Goal: Task Accomplishment & Management: Use online tool/utility

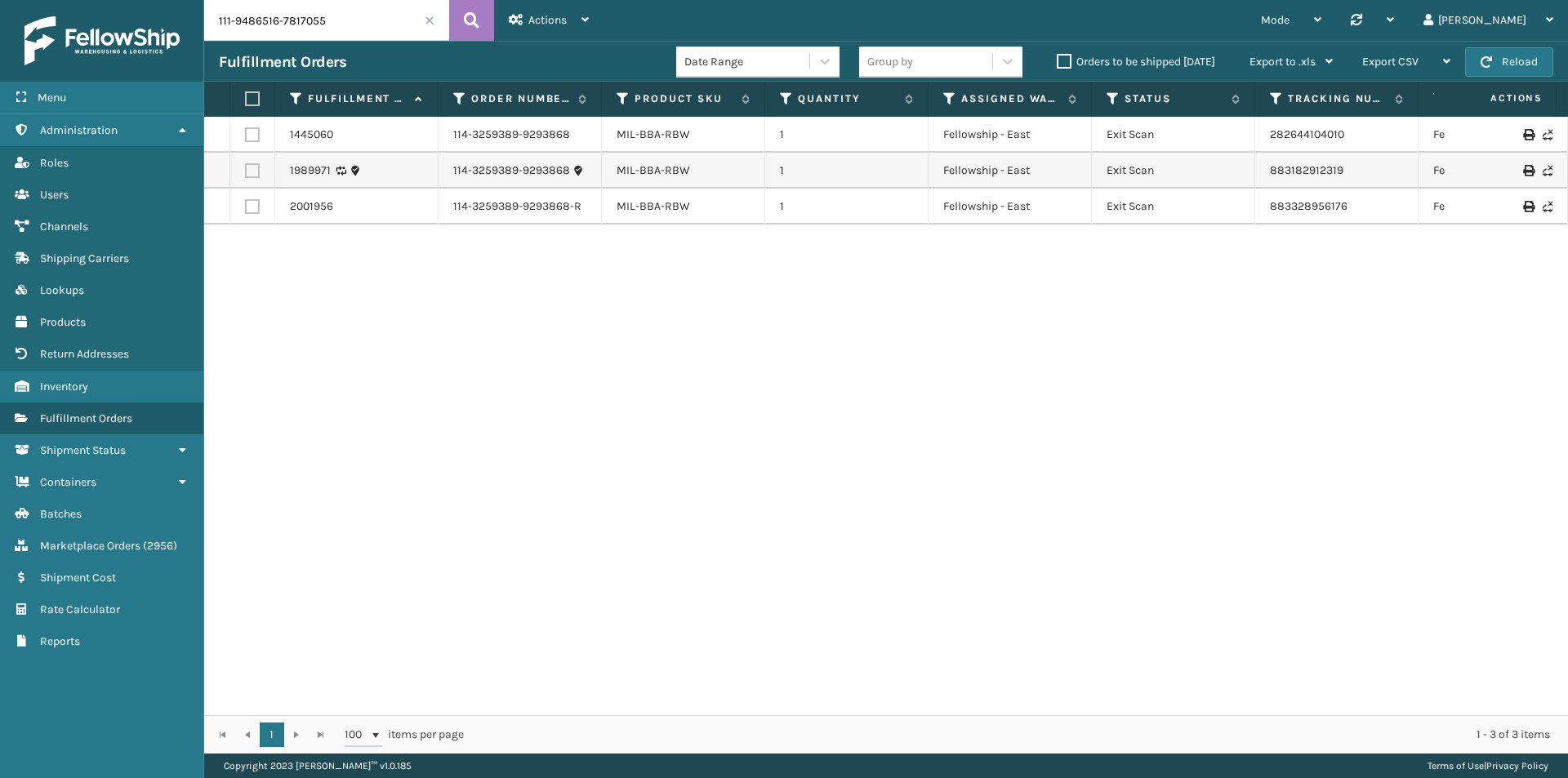
click at [481, 19] on button at bounding box center [471, 20] width 45 height 40
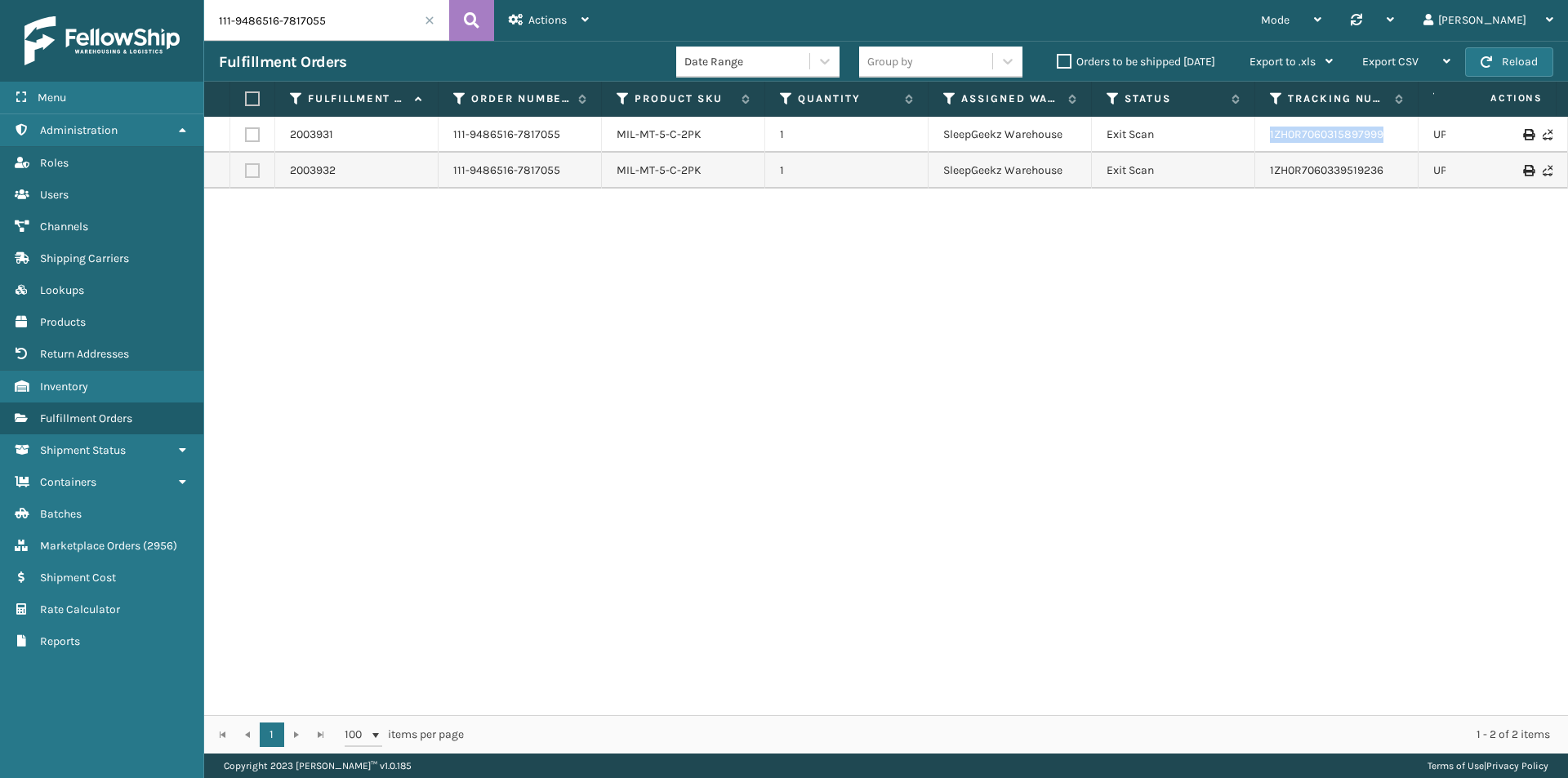
drag, startPoint x: 1305, startPoint y: 140, endPoint x: 1197, endPoint y: 132, distance: 108.3
click at [1197, 132] on tr "2003931 111-9486516-7817055 MIL-MT-5-C-2PK 1 SleepGeekz Warehouse Exit Scan 1ZH…" at bounding box center [1117, 135] width 1827 height 36
drag, startPoint x: 1372, startPoint y: 178, endPoint x: 1269, endPoint y: 176, distance: 103.0
click at [1269, 176] on td "1ZH0R7060339519236" at bounding box center [1337, 170] width 164 height 36
copy link "1ZH0R7060339519236"
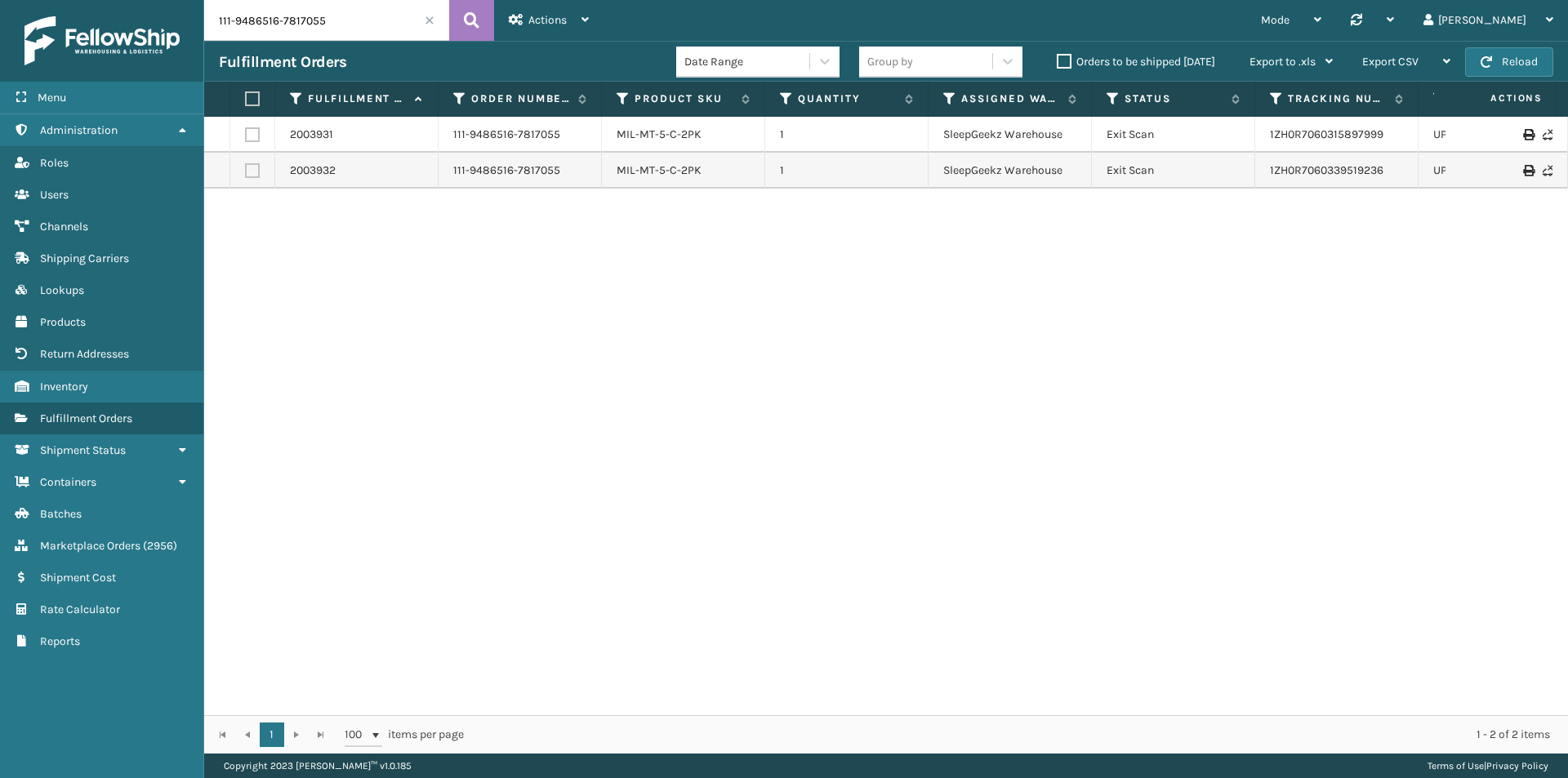
click at [330, 31] on input "111-9486516-7817055" at bounding box center [326, 20] width 245 height 40
paste input "2-8844947-7621852"
click at [467, 19] on icon at bounding box center [471, 20] width 15 height 24
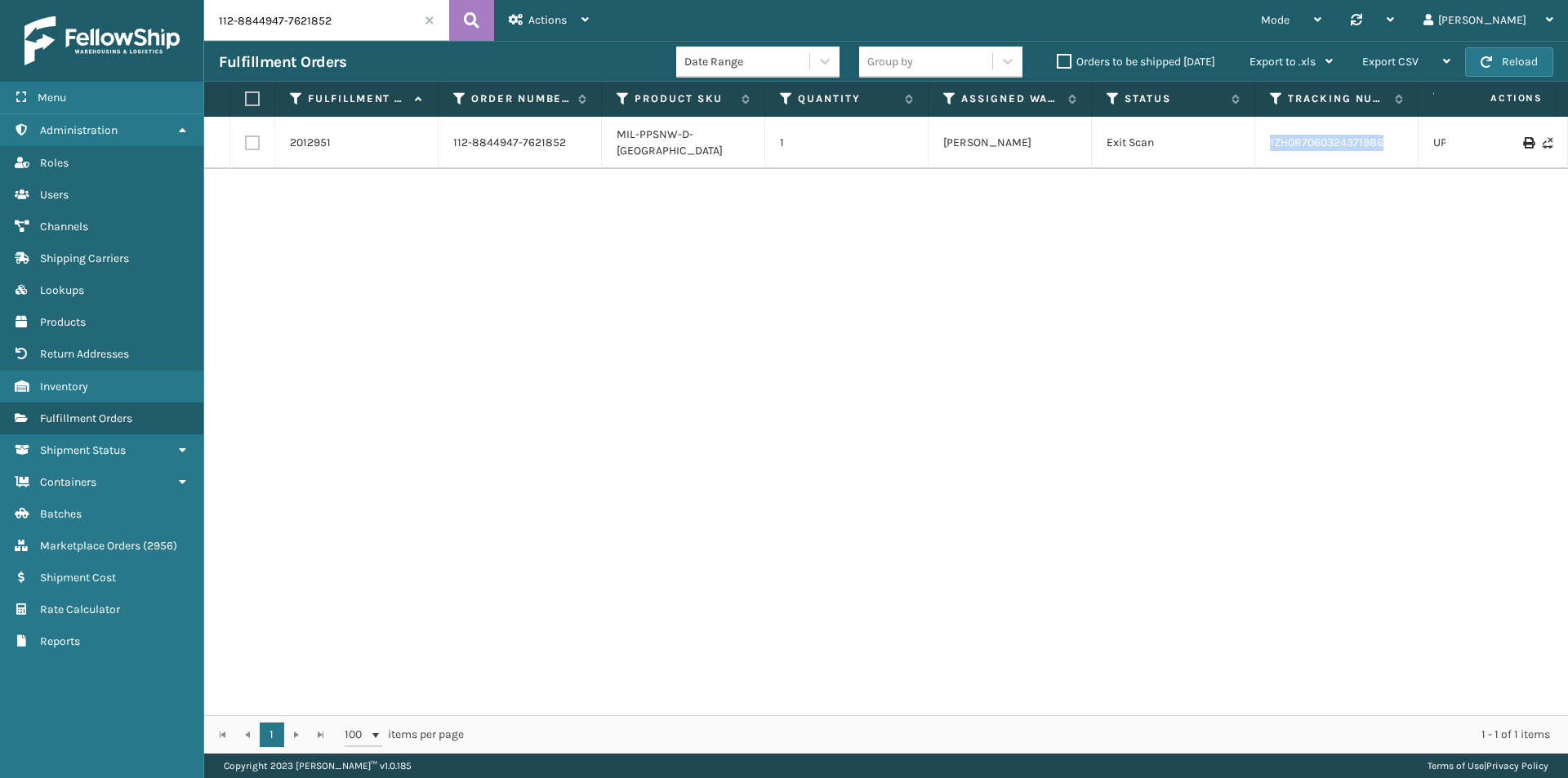
drag, startPoint x: 1413, startPoint y: 147, endPoint x: 1245, endPoint y: 143, distance: 168.0
click at [1245, 143] on tr "2012951 112-8844947-7621852 MIL-PPSNW-D-TN 1 [PERSON_NAME] Exit Scan 1ZH0R70603…" at bounding box center [1117, 143] width 1827 height 52
copy tr "1ZH0R7060324371986"
click at [385, 24] on input "112-8844947-7621852" at bounding box center [326, 20] width 245 height 40
paste input "5635310-9414604"
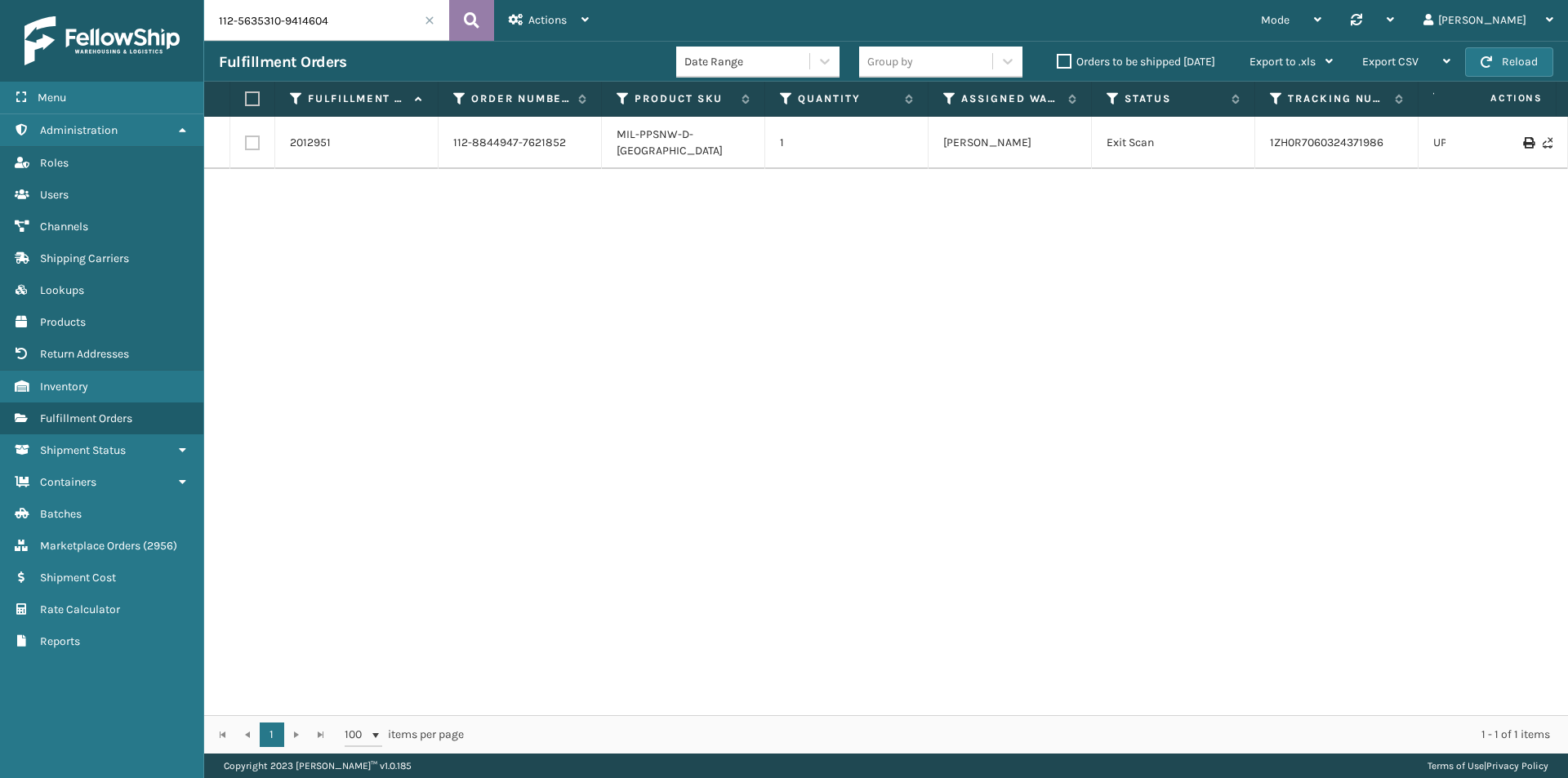
type input "112-5635310-9414604"
click at [462, 21] on button at bounding box center [471, 20] width 45 height 40
drag, startPoint x: 1361, startPoint y: 138, endPoint x: 1240, endPoint y: 139, distance: 121.0
click at [1240, 139] on tr "2013413 112-5635310-9414604 MIL-CFB-NW 1 Haslet ([GEOGRAPHIC_DATA]) Exit Scan 3…" at bounding box center [1117, 135] width 1827 height 36
copy tr "391990769590"
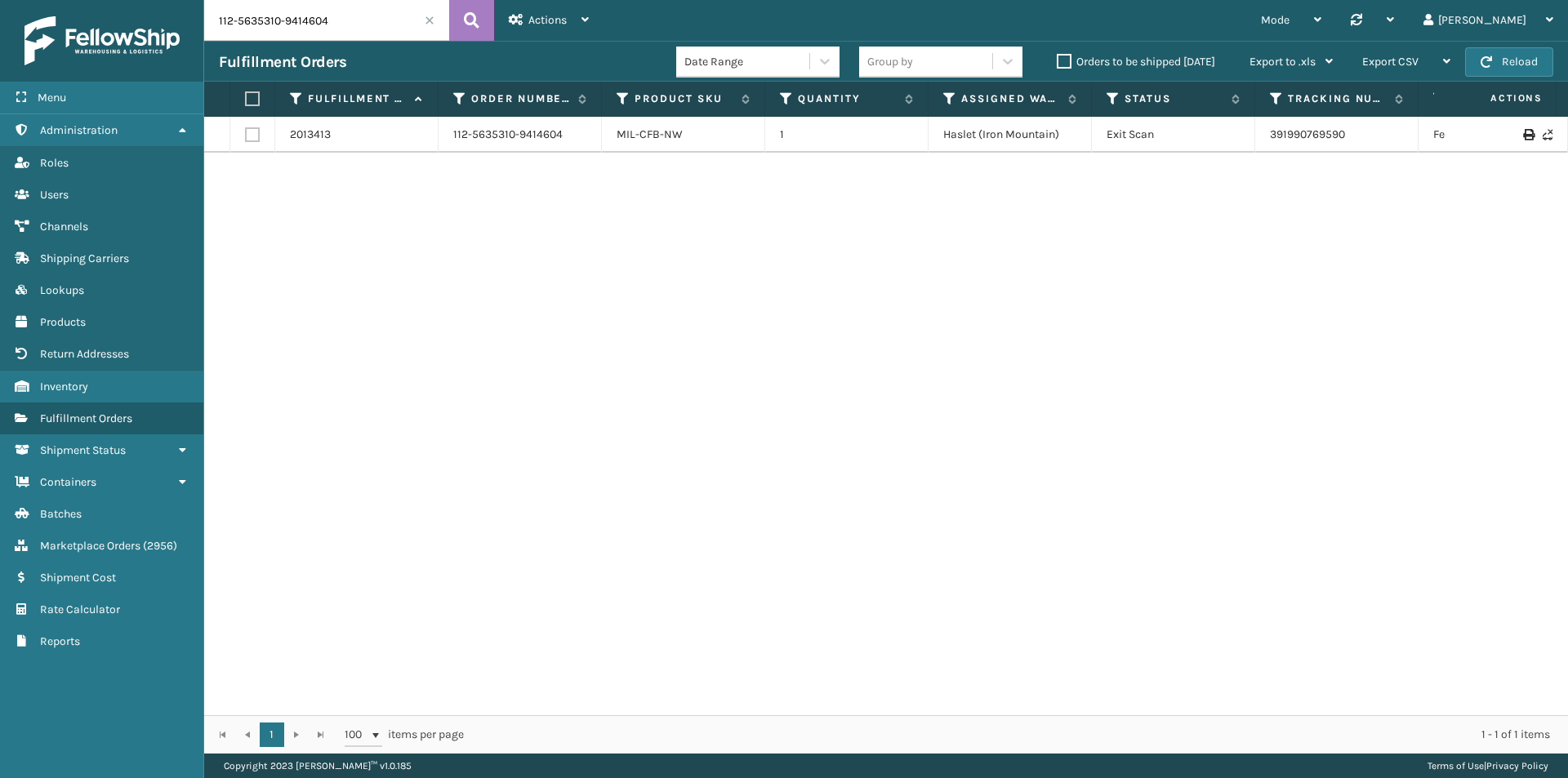
click at [328, 12] on input "112-5635310-9414604" at bounding box center [326, 20] width 245 height 40
paste input "3-2542975-5880228"
click at [459, 28] on button at bounding box center [471, 20] width 45 height 40
drag, startPoint x: 1361, startPoint y: 126, endPoint x: 1228, endPoint y: 126, distance: 133.0
click at [1228, 126] on tr "2020805 113-2542975-5880228 MIL-PPSNW-D-TN 1 [PERSON_NAME] Exit Scan 3921448631…" at bounding box center [1117, 143] width 1827 height 52
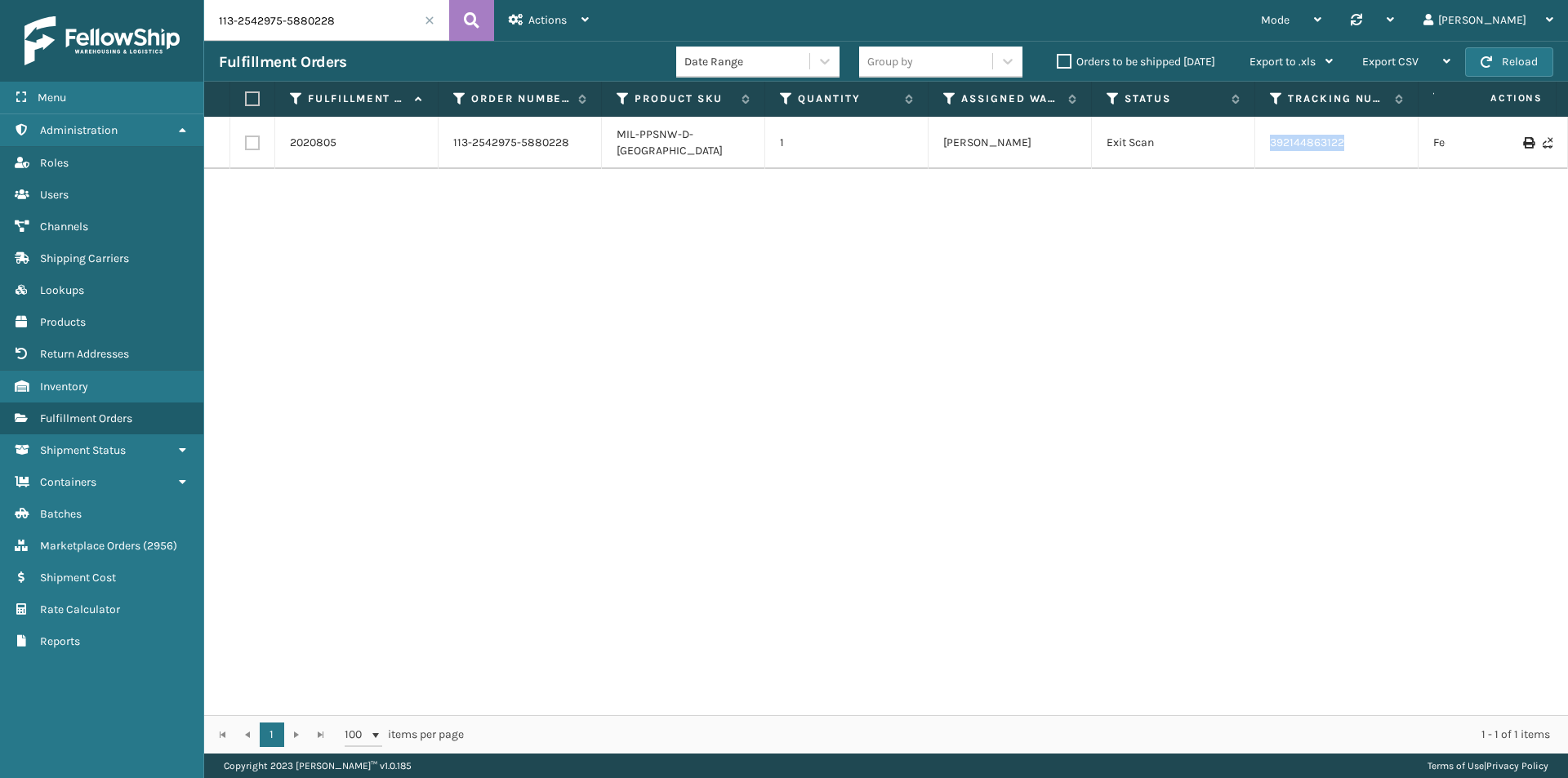
copy tr "392144863122"
click at [284, 22] on input "113-2542975-5880228" at bounding box center [326, 20] width 245 height 40
drag, startPoint x: 1373, startPoint y: 142, endPoint x: 1270, endPoint y: 143, distance: 103.0
click at [1270, 143] on td "392144863122" at bounding box center [1337, 143] width 164 height 52
copy link "392144863122"
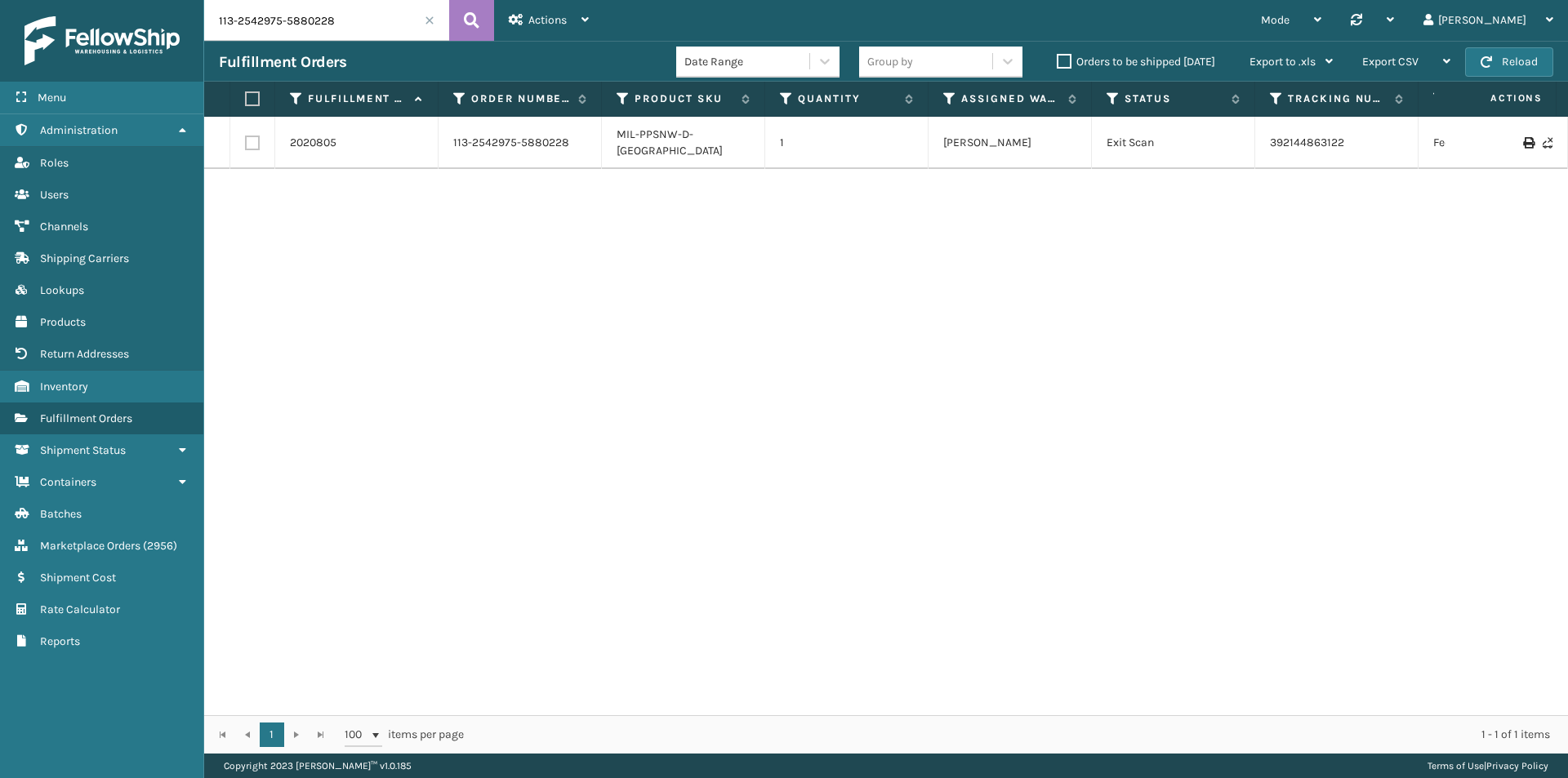
click at [348, 24] on input "113-2542975-5880228" at bounding box center [326, 20] width 245 height 40
paste input "1-0101991-239943"
click at [480, 13] on button at bounding box center [471, 20] width 45 height 40
drag, startPoint x: 1318, startPoint y: 142, endPoint x: 1154, endPoint y: 154, distance: 164.4
click at [1154, 154] on div "2021214 111-0101991-2399438 MIL-MT-DLMTRS-C 1 Fellowship - East Exit Scan 39215…" at bounding box center [885, 416] width 1363 height 598
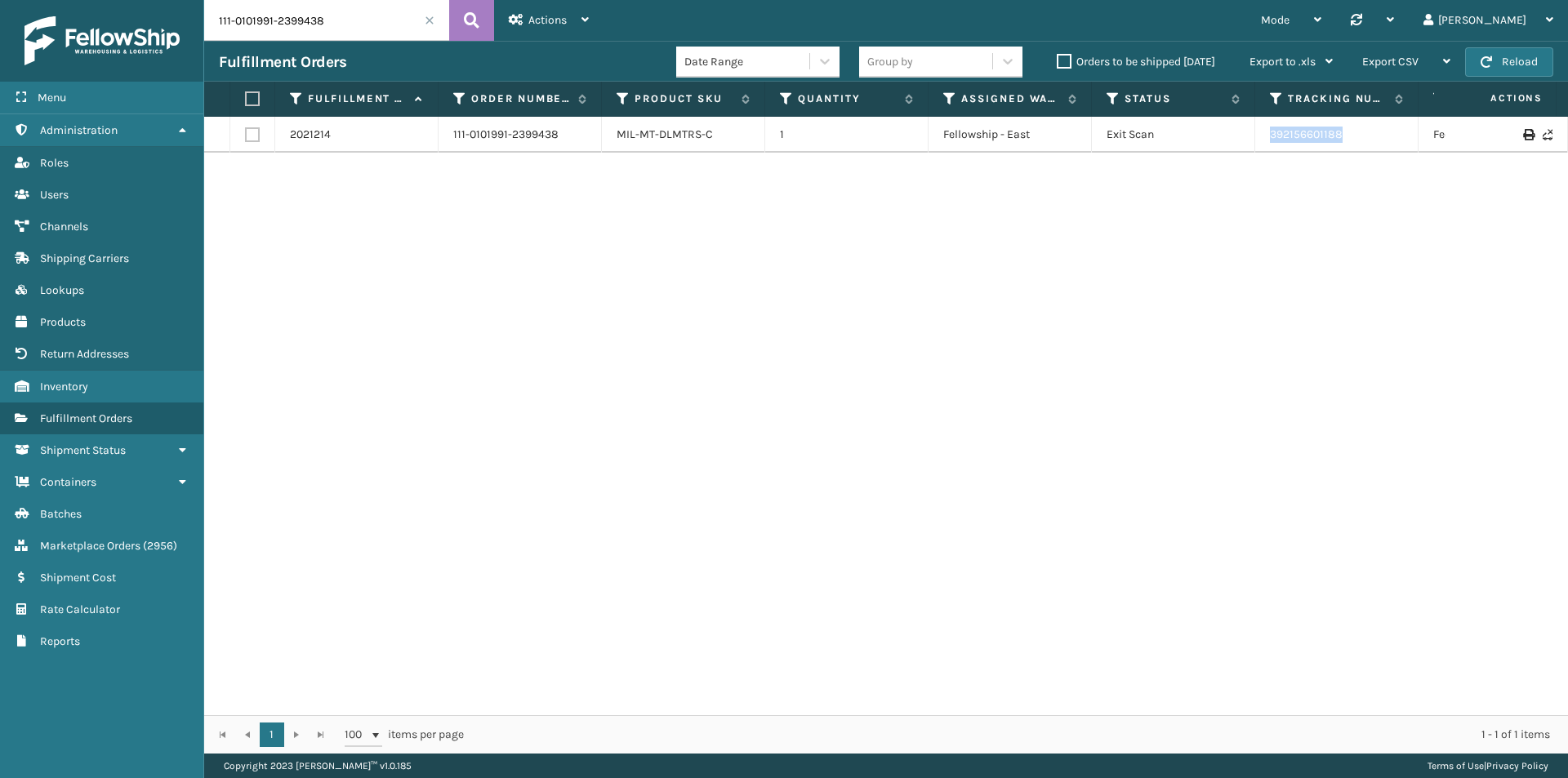
drag, startPoint x: 1333, startPoint y: 134, endPoint x: 1370, endPoint y: 137, distance: 37.1
click at [1370, 137] on td "392156601188" at bounding box center [1337, 135] width 164 height 36
copy link "392156601188"
click at [328, 41] on div "Fulfillment Orders Date Range Group by Orders to be shipped [DATE] Export to .x…" at bounding box center [885, 61] width 1363 height 40
click at [338, 24] on input "111-0101991-2399438" at bounding box center [326, 20] width 245 height 40
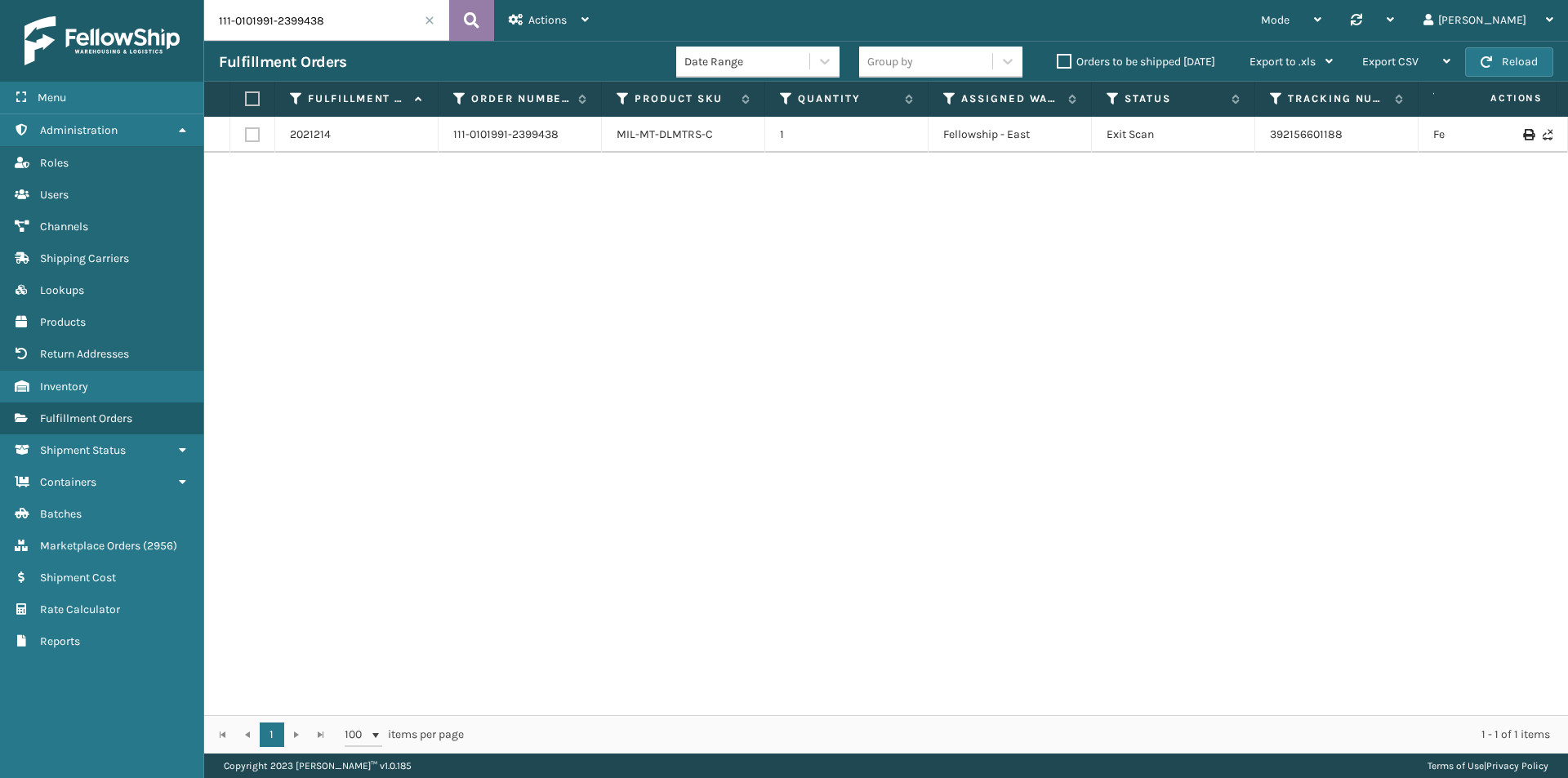
click at [465, 14] on icon at bounding box center [471, 20] width 15 height 24
drag, startPoint x: 1379, startPoint y: 135, endPoint x: 1267, endPoint y: 137, distance: 112.0
click at [1267, 137] on td "392156601188" at bounding box center [1337, 135] width 164 height 36
copy link "392156601188"
click at [339, 17] on input "111-0101991-2399438" at bounding box center [326, 20] width 245 height 40
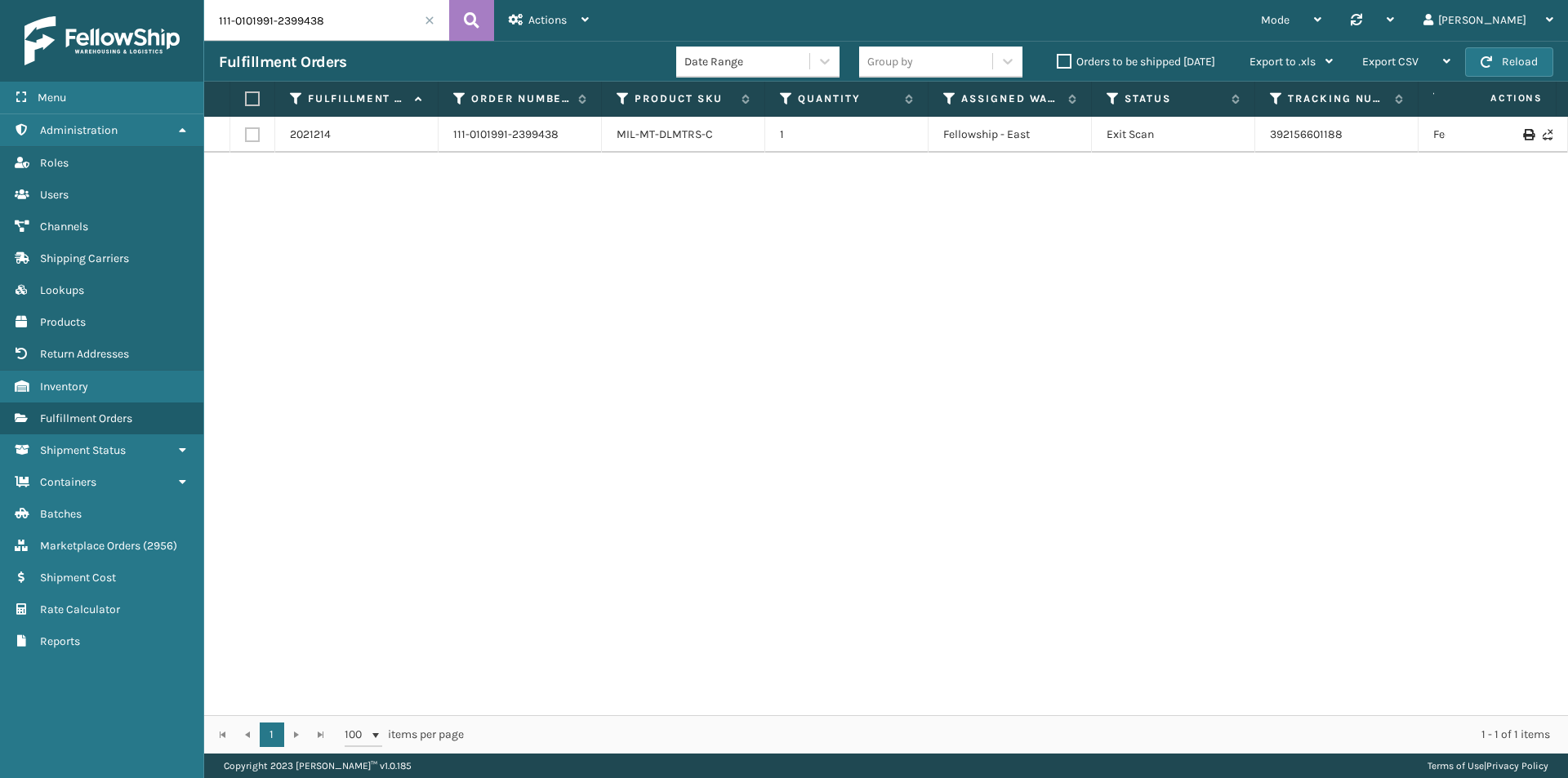
click at [339, 17] on input "111-0101991-2399438" at bounding box center [326, 20] width 245 height 40
paste input "4-9240624-8800269"
click at [467, 20] on icon at bounding box center [471, 20] width 15 height 24
drag, startPoint x: 1268, startPoint y: 133, endPoint x: 1248, endPoint y: 133, distance: 20.0
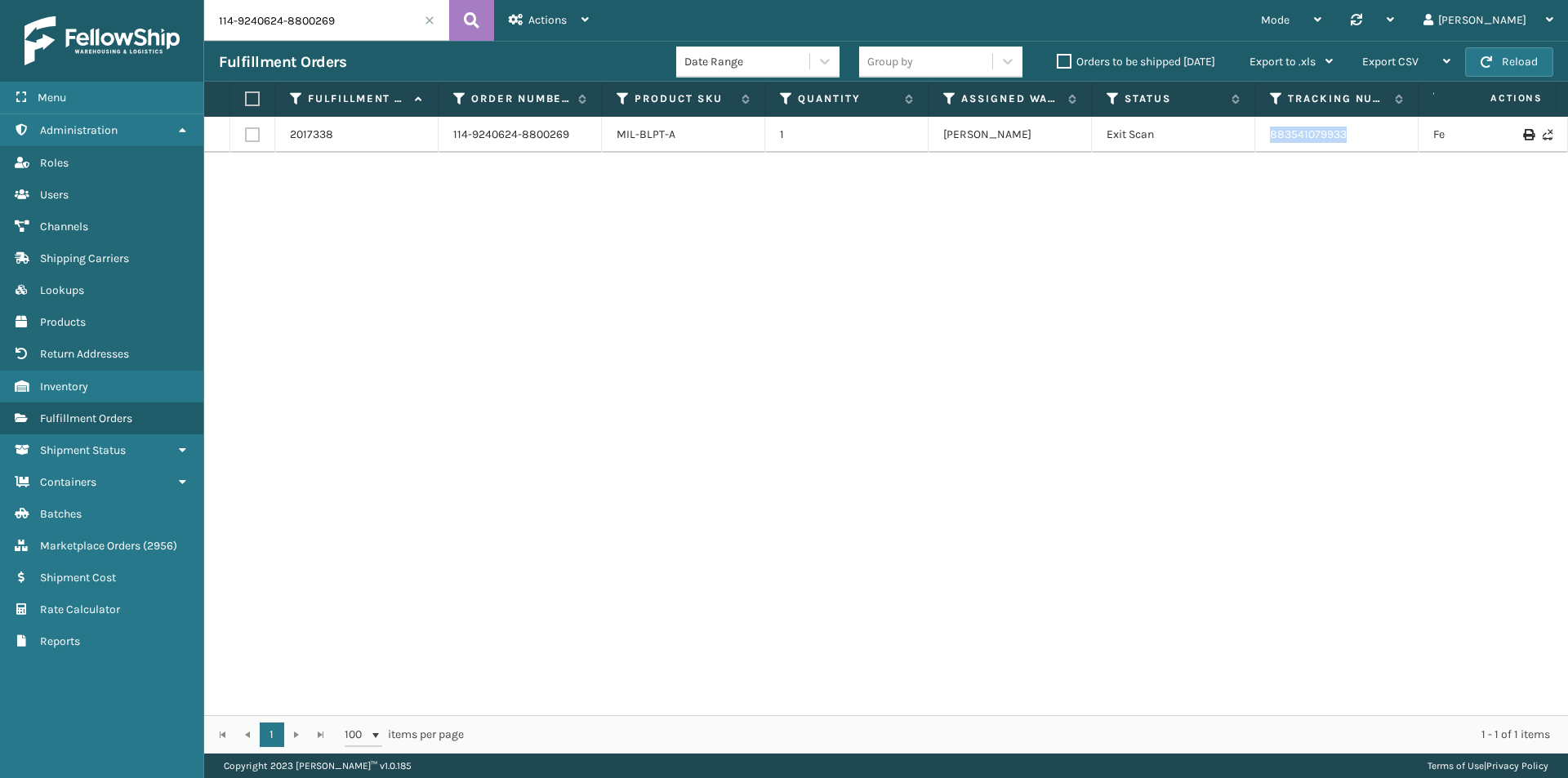
click at [1248, 133] on tr "2017338 114-9240624-8800269 MIL-BLPT-A 1 [PERSON_NAME] Exit Scan 883541079933 F…" at bounding box center [1117, 135] width 1827 height 36
copy tr "883541079933"
click at [305, 4] on input "114-9240624-8800269" at bounding box center [326, 20] width 245 height 40
paste input "112-9457445-4525010"
click at [482, 18] on button at bounding box center [471, 20] width 45 height 40
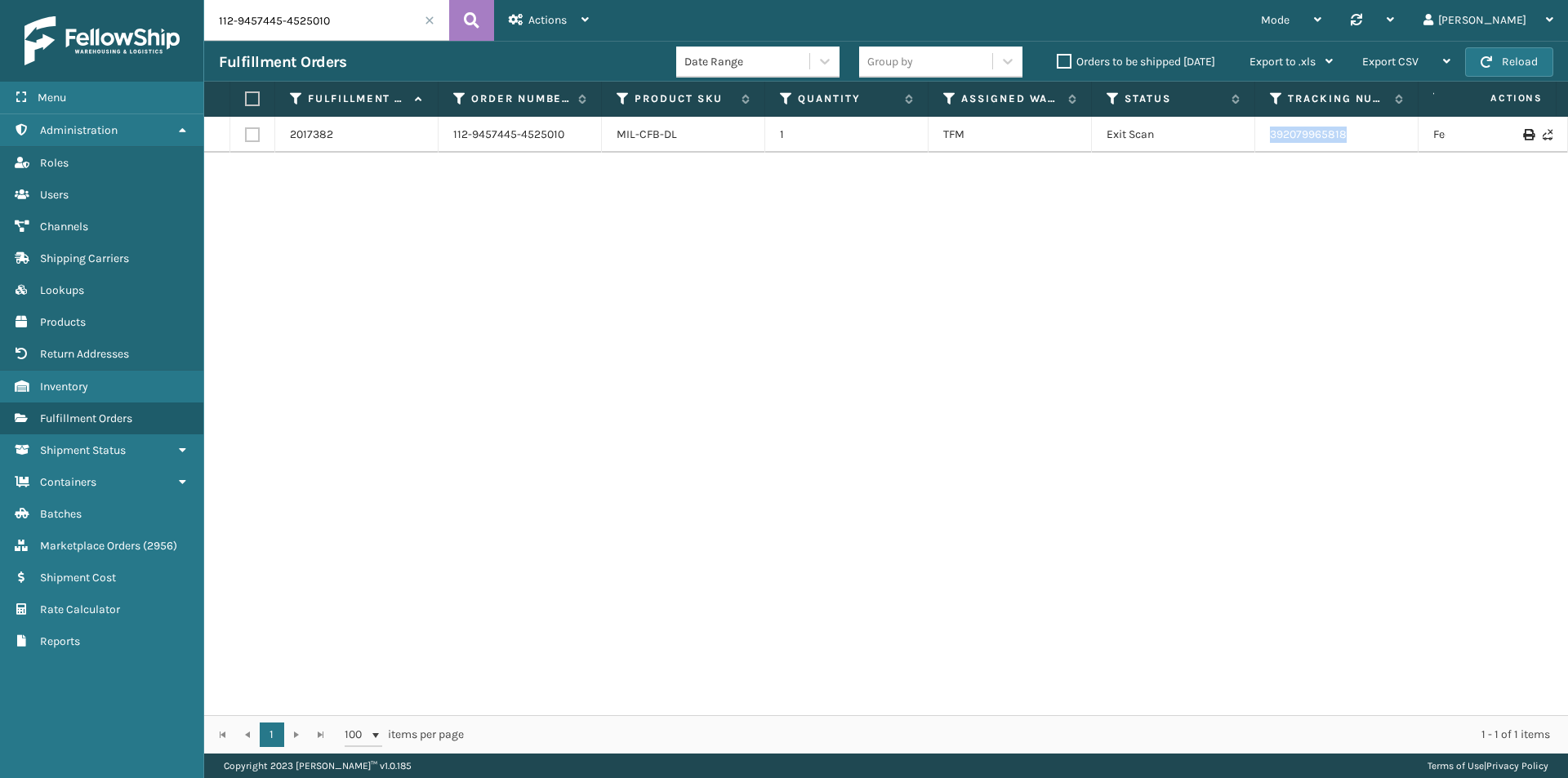
drag, startPoint x: 1396, startPoint y: 141, endPoint x: 1256, endPoint y: 139, distance: 140.0
click at [1256, 139] on td "392079965818" at bounding box center [1337, 135] width 164 height 36
copy link "392079965818"
click at [354, 34] on input "112-9457445-4525010" at bounding box center [326, 20] width 245 height 40
paste input "112-0926380-5509842"
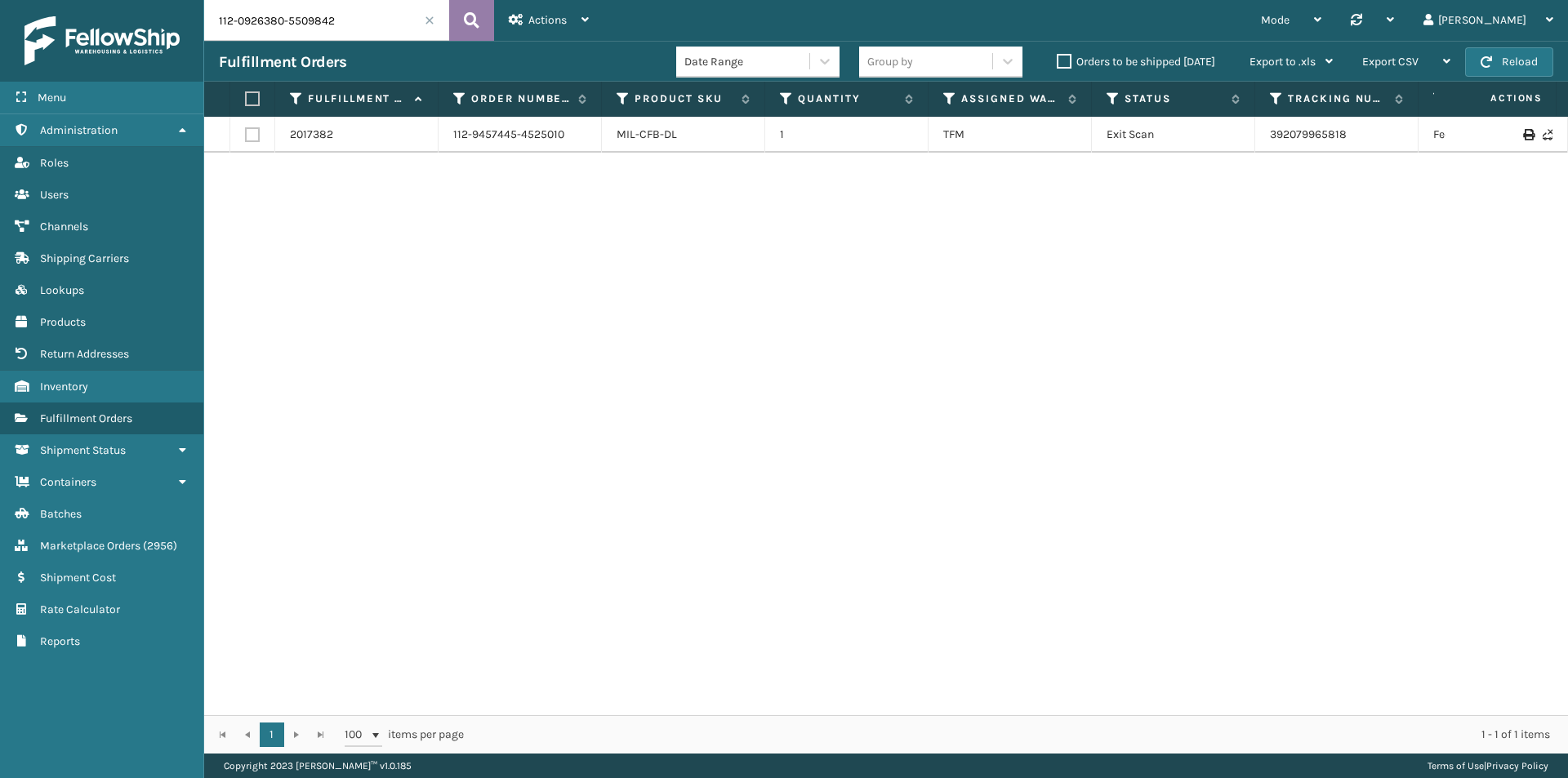
click at [475, 15] on icon at bounding box center [471, 20] width 15 height 24
drag, startPoint x: 1364, startPoint y: 148, endPoint x: 1262, endPoint y: 143, distance: 102.1
click at [1262, 143] on td "392107024015" at bounding box center [1337, 135] width 164 height 36
copy link "392107024015"
click at [345, 31] on input "112-0926380-5509842" at bounding box center [326, 20] width 245 height 40
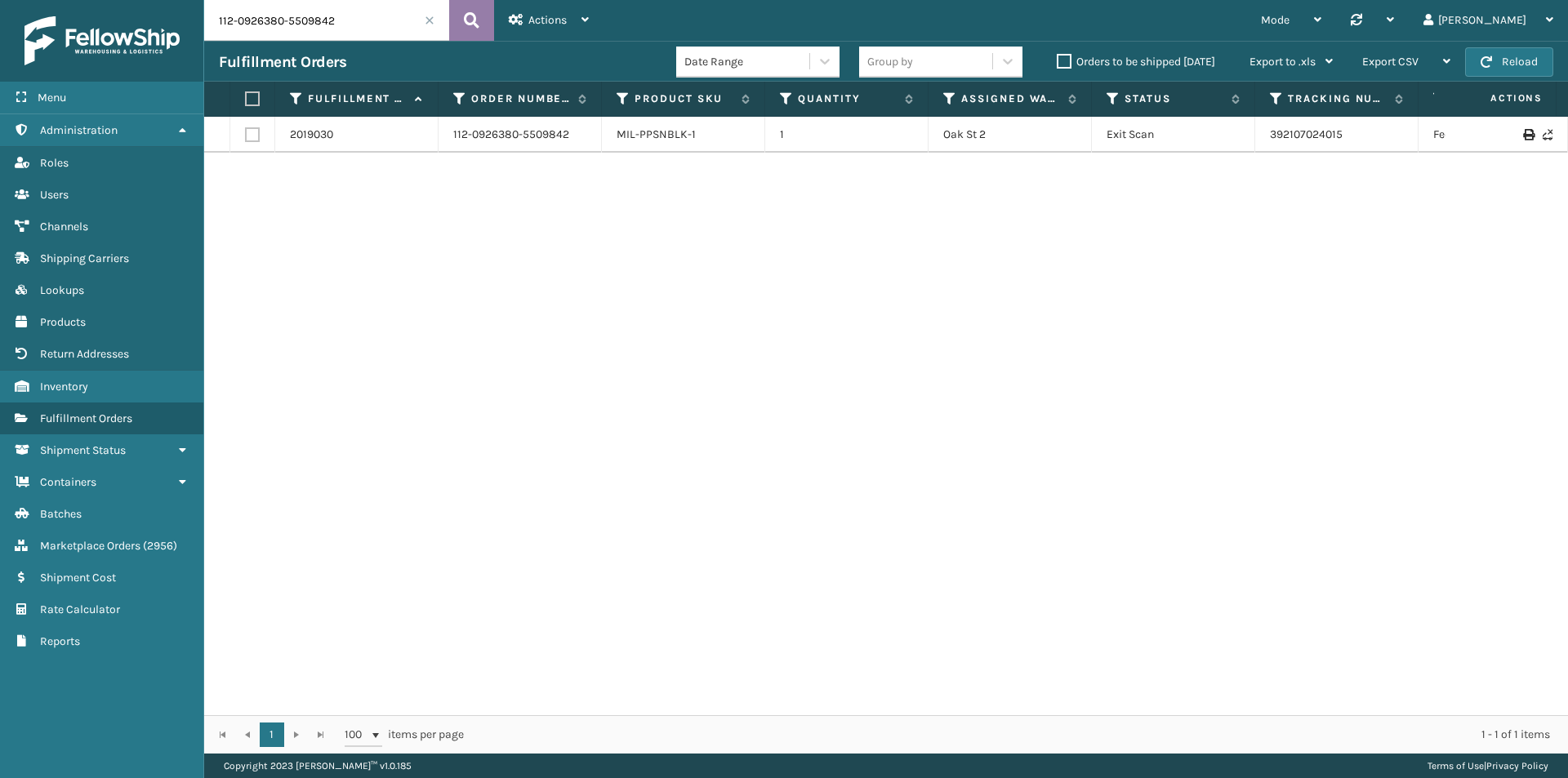
paste input "4-5686430-7439466"
click at [459, 21] on button at bounding box center [471, 20] width 45 height 40
drag, startPoint x: 1401, startPoint y: 131, endPoint x: 1235, endPoint y: 131, distance: 166.0
click at [1235, 131] on tr "2016526 114-5686430-7439466 MIL-PPSNPNK-1 1 [US_STATE] (TF Fulfillment) Exit Sc…" at bounding box center [1117, 143] width 1827 height 52
click at [362, 41] on div "Fulfillment Orders Date Range Group by Orders to be shipped [DATE] Export to .x…" at bounding box center [885, 61] width 1363 height 40
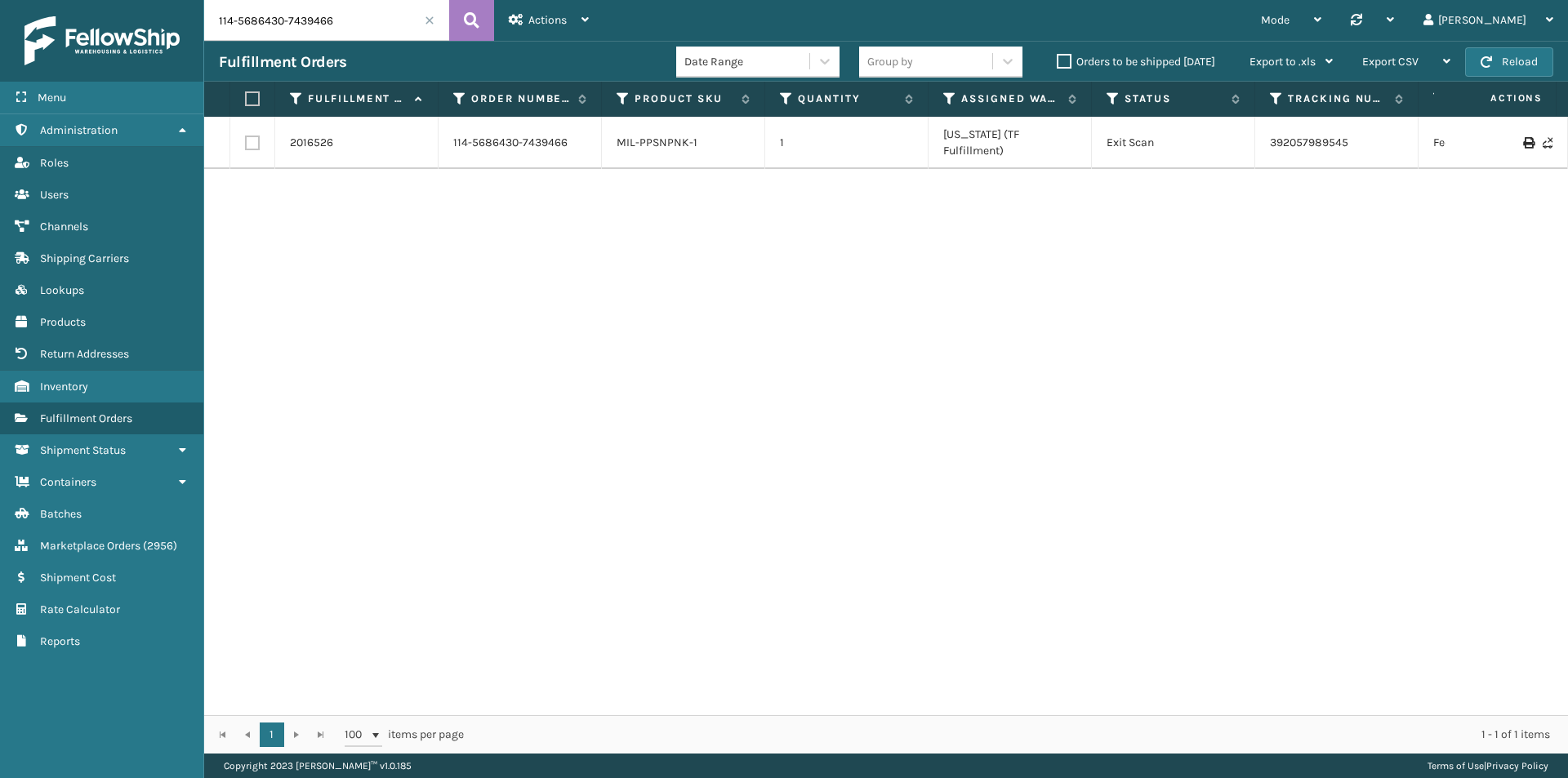
click at [364, 37] on input "114-5686430-7439466" at bounding box center [326, 20] width 245 height 40
paste input "1-1124593-5166632"
click at [467, 24] on icon at bounding box center [471, 20] width 15 height 24
click at [322, 13] on input "111-1124593-5166632" at bounding box center [326, 20] width 245 height 40
click at [466, 27] on icon at bounding box center [471, 20] width 15 height 24
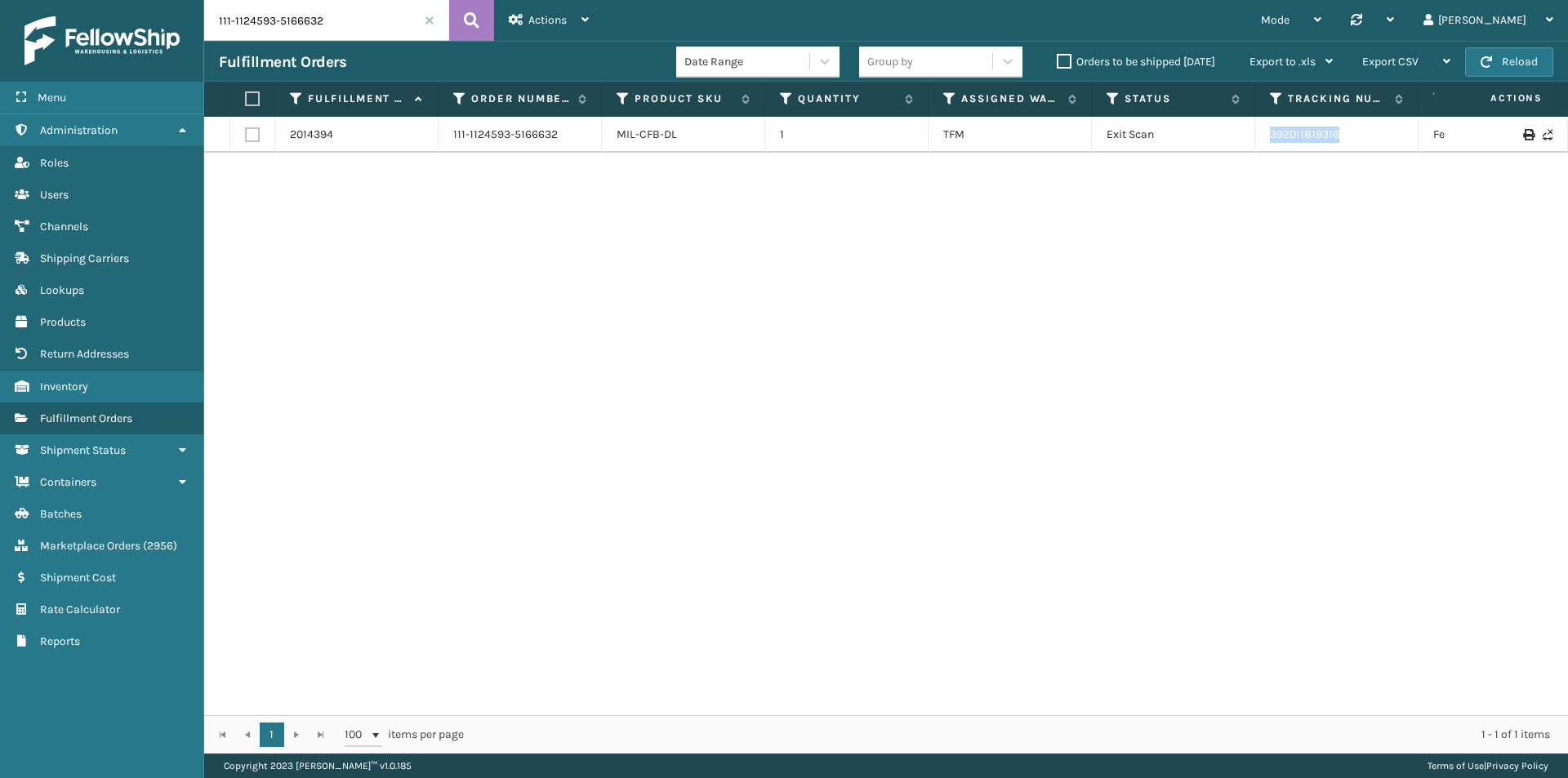
drag, startPoint x: 1316, startPoint y: 149, endPoint x: 1261, endPoint y: 148, distance: 55.0
click at [1261, 148] on td "392011819316" at bounding box center [1337, 135] width 164 height 36
click at [362, 14] on input "111-1124593-5166632" at bounding box center [326, 20] width 245 height 40
paste input "2-0760609-7149808"
type input "112-0760609-7149808"
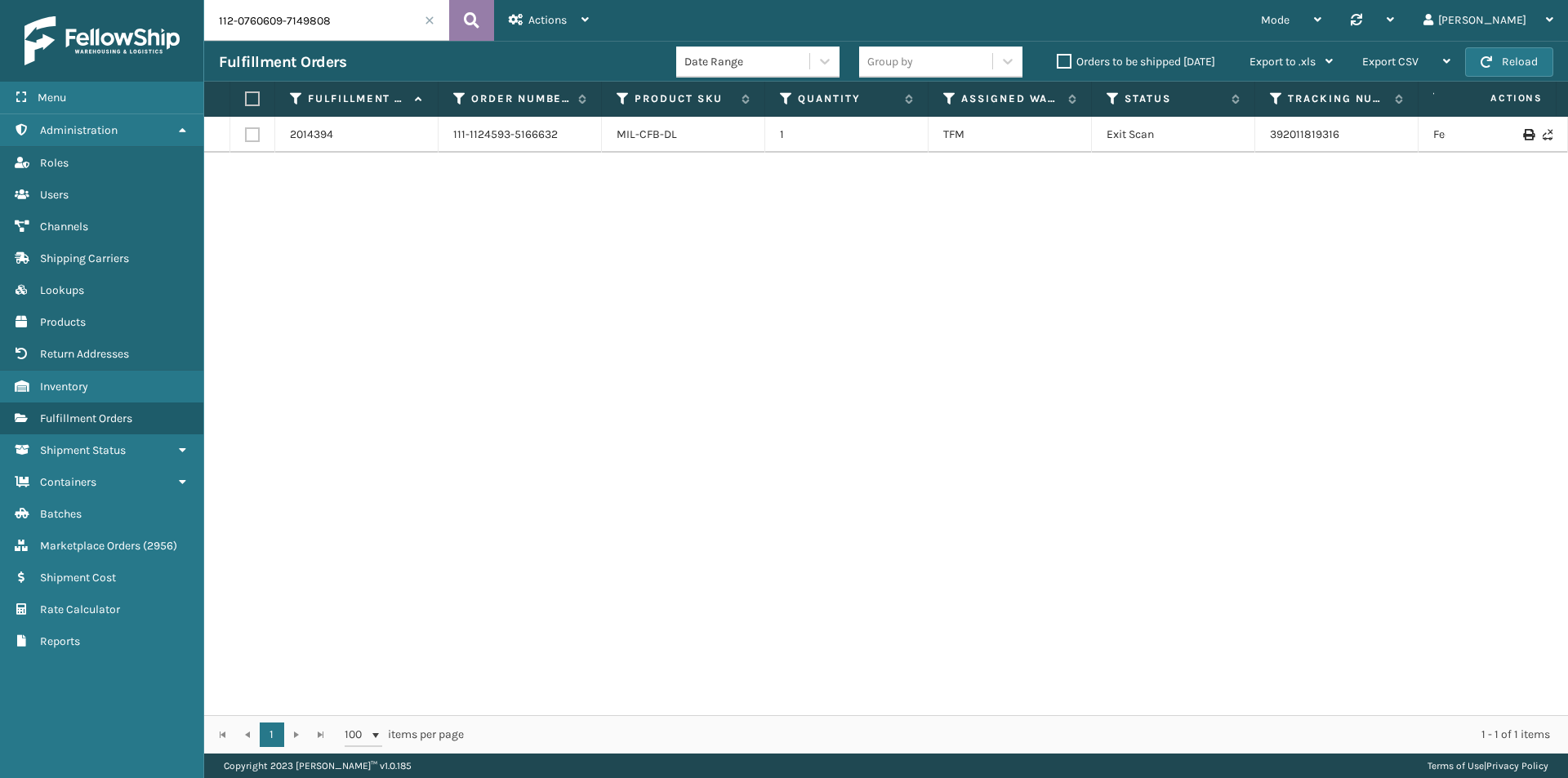
click at [476, 30] on icon at bounding box center [471, 20] width 15 height 24
drag, startPoint x: 1370, startPoint y: 140, endPoint x: 1196, endPoint y: 153, distance: 174.5
click at [1196, 153] on div "2002782 112-0760609-7149808 MIL-PPSNGRY-A 1 Dallas (Peak Logistics) Exit Scan 3…" at bounding box center [885, 416] width 1363 height 598
drag, startPoint x: 1260, startPoint y: 124, endPoint x: 1399, endPoint y: 159, distance: 143.3
click at [1399, 159] on div "2002782 112-0760609-7149808 MIL-PPSNGRY-A 1 Dallas (Peak Logistics) Exit Scan 3…" at bounding box center [885, 416] width 1363 height 598
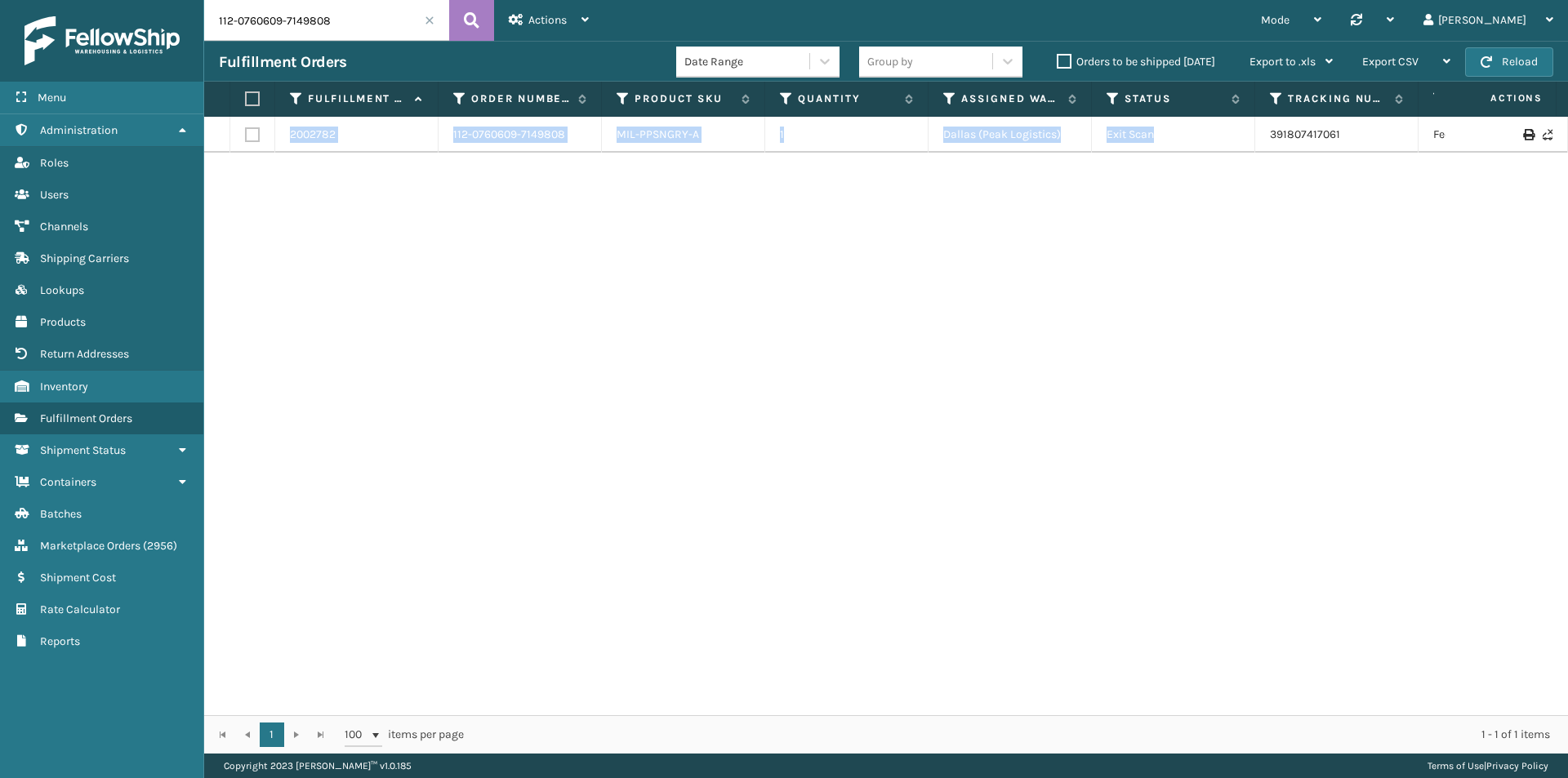
click at [1297, 201] on div "2002782 112-0760609-7149808 MIL-PPSNGRY-A 1 Dallas (Peak Logistics) Exit Scan 3…" at bounding box center [885, 416] width 1363 height 598
drag, startPoint x: 1344, startPoint y: 134, endPoint x: 1266, endPoint y: 135, distance: 78.0
click at [1266, 135] on td "391807417061" at bounding box center [1337, 135] width 164 height 36
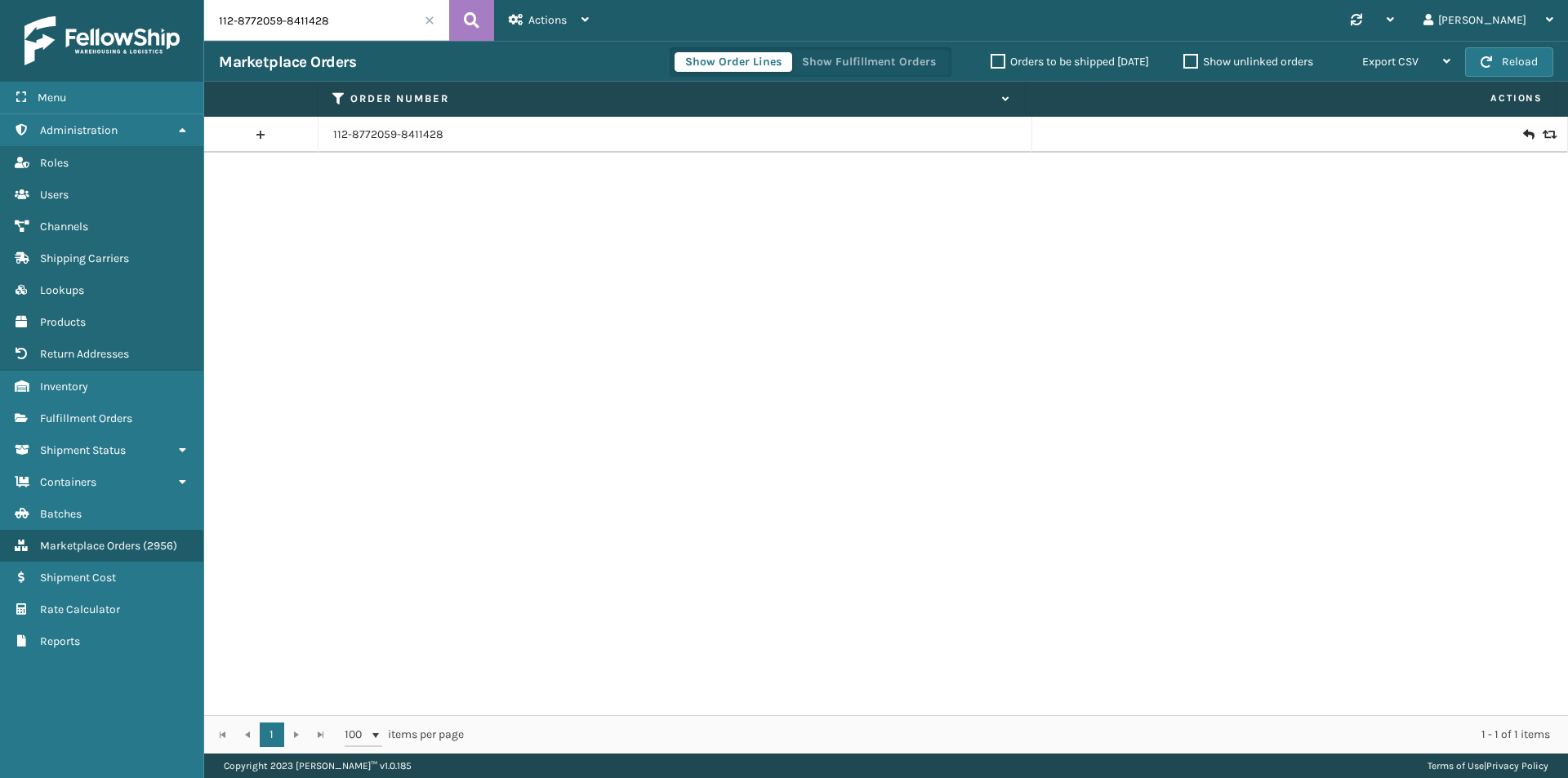
click at [333, 19] on input "112-8772059-8411428" at bounding box center [326, 20] width 245 height 40
paste input "9755024-8142656"
type input "112-9755024-8142656"
click at [464, 22] on icon at bounding box center [471, 20] width 15 height 24
click at [1522, 133] on icon at bounding box center [1528, 134] width 10 height 16
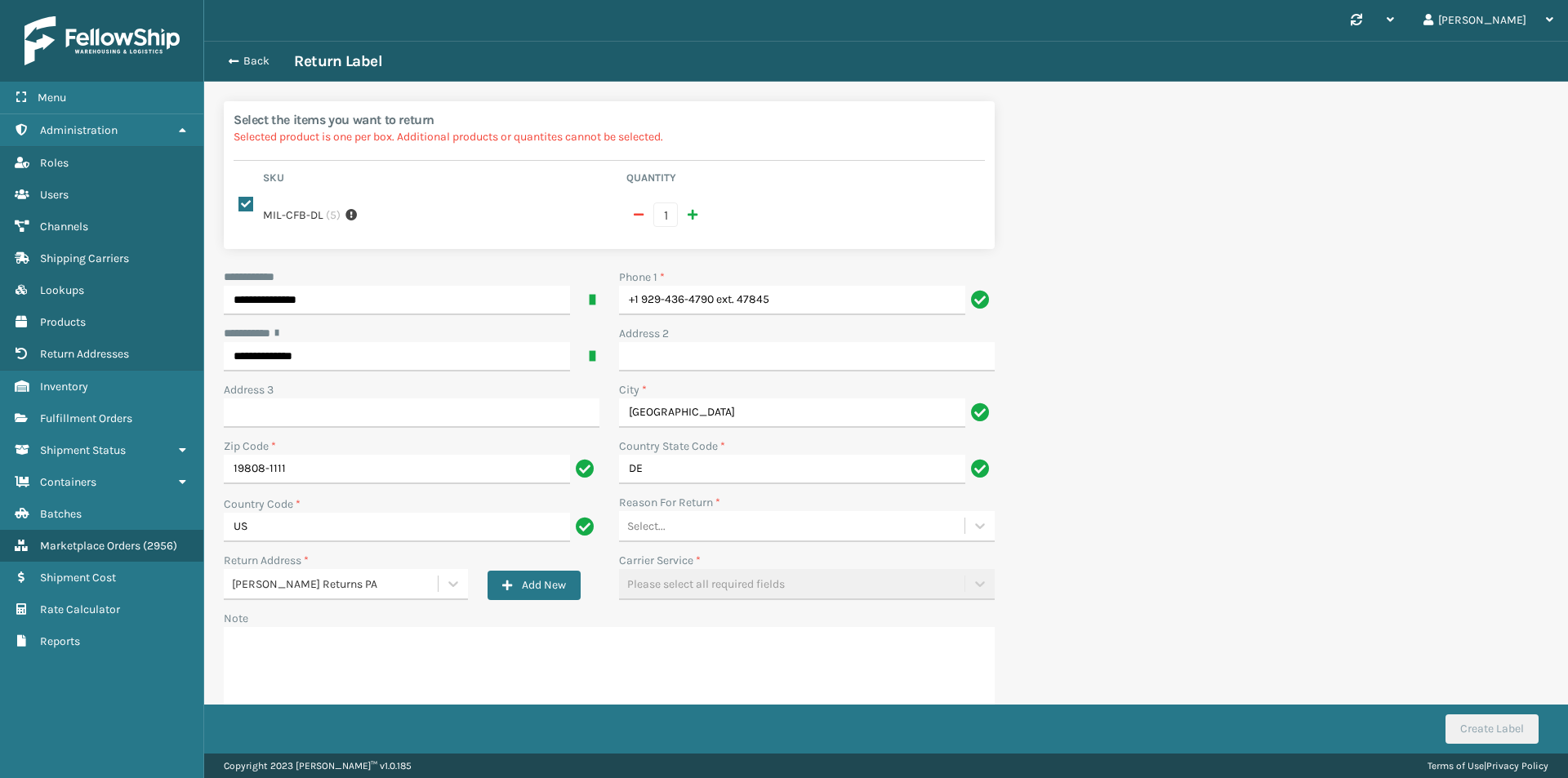
drag, startPoint x: 785, startPoint y: 282, endPoint x: 781, endPoint y: 300, distance: 18.4
click at [781, 287] on div "Phone 1 * +1 929-436-4790 ext. 47845" at bounding box center [807, 292] width 376 height 46
click at [781, 300] on input "+1 929-436-4790 ext. 47845" at bounding box center [792, 300] width 346 height 30
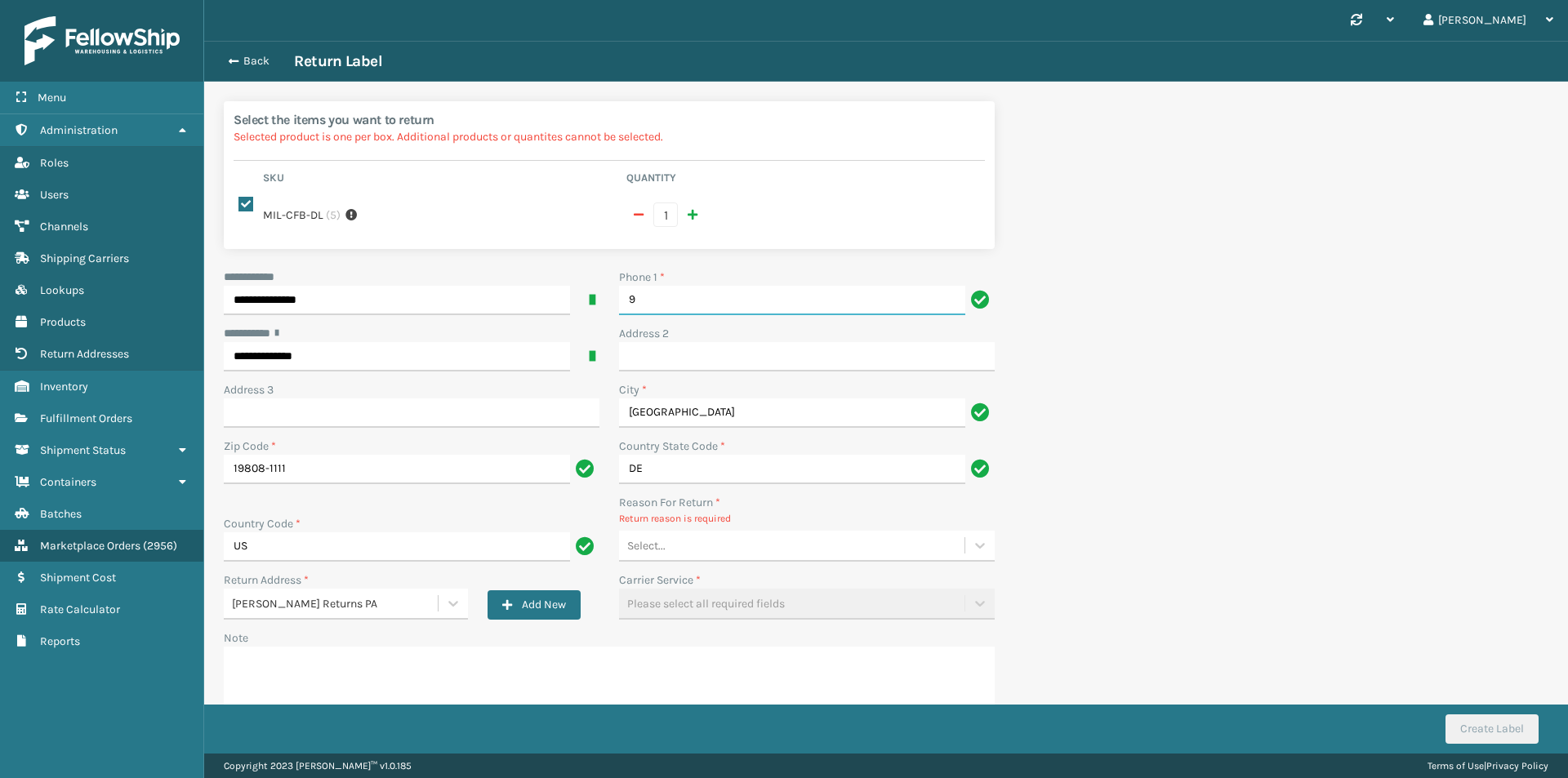
type input "9999999999"
drag, startPoint x: 729, startPoint y: 566, endPoint x: 729, endPoint y: 543, distance: 23.0
click at [729, 560] on div "**********" at bounding box center [609, 515] width 791 height 492
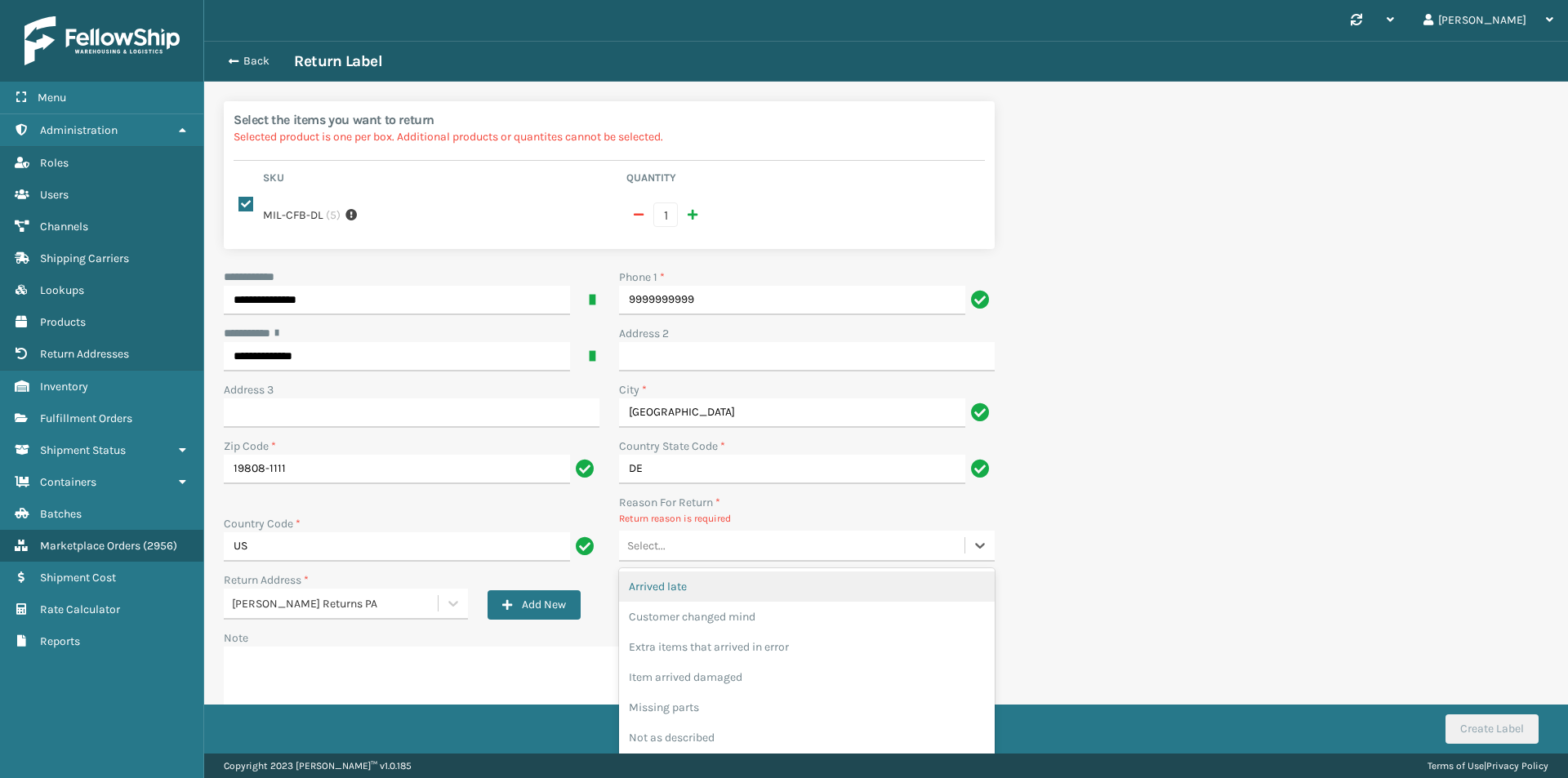
click at [729, 543] on div "Select..." at bounding box center [792, 546] width 346 height 27
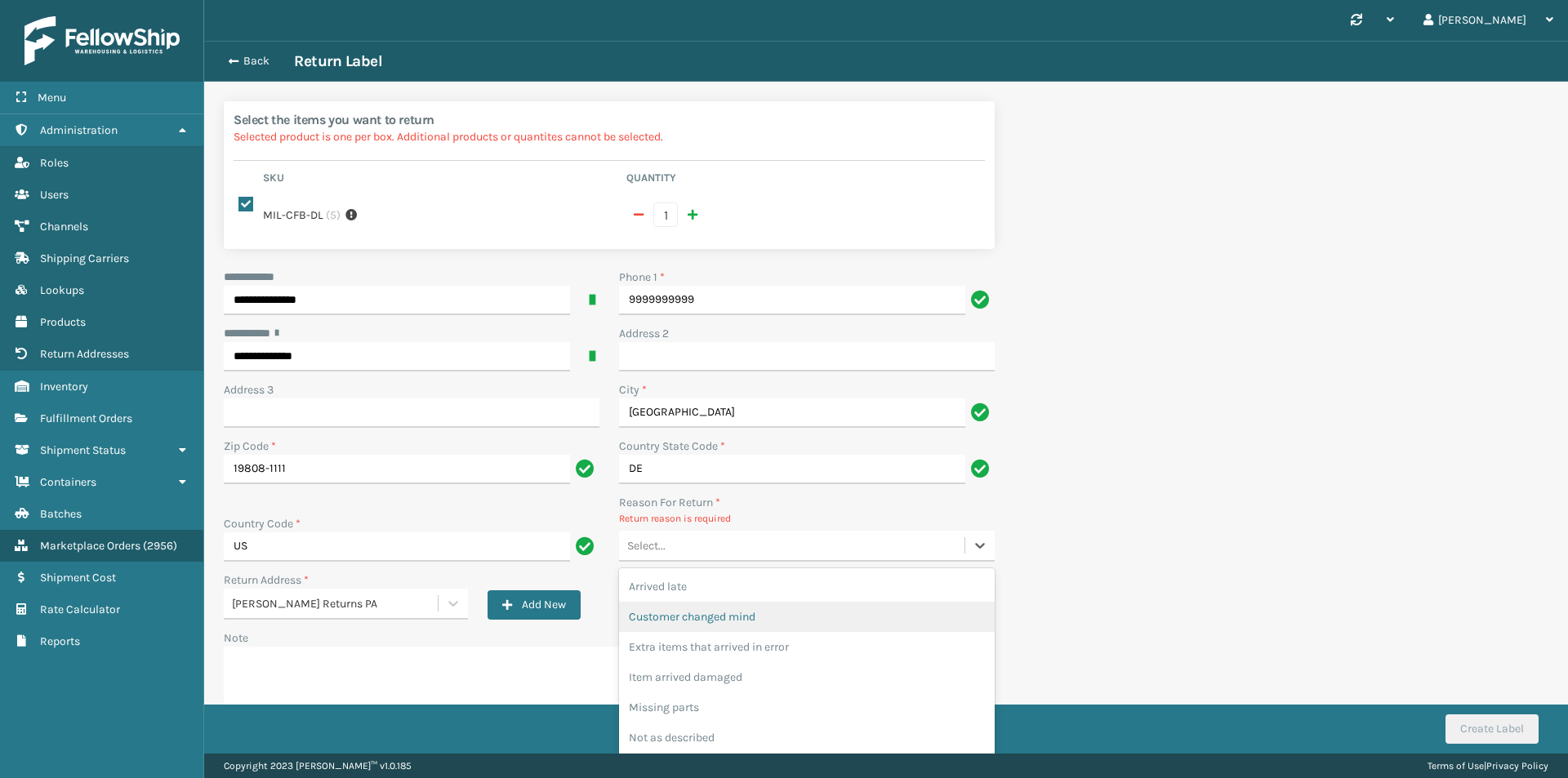
click at [740, 613] on div "Customer changed mind" at bounding box center [807, 617] width 376 height 30
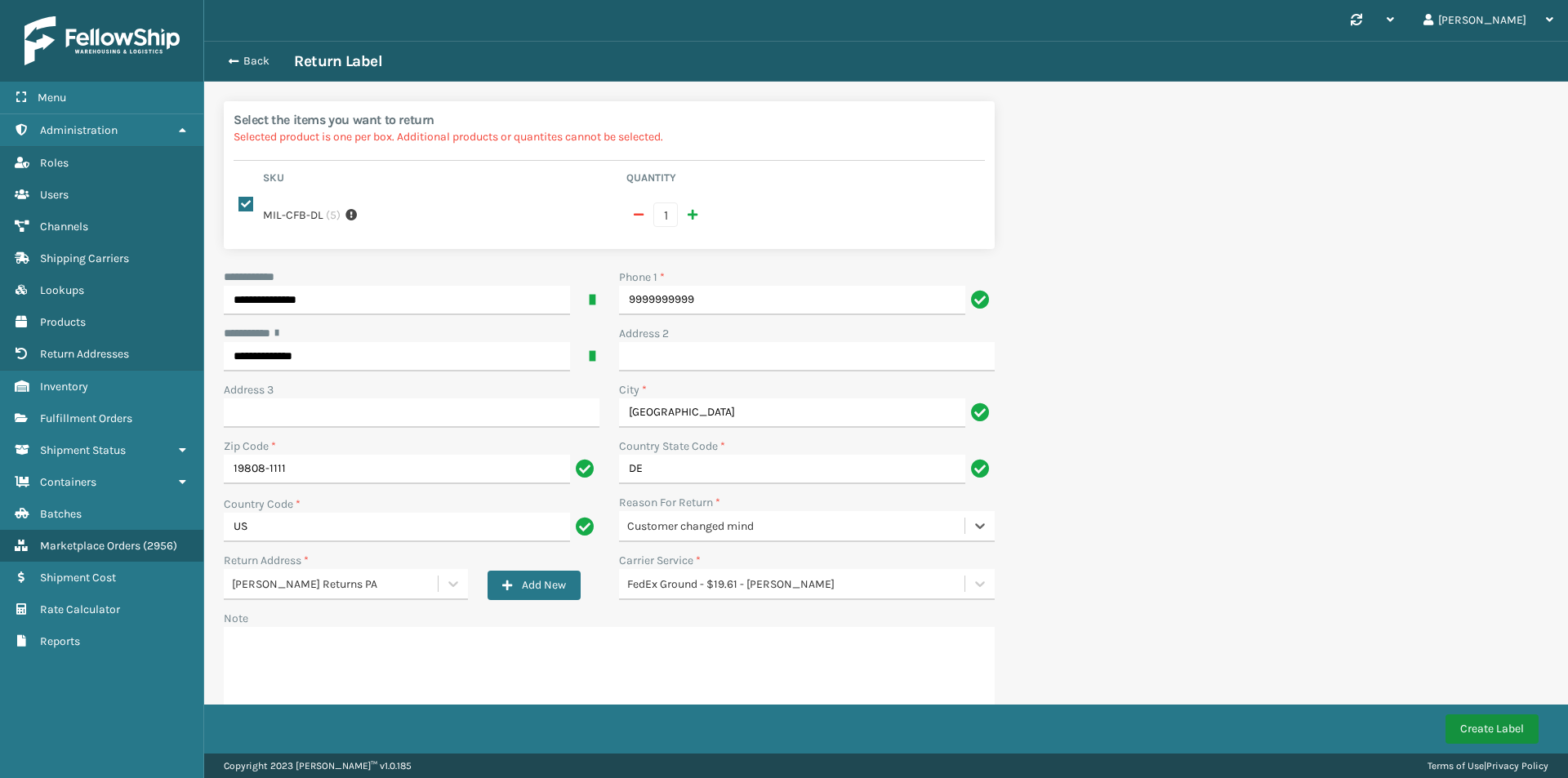
click at [1492, 719] on button "Create Label" at bounding box center [1491, 728] width 93 height 30
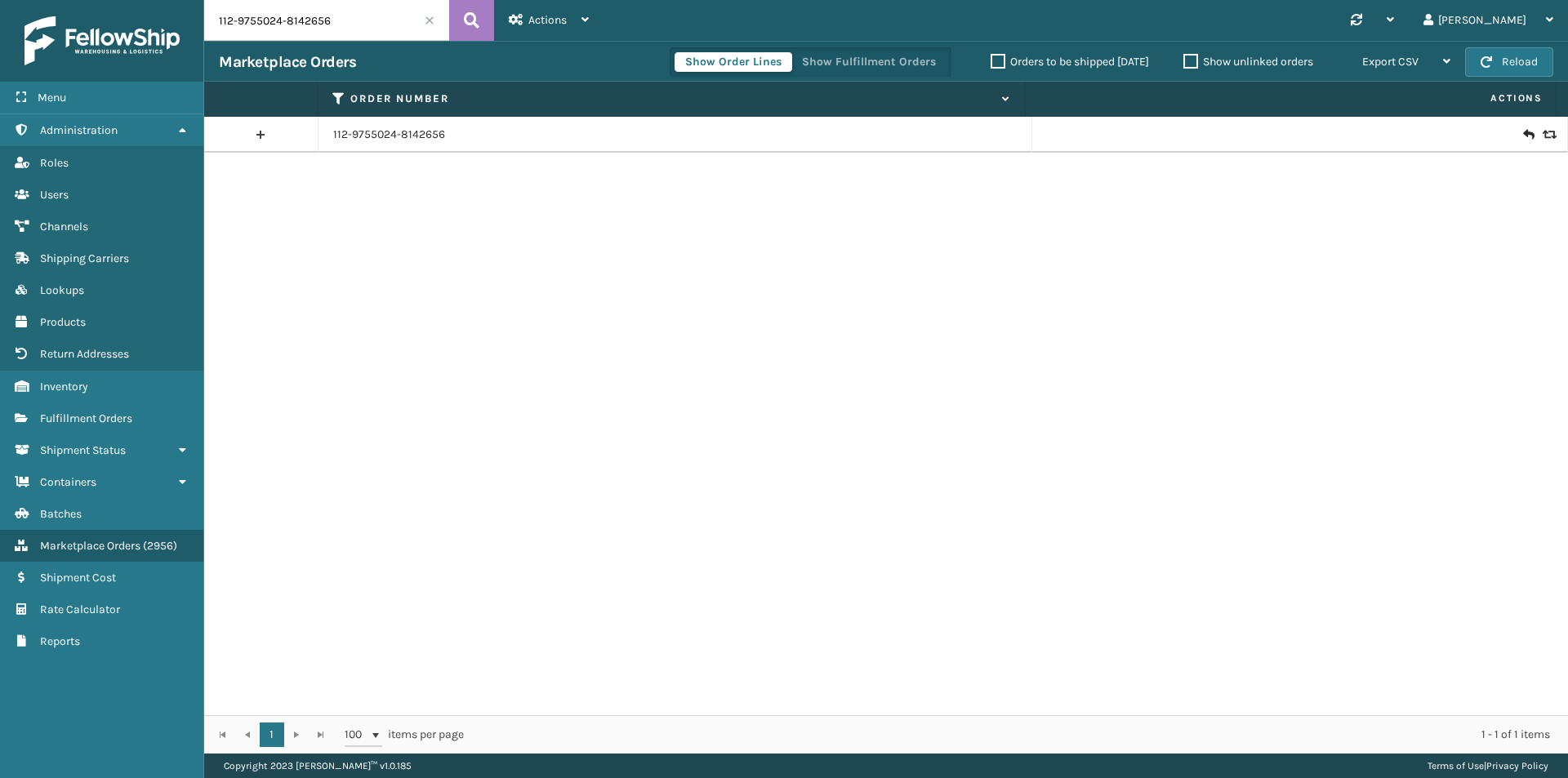
drag, startPoint x: 345, startPoint y: 120, endPoint x: 354, endPoint y: 126, distance: 10.8
click at [348, 121] on td "112-9755024-8142656" at bounding box center [675, 135] width 714 height 36
click at [357, 131] on link "112-9755024-8142656" at bounding box center [389, 134] width 112 height 16
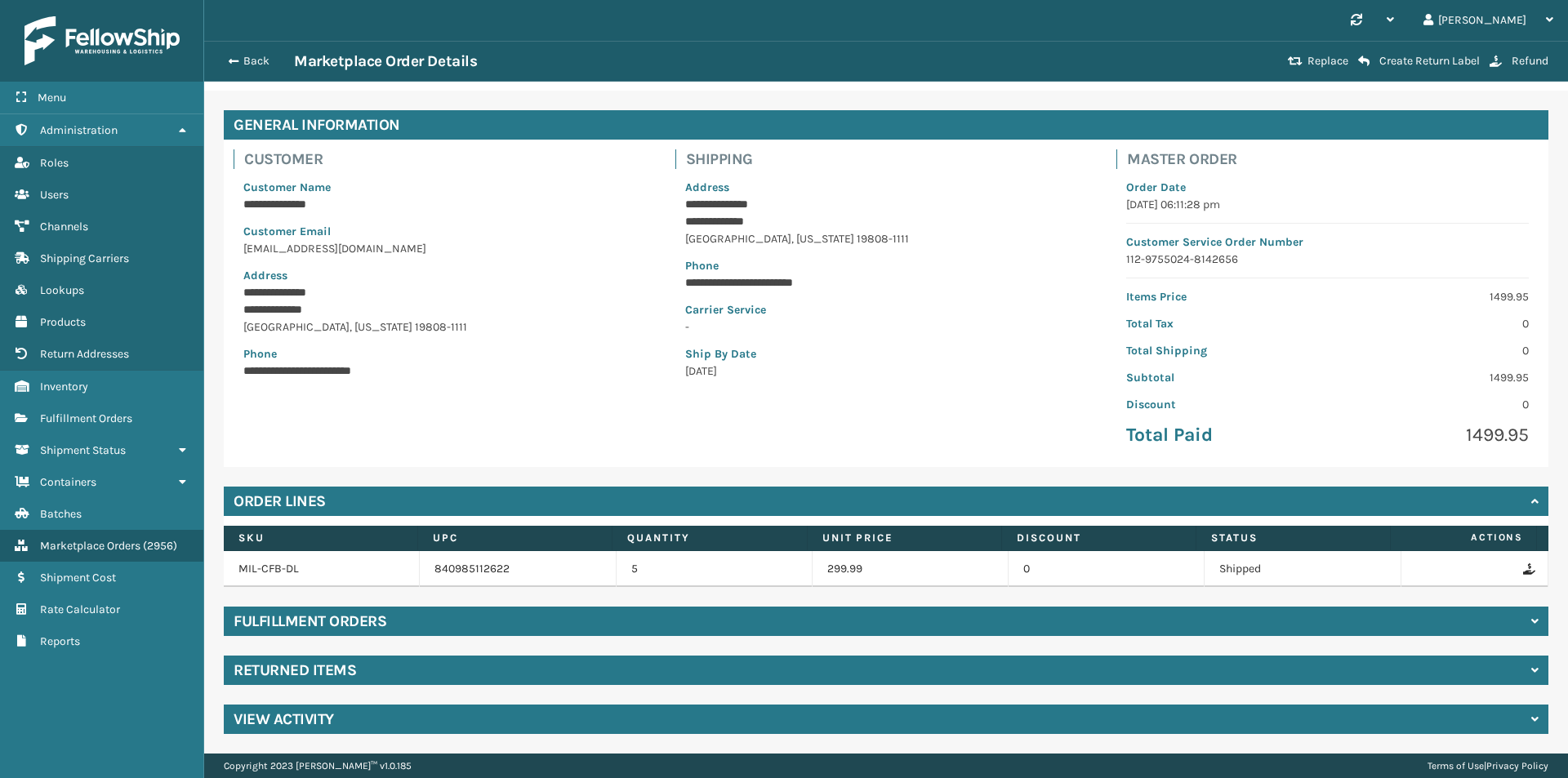
drag, startPoint x: 413, startPoint y: 657, endPoint x: 412, endPoint y: 669, distance: 12.0
click at [414, 658] on div "Returned Items" at bounding box center [885, 670] width 1324 height 30
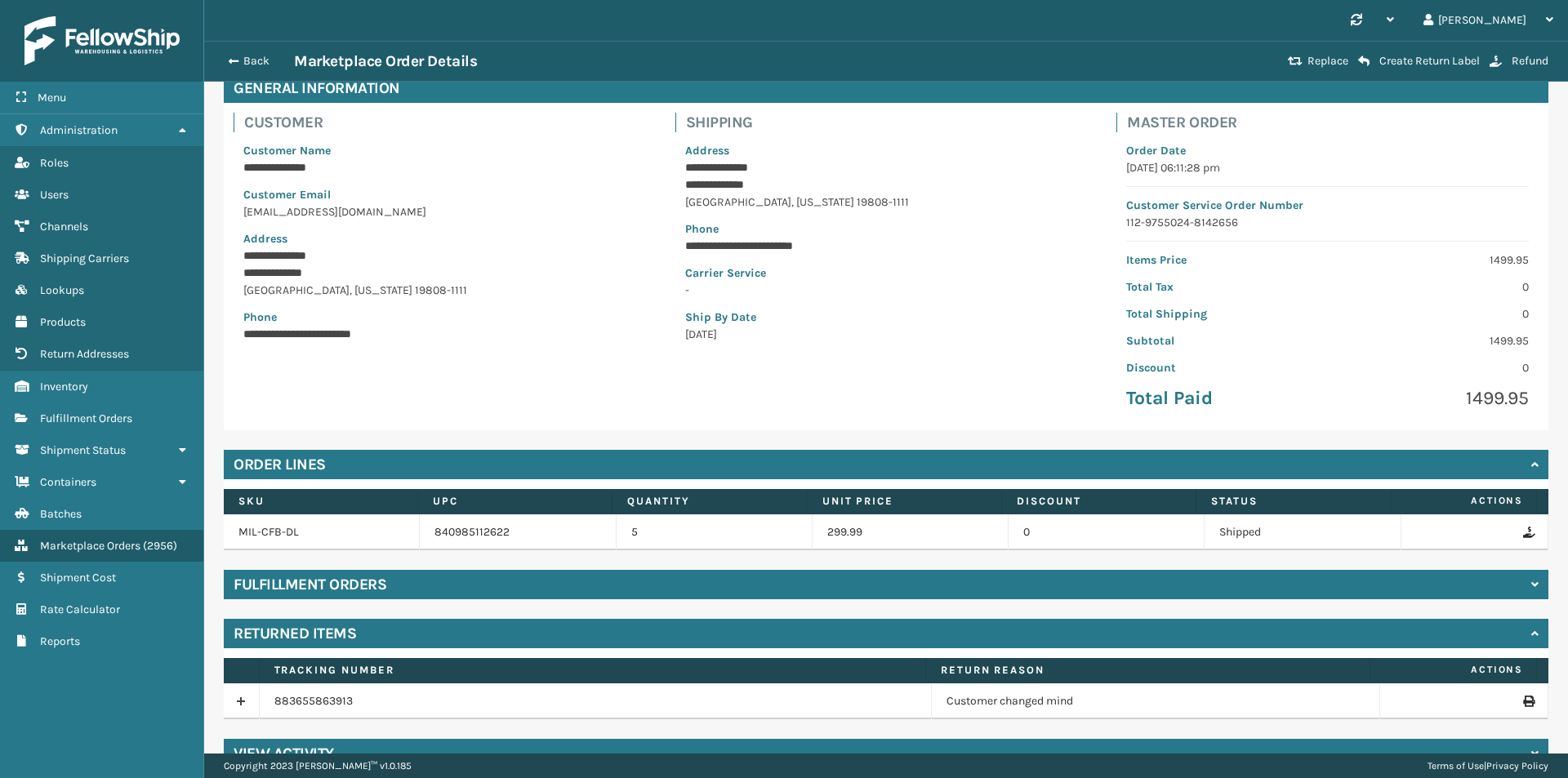
scroll to position [118, 0]
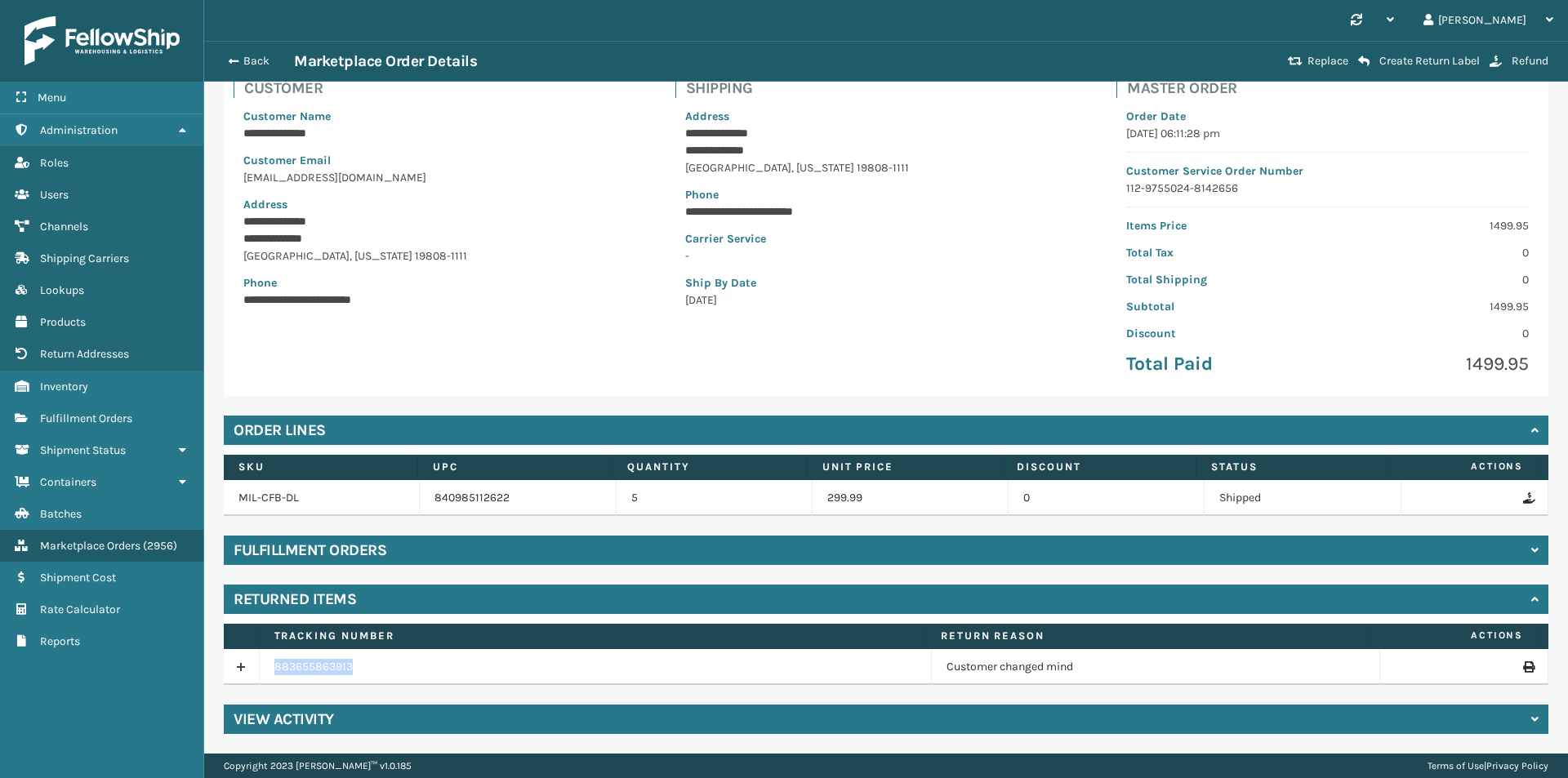
drag, startPoint x: 377, startPoint y: 670, endPoint x: 266, endPoint y: 656, distance: 111.9
click at [266, 656] on td "883655863913" at bounding box center [595, 667] width 672 height 36
copy link "883655863913"
click at [259, 55] on button "Back" at bounding box center [256, 61] width 75 height 14
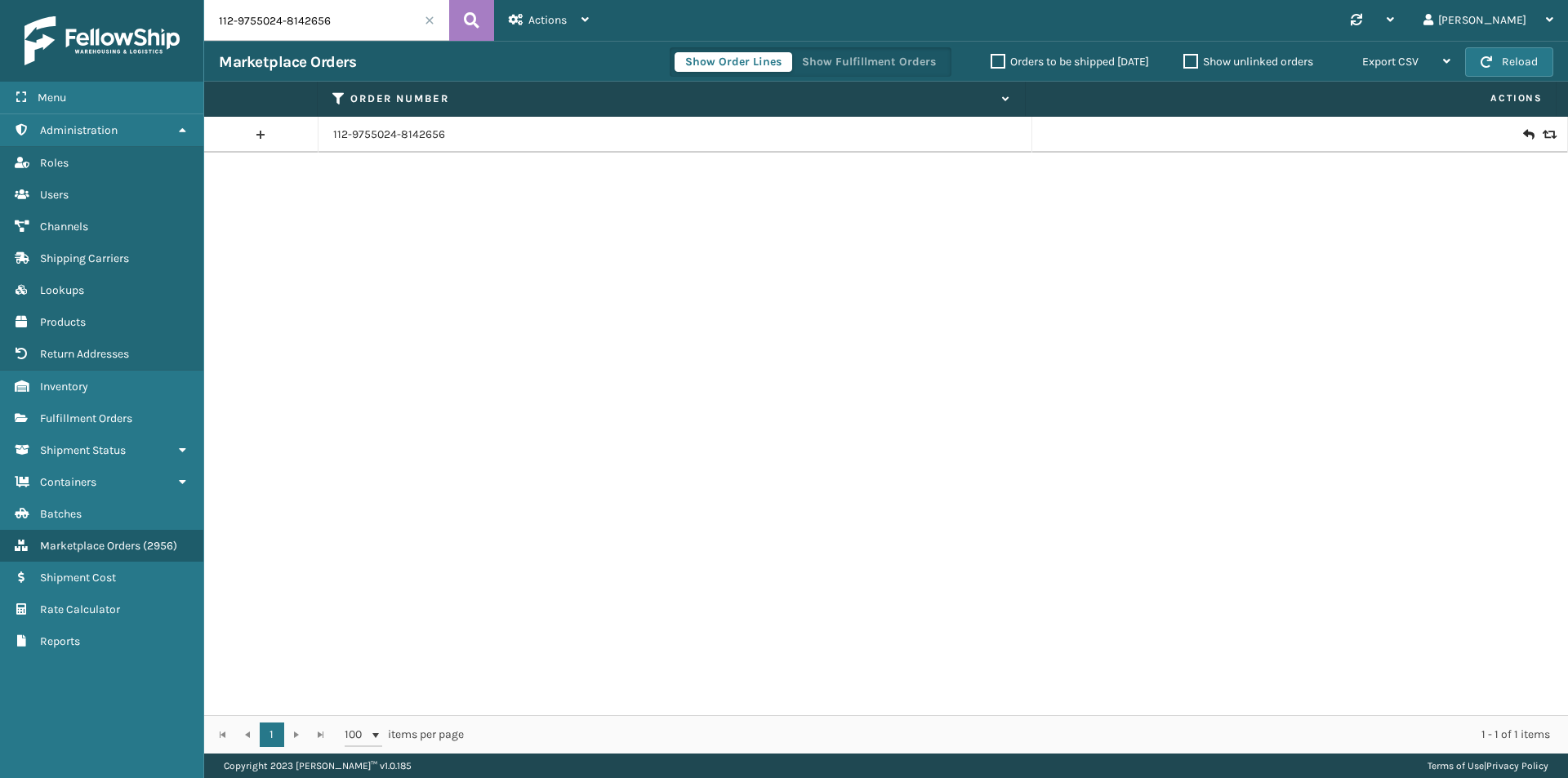
drag, startPoint x: 1524, startPoint y: 137, endPoint x: 1517, endPoint y: 135, distance: 7.3
click at [1517, 136] on div at bounding box center [1300, 134] width 506 height 16
click at [1522, 134] on icon at bounding box center [1528, 134] width 10 height 16
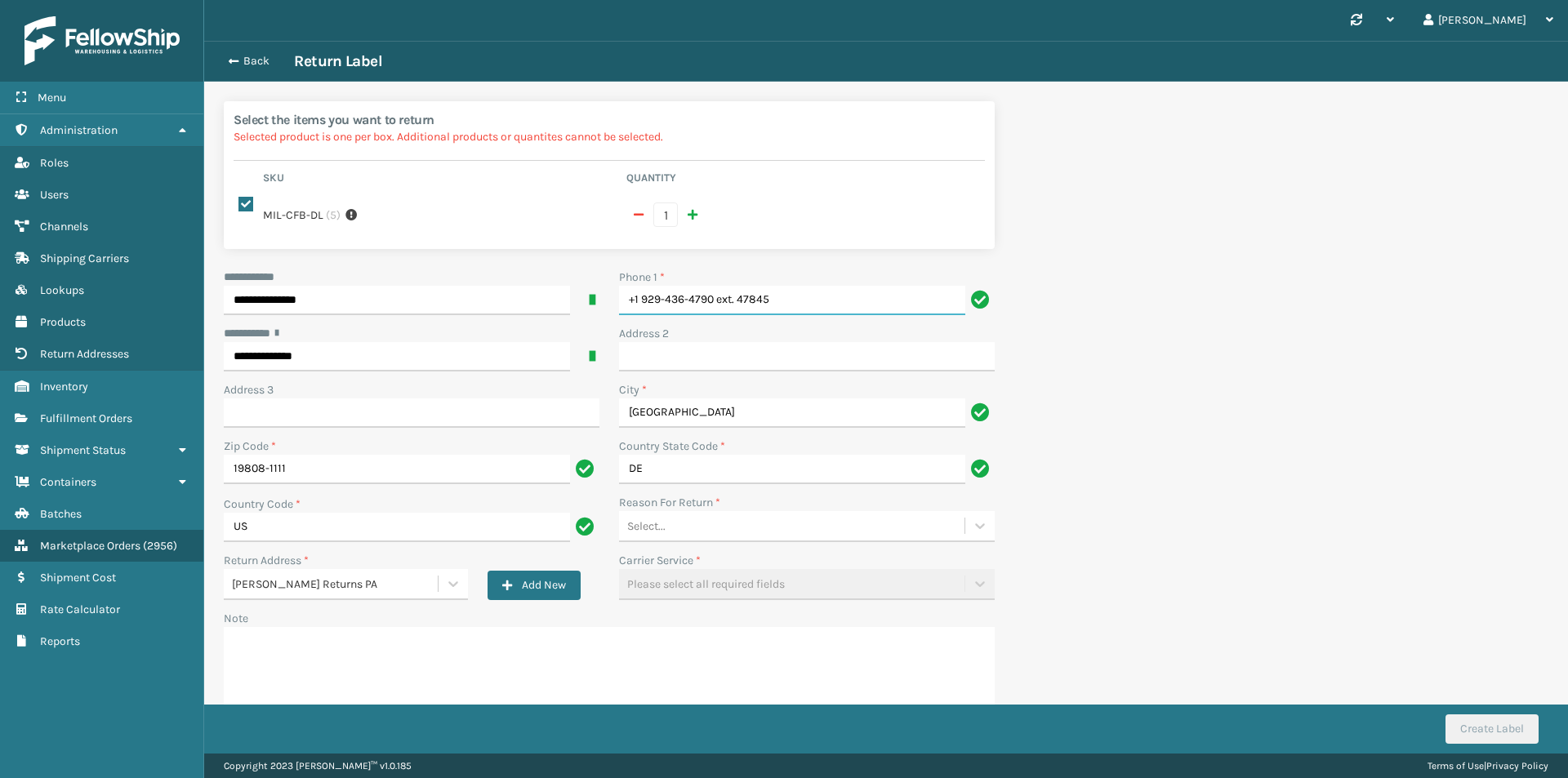
drag, startPoint x: 636, startPoint y: 303, endPoint x: 339, endPoint y: 303, distance: 297.0
click at [340, 303] on div "**********" at bounding box center [609, 505] width 791 height 473
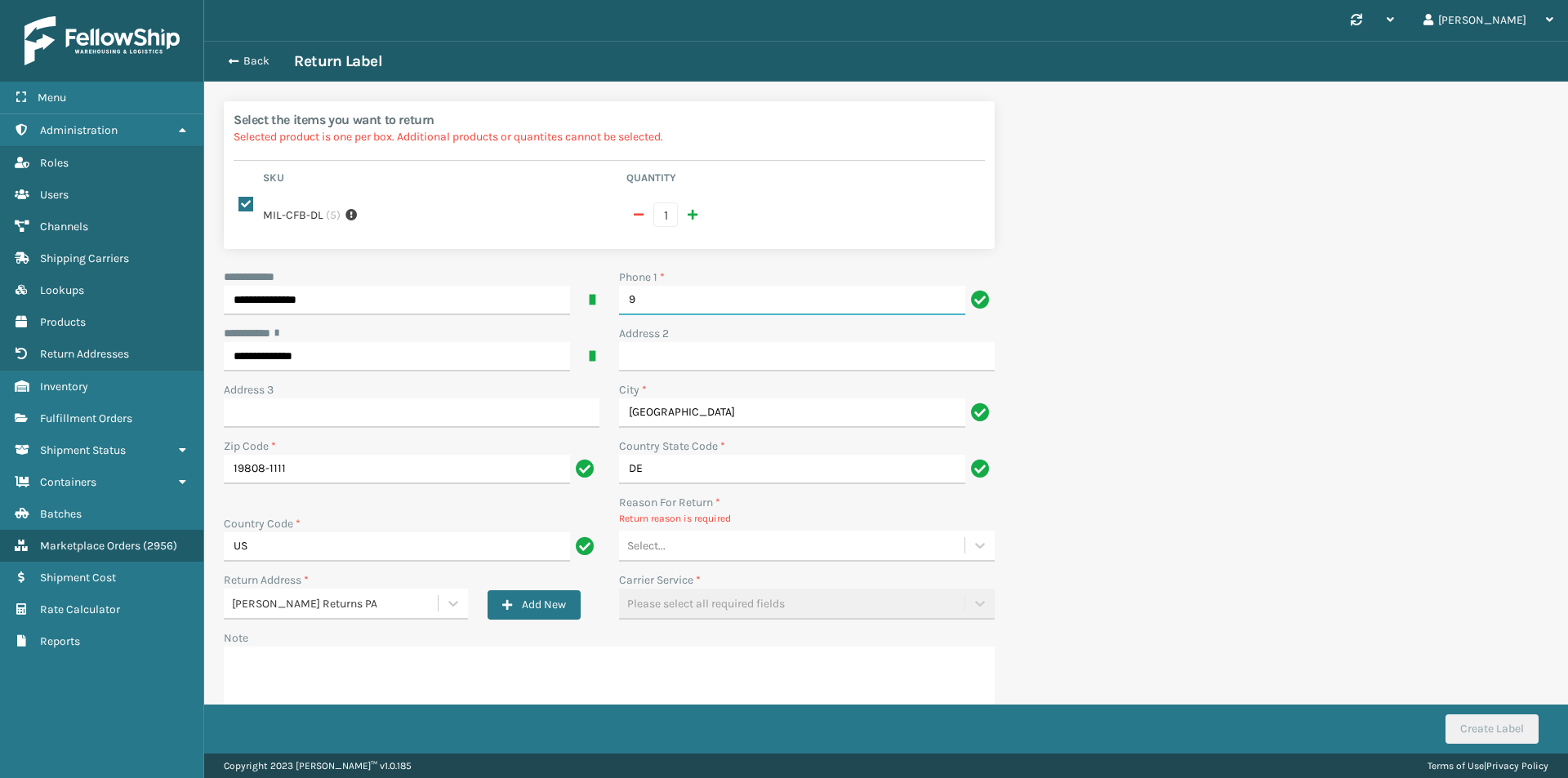
type input "9999999999"
click at [715, 534] on div "Select..." at bounding box center [792, 546] width 346 height 27
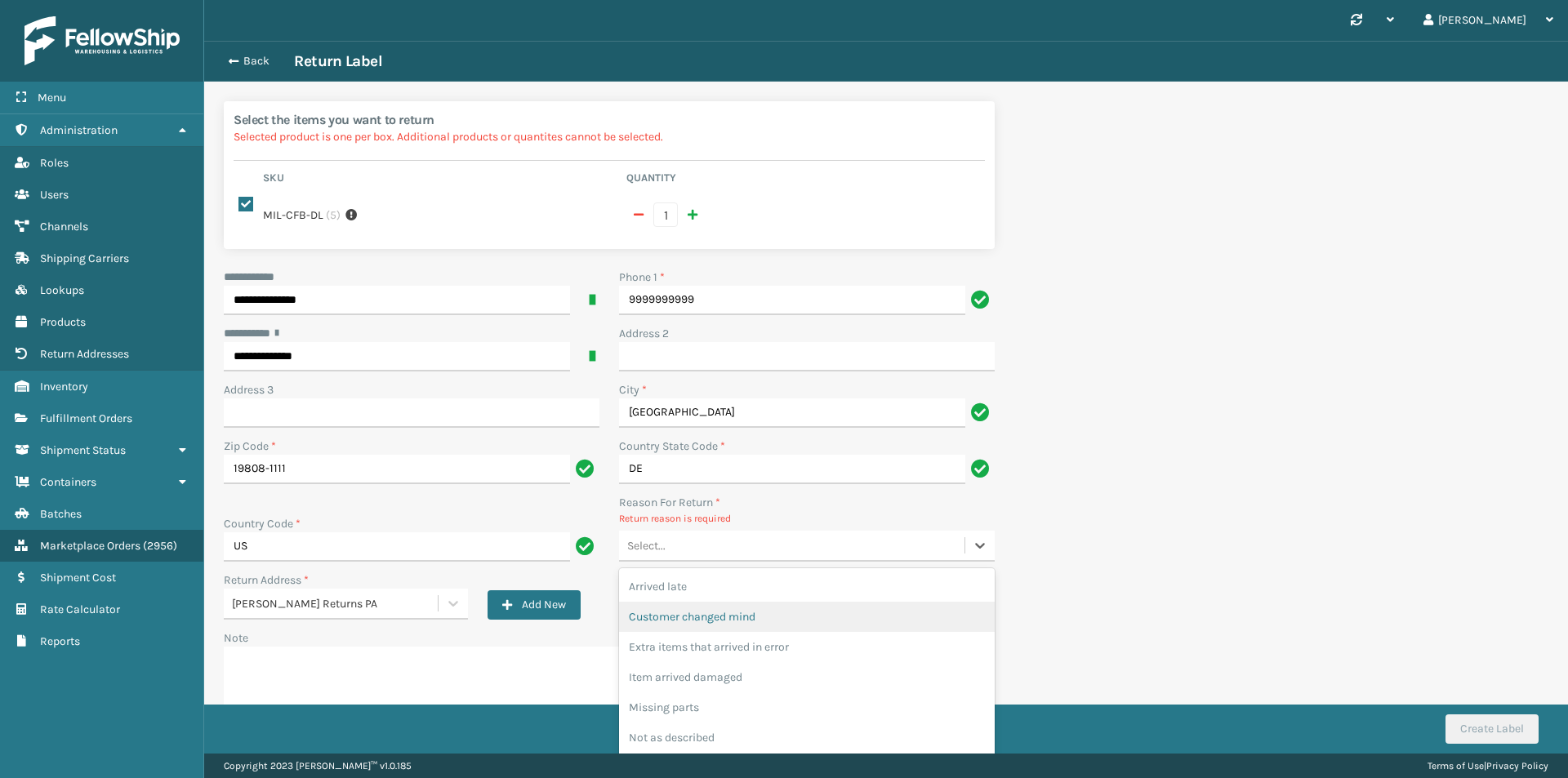
click at [704, 626] on div "Customer changed mind" at bounding box center [807, 617] width 376 height 30
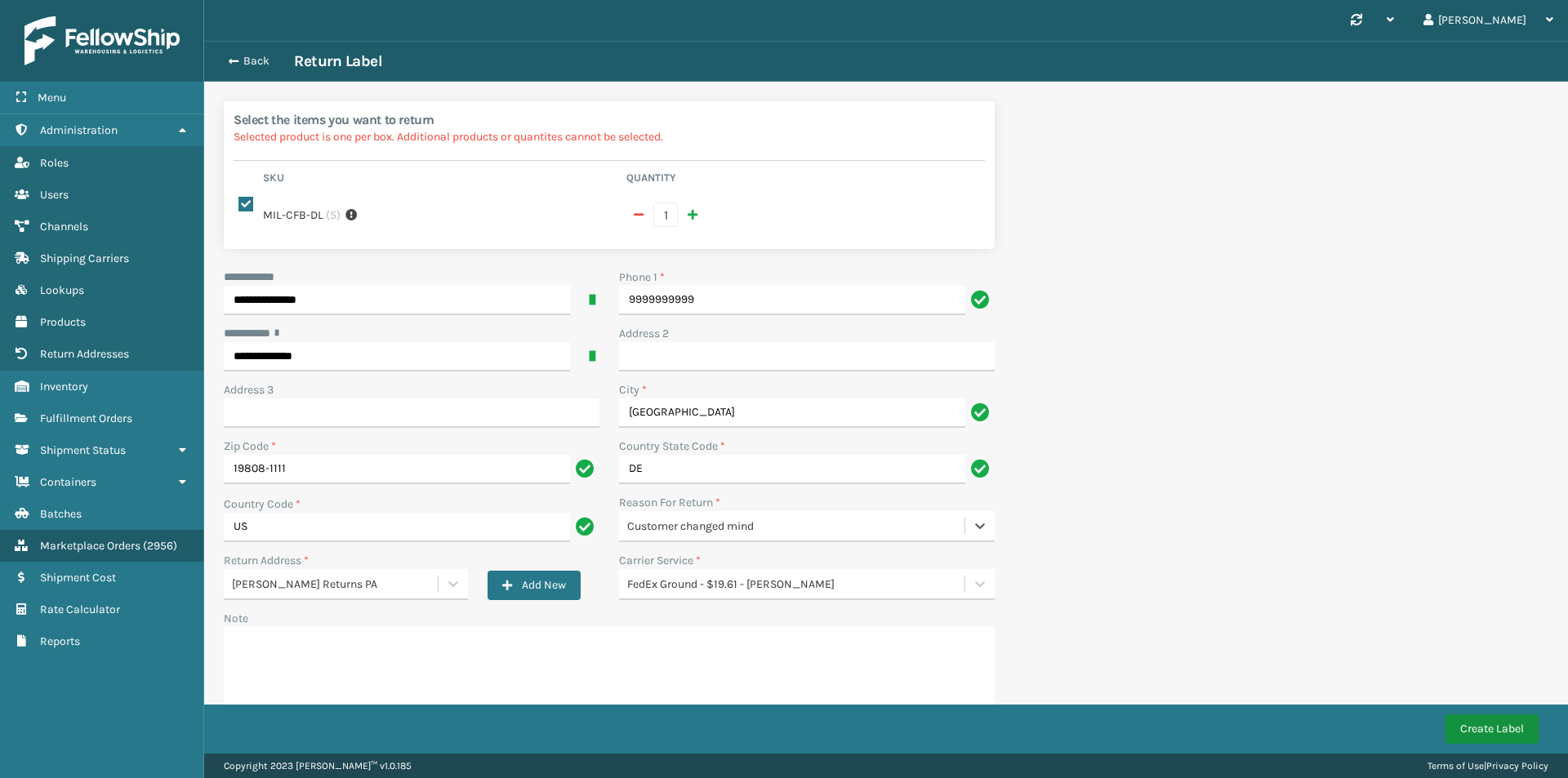
click at [1453, 729] on button "Create Label" at bounding box center [1491, 728] width 93 height 30
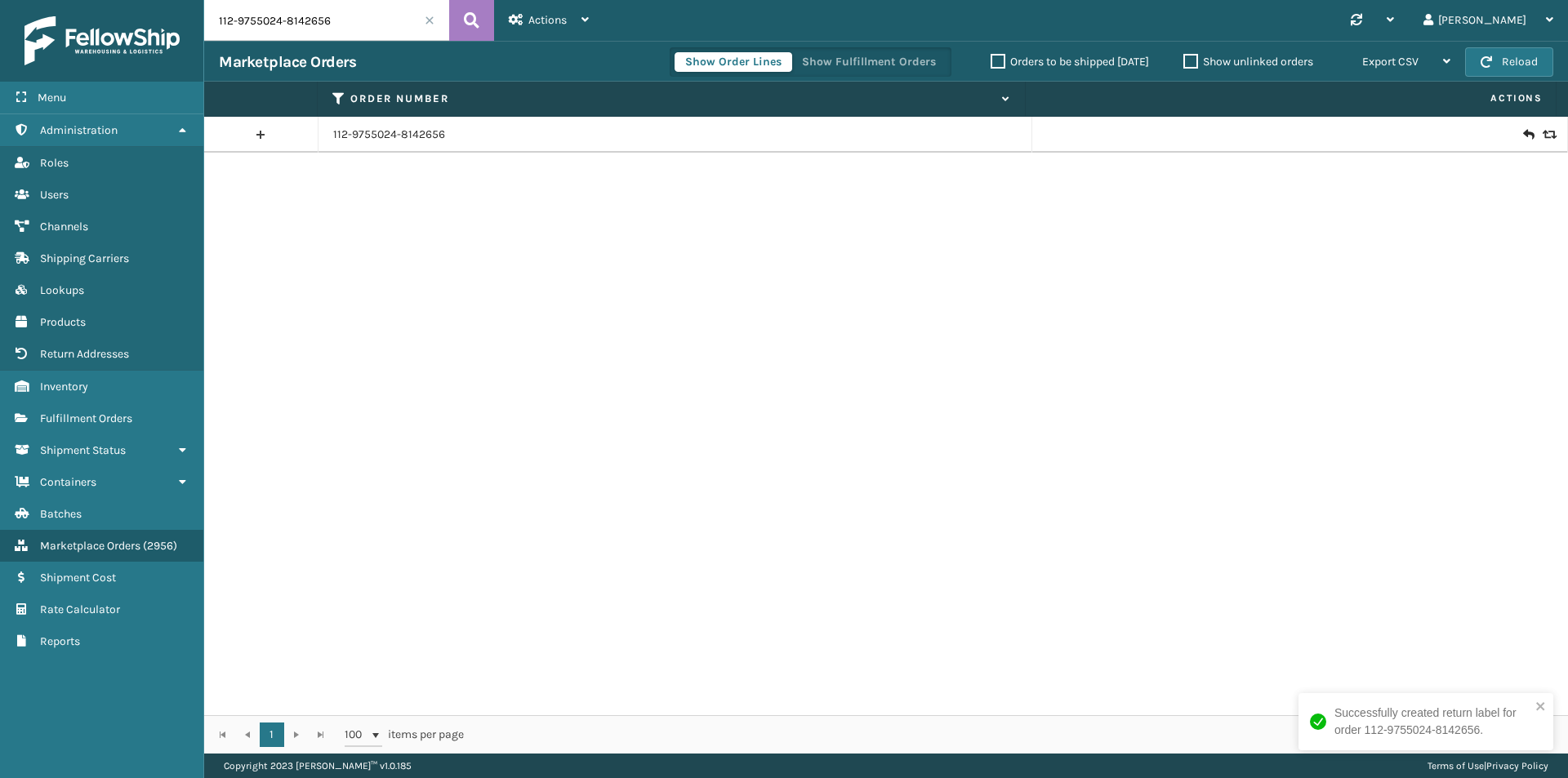
click at [1522, 138] on icon at bounding box center [1528, 134] width 10 height 16
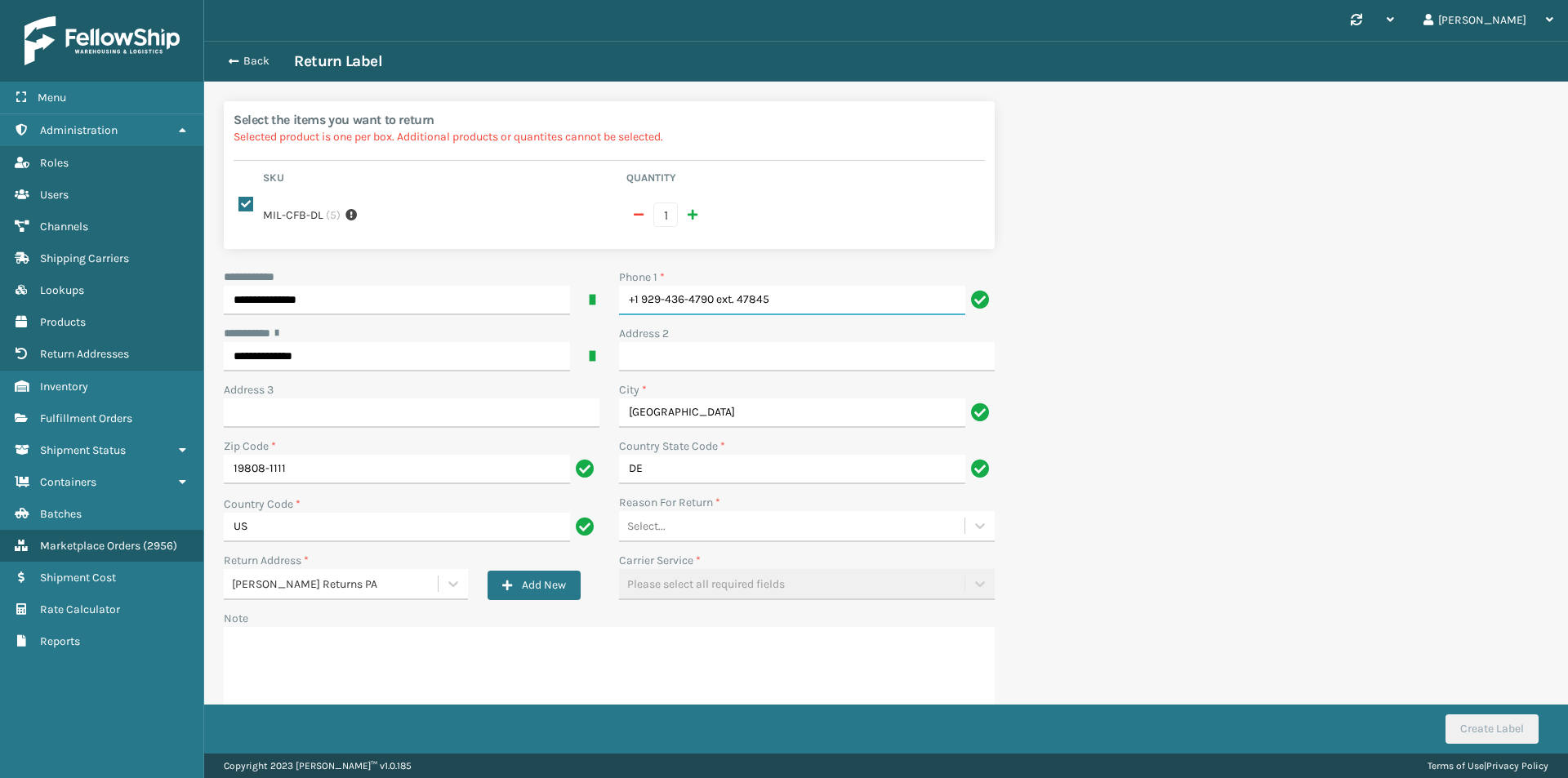
drag, startPoint x: 776, startPoint y: 306, endPoint x: 507, endPoint y: 325, distance: 269.7
click at [508, 325] on div "**********" at bounding box center [609, 505] width 791 height 473
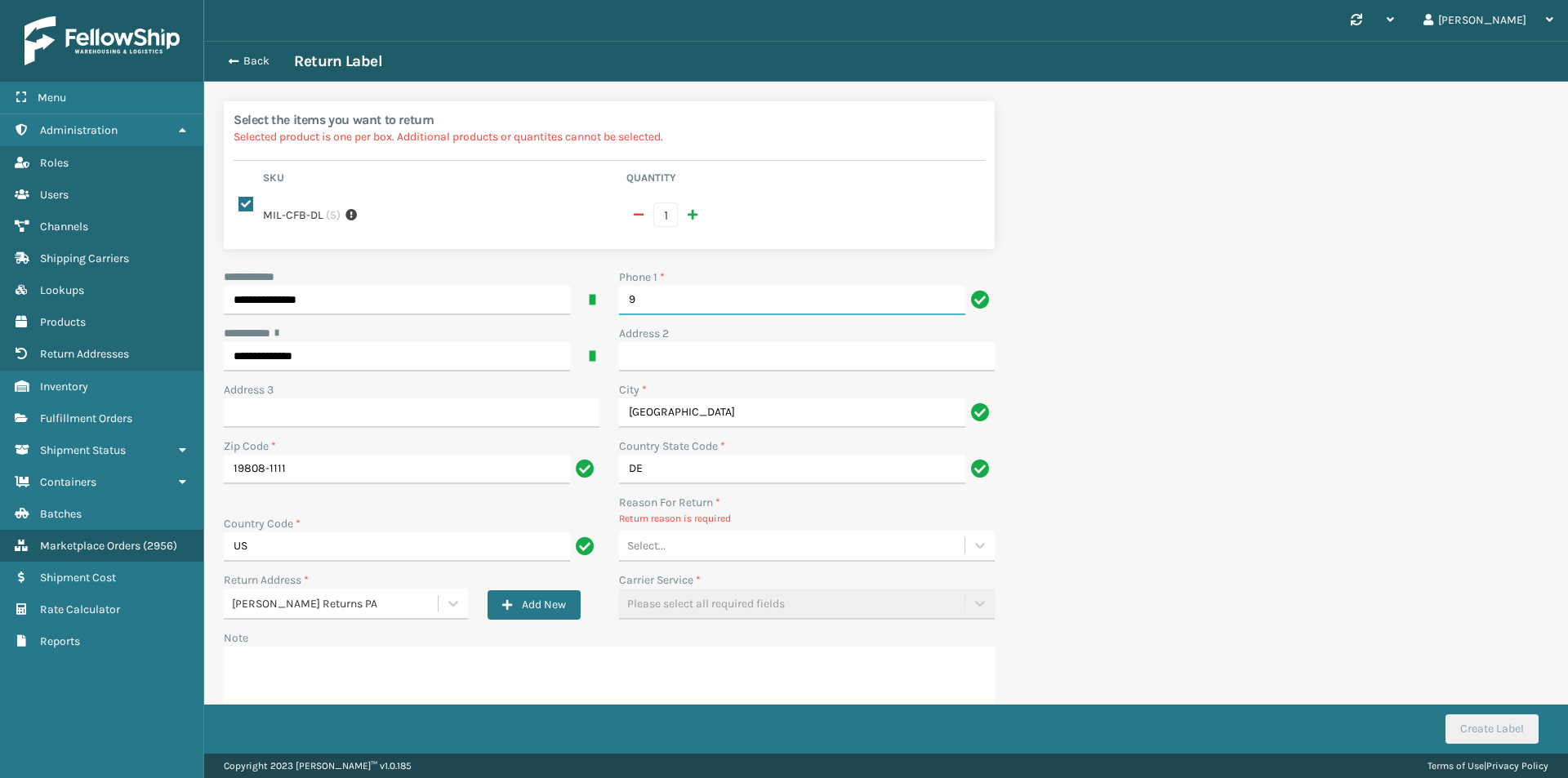
type input "9999999999"
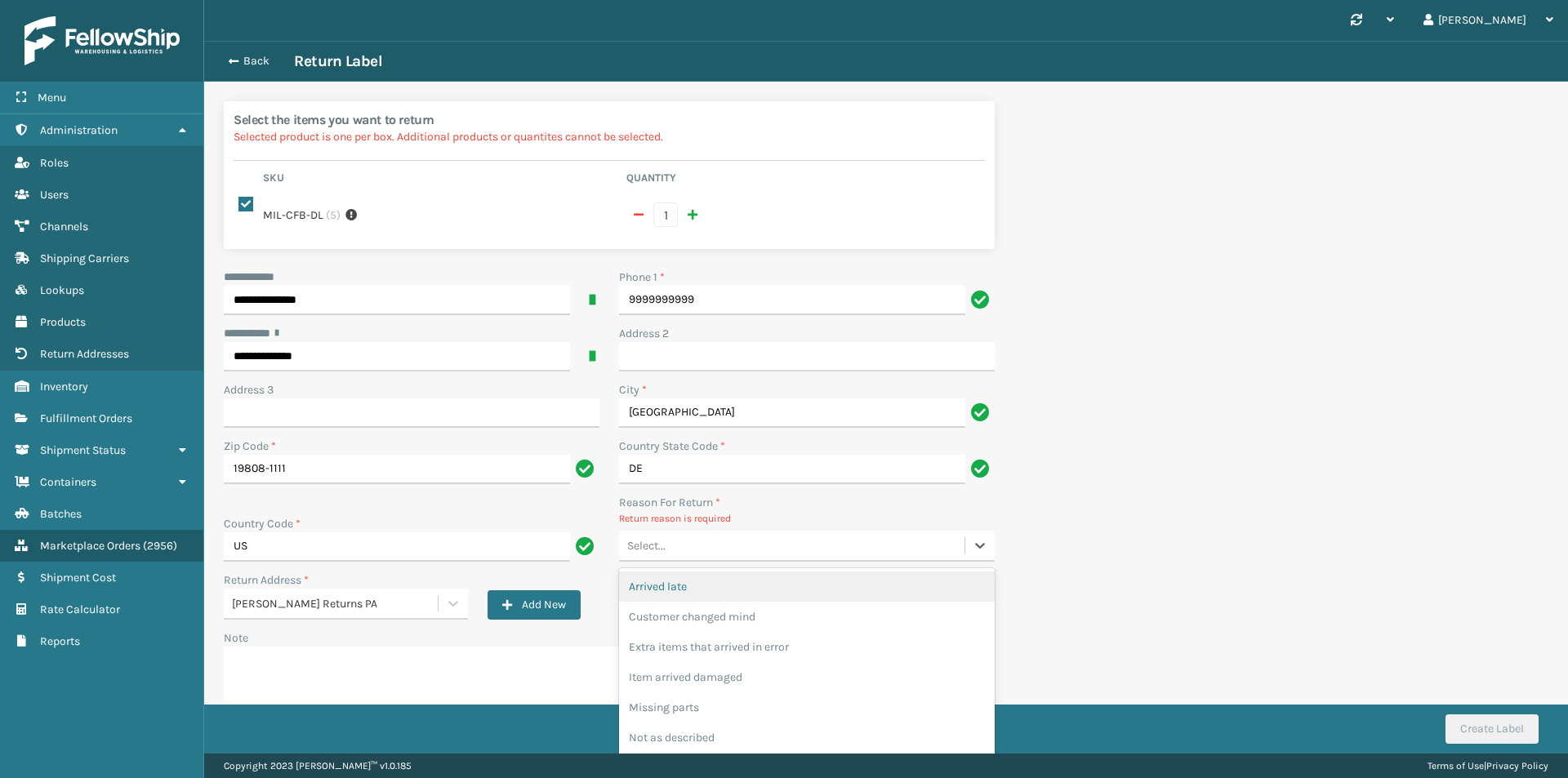
click at [742, 546] on div "Select..." at bounding box center [792, 546] width 346 height 27
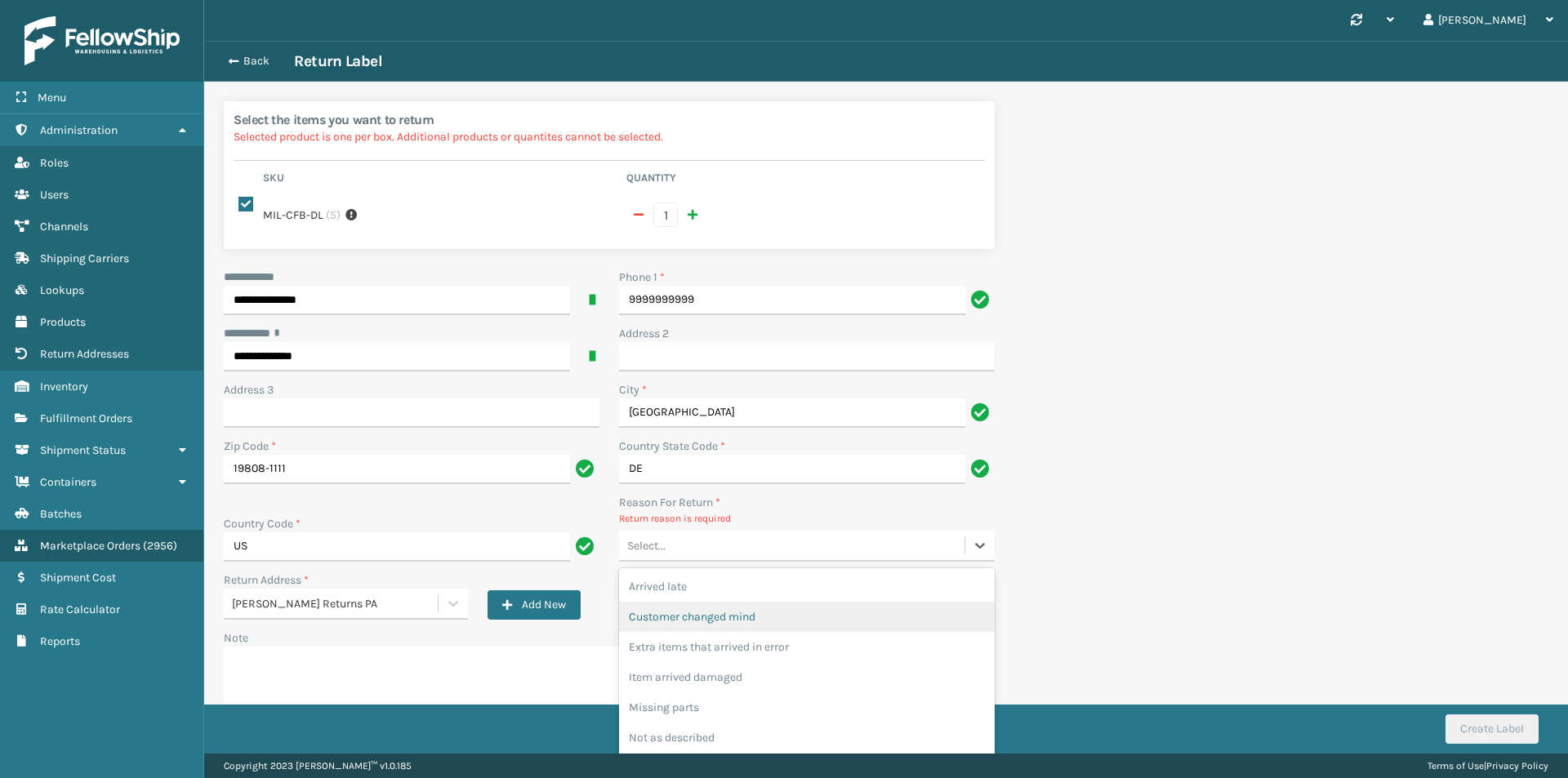
click at [753, 612] on div "Customer changed mind" at bounding box center [807, 617] width 376 height 30
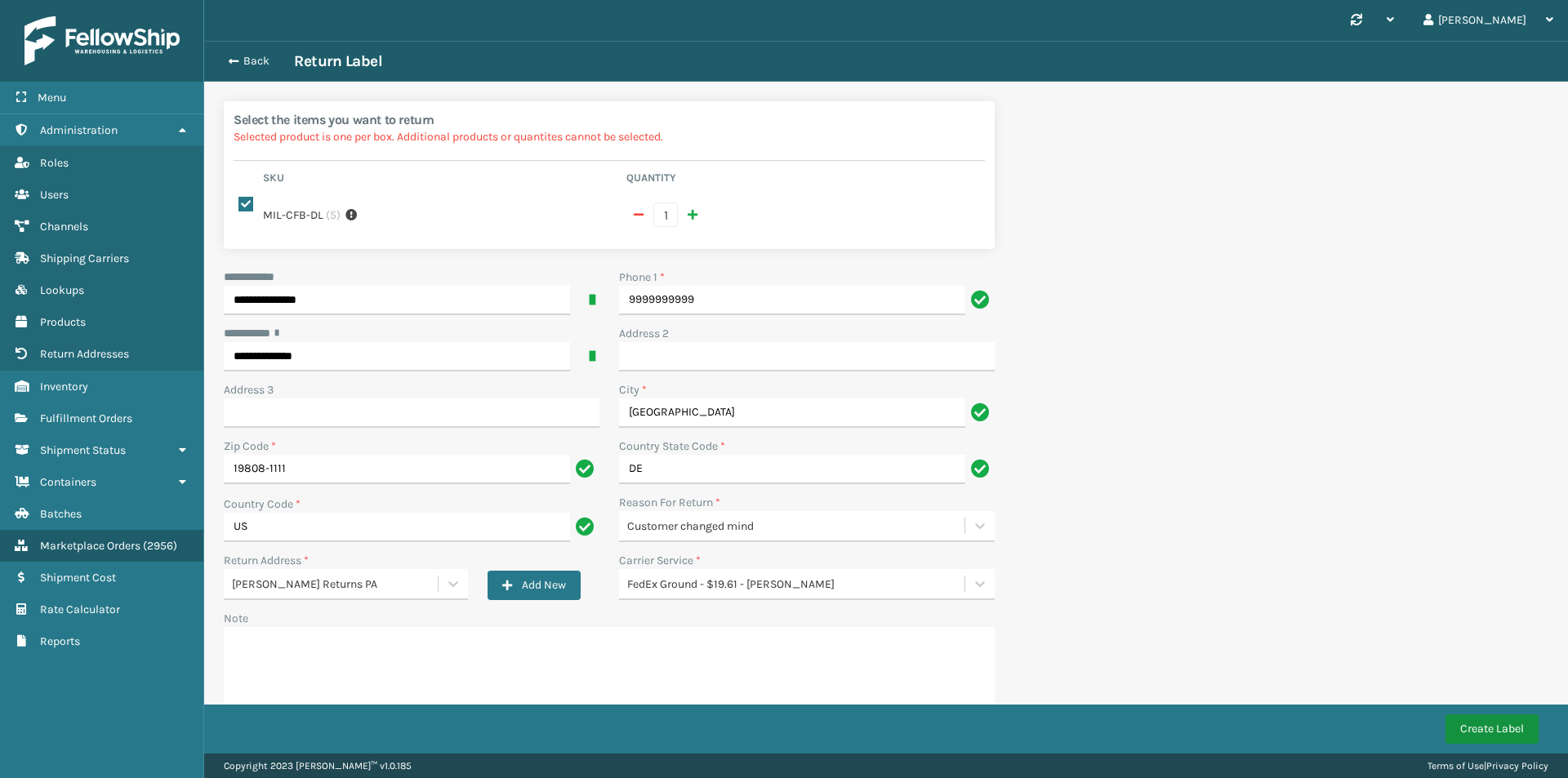
click at [1485, 731] on button "Create Label" at bounding box center [1491, 728] width 93 height 30
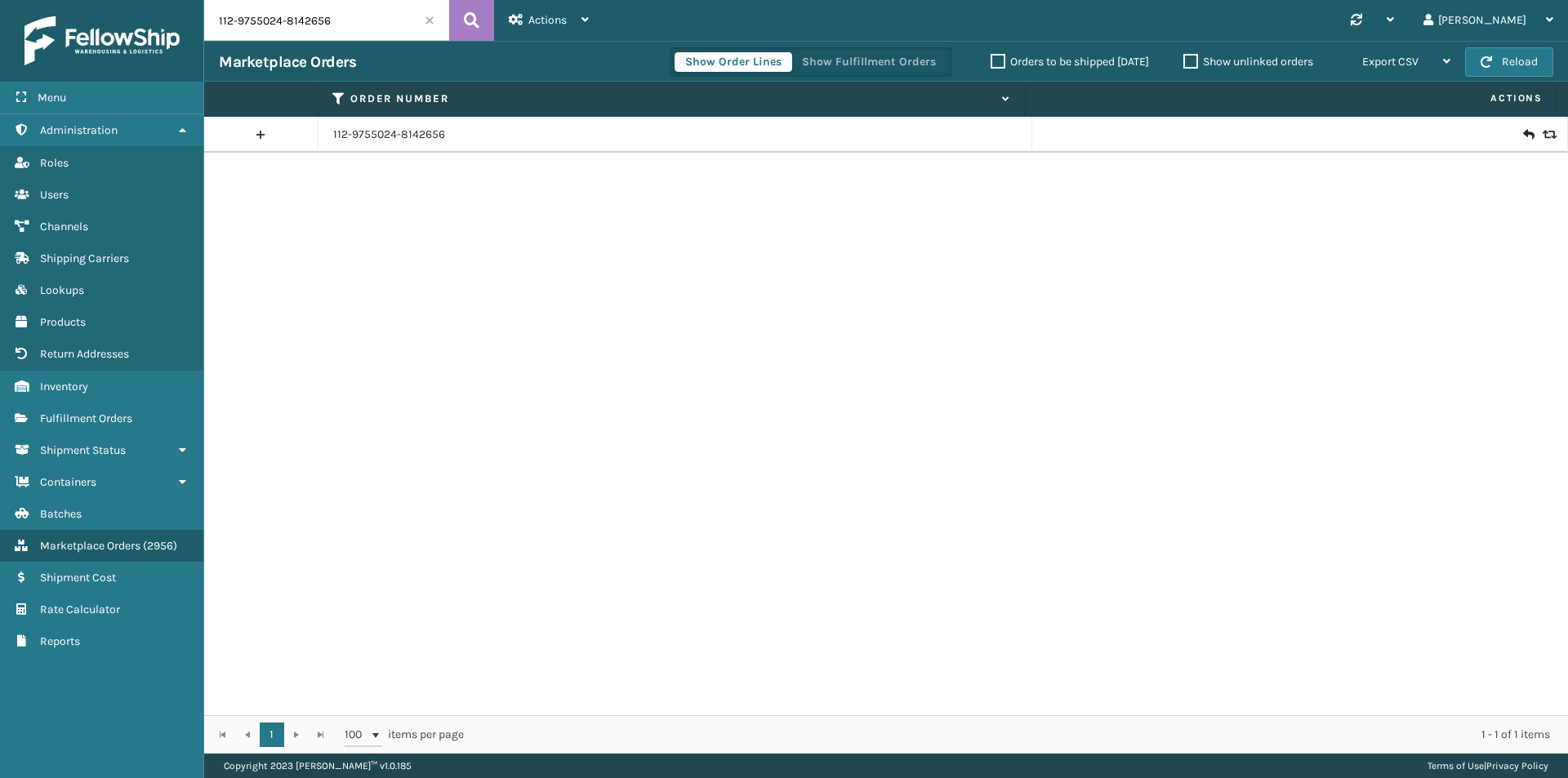
click at [1522, 133] on icon at bounding box center [1528, 134] width 10 height 16
click at [1522, 131] on icon at bounding box center [1528, 134] width 10 height 16
click at [475, 11] on icon at bounding box center [471, 20] width 15 height 24
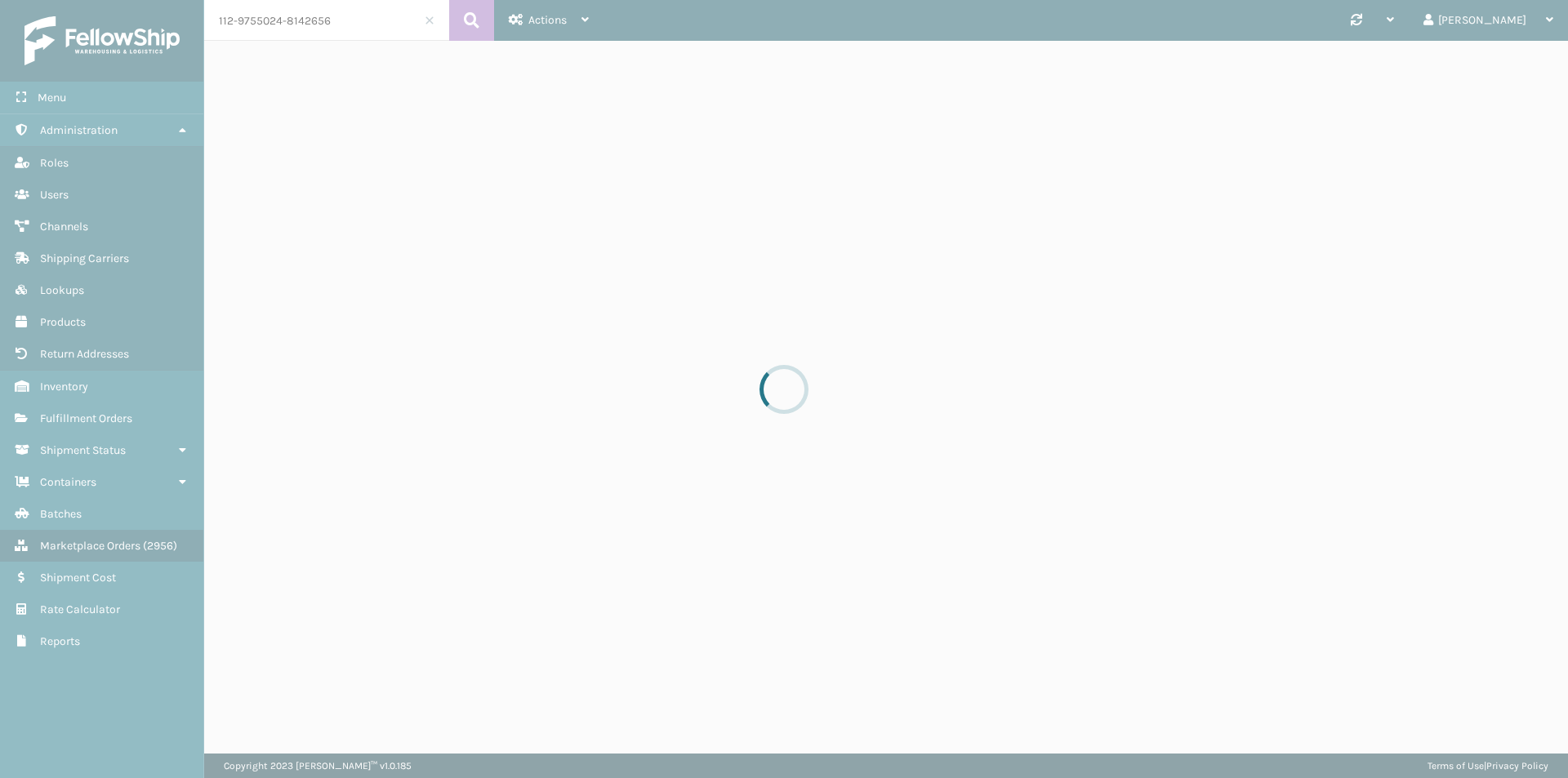
click at [1300, 362] on div at bounding box center [784, 389] width 1568 height 778
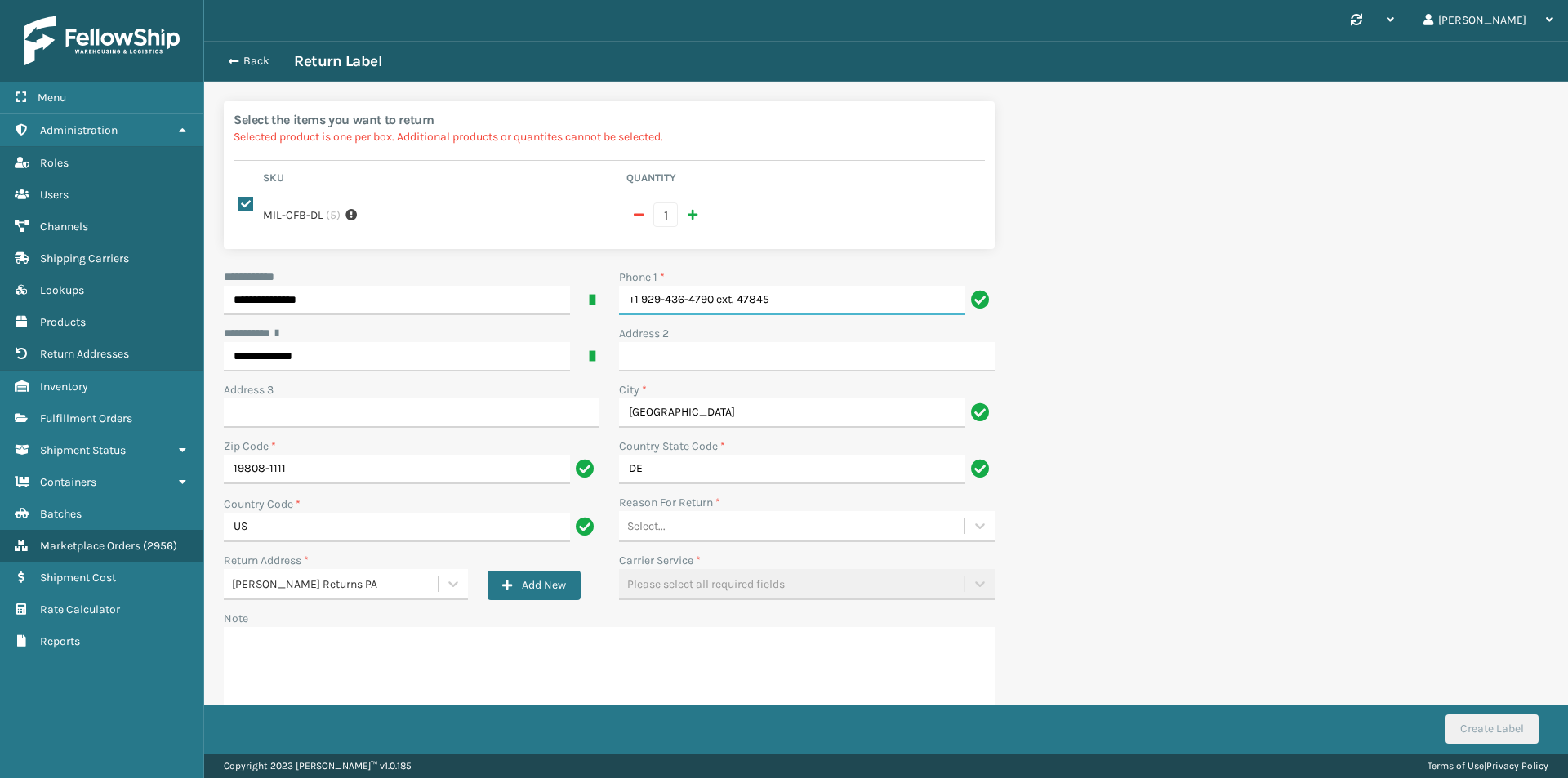
drag, startPoint x: 757, startPoint y: 306, endPoint x: 422, endPoint y: 311, distance: 335.0
click at [422, 311] on div "**********" at bounding box center [609, 505] width 791 height 473
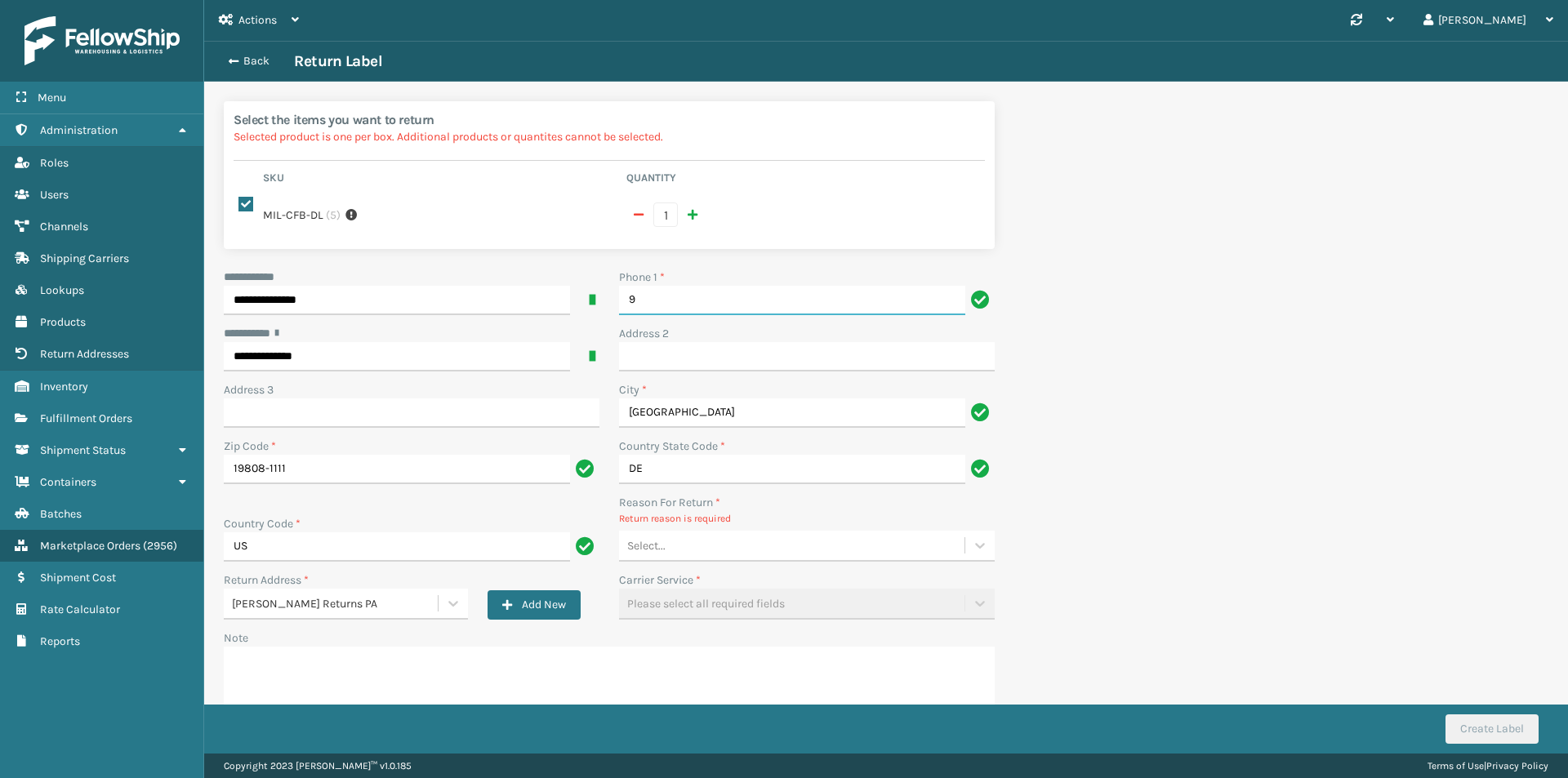
type input "9999999999"
click at [734, 562] on div "**********" at bounding box center [609, 515] width 791 height 492
click at [731, 550] on div "Select..." at bounding box center [792, 546] width 346 height 27
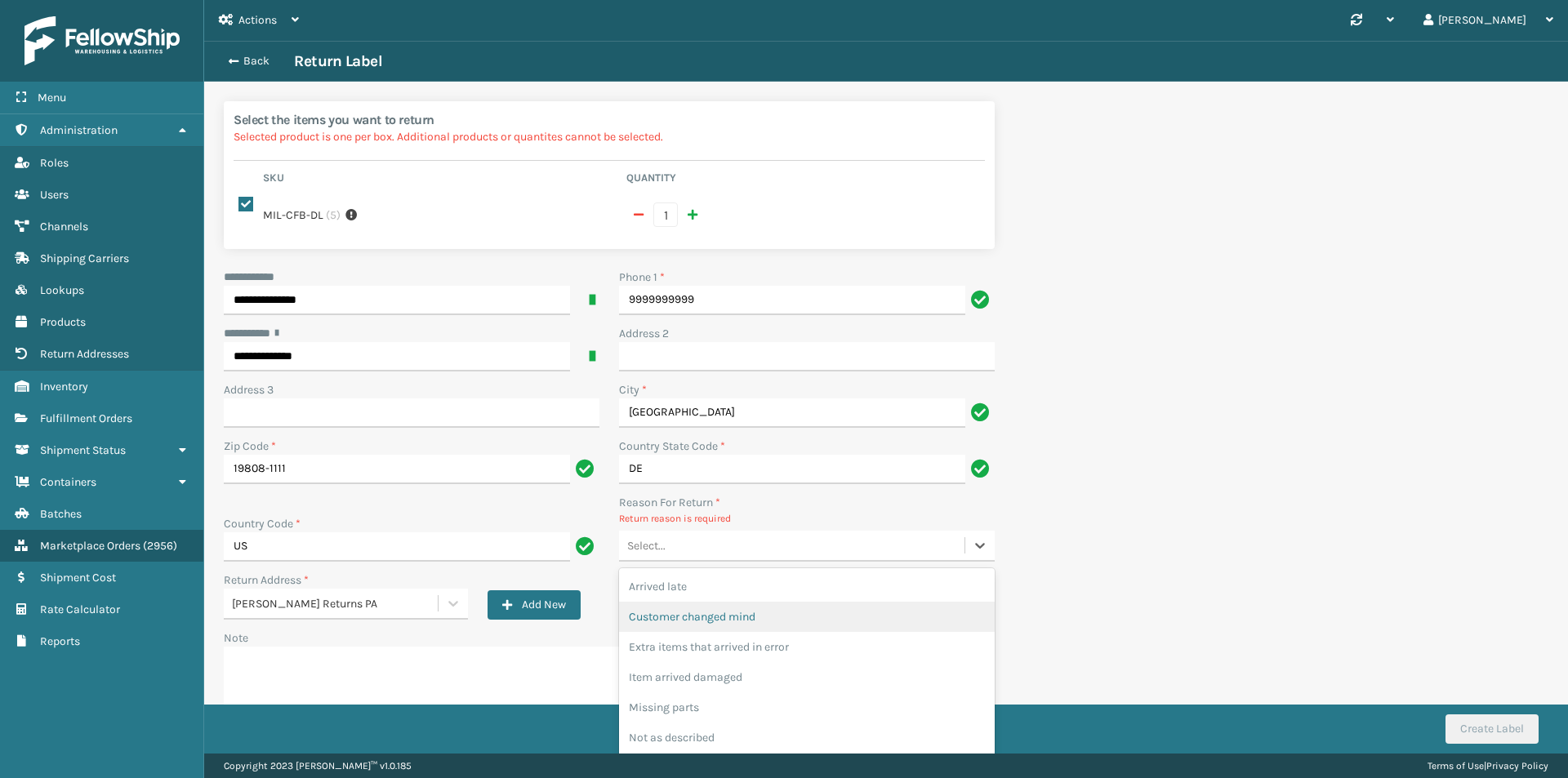
click at [753, 625] on div "Customer changed mind" at bounding box center [807, 617] width 376 height 30
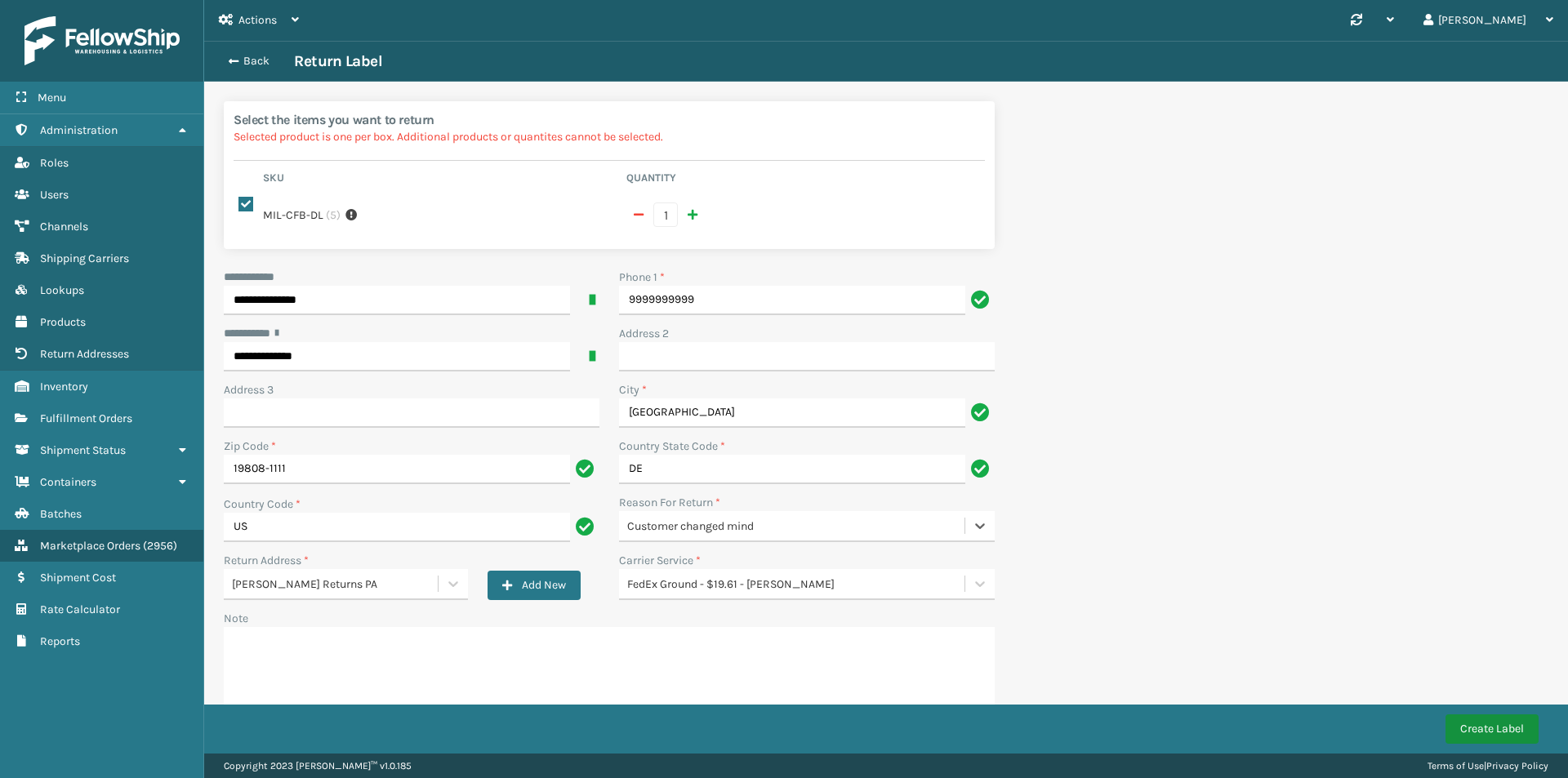
click at [1503, 732] on button "Create Label" at bounding box center [1491, 728] width 93 height 30
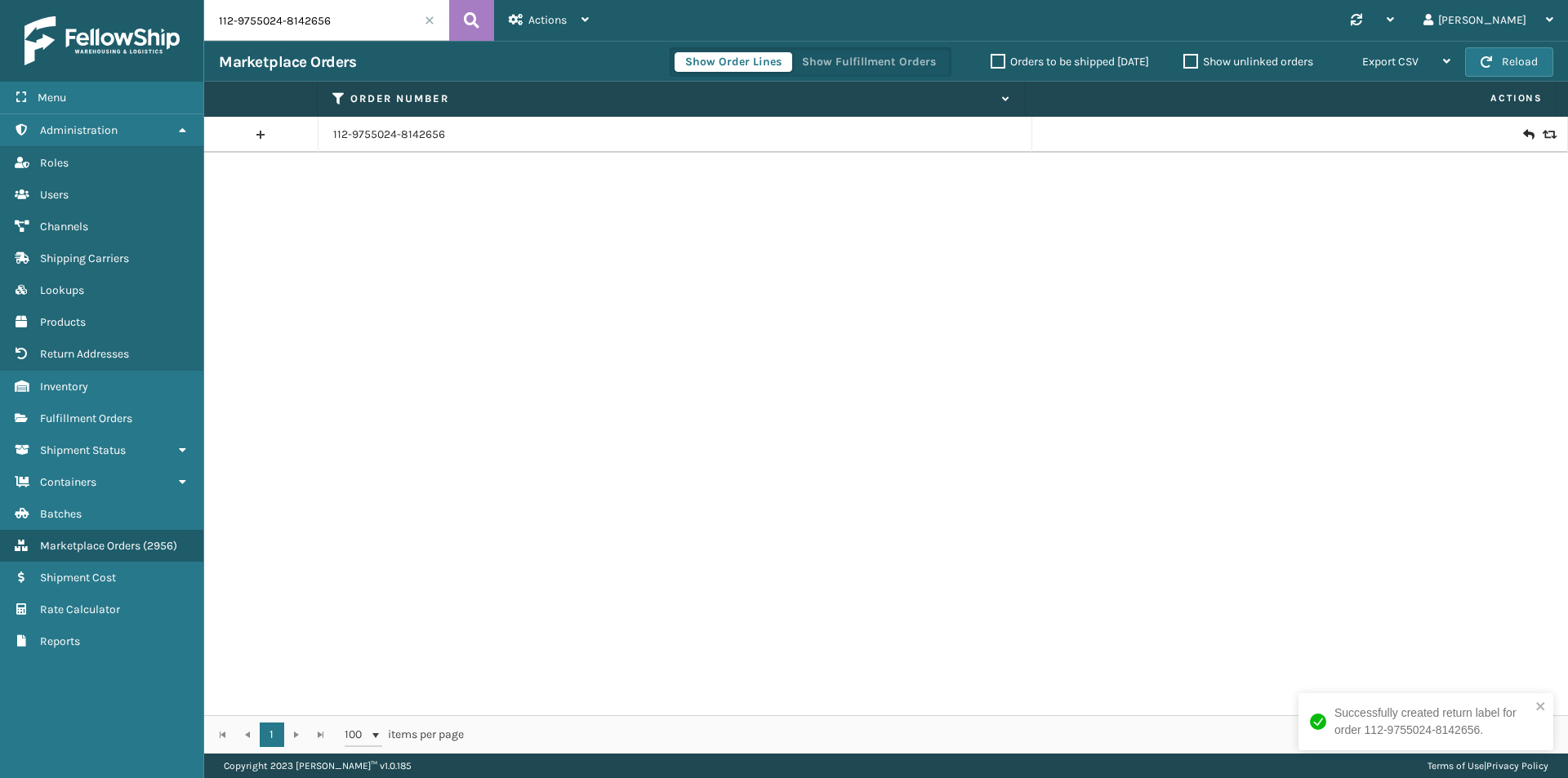
click at [1522, 137] on icon at bounding box center [1528, 134] width 10 height 16
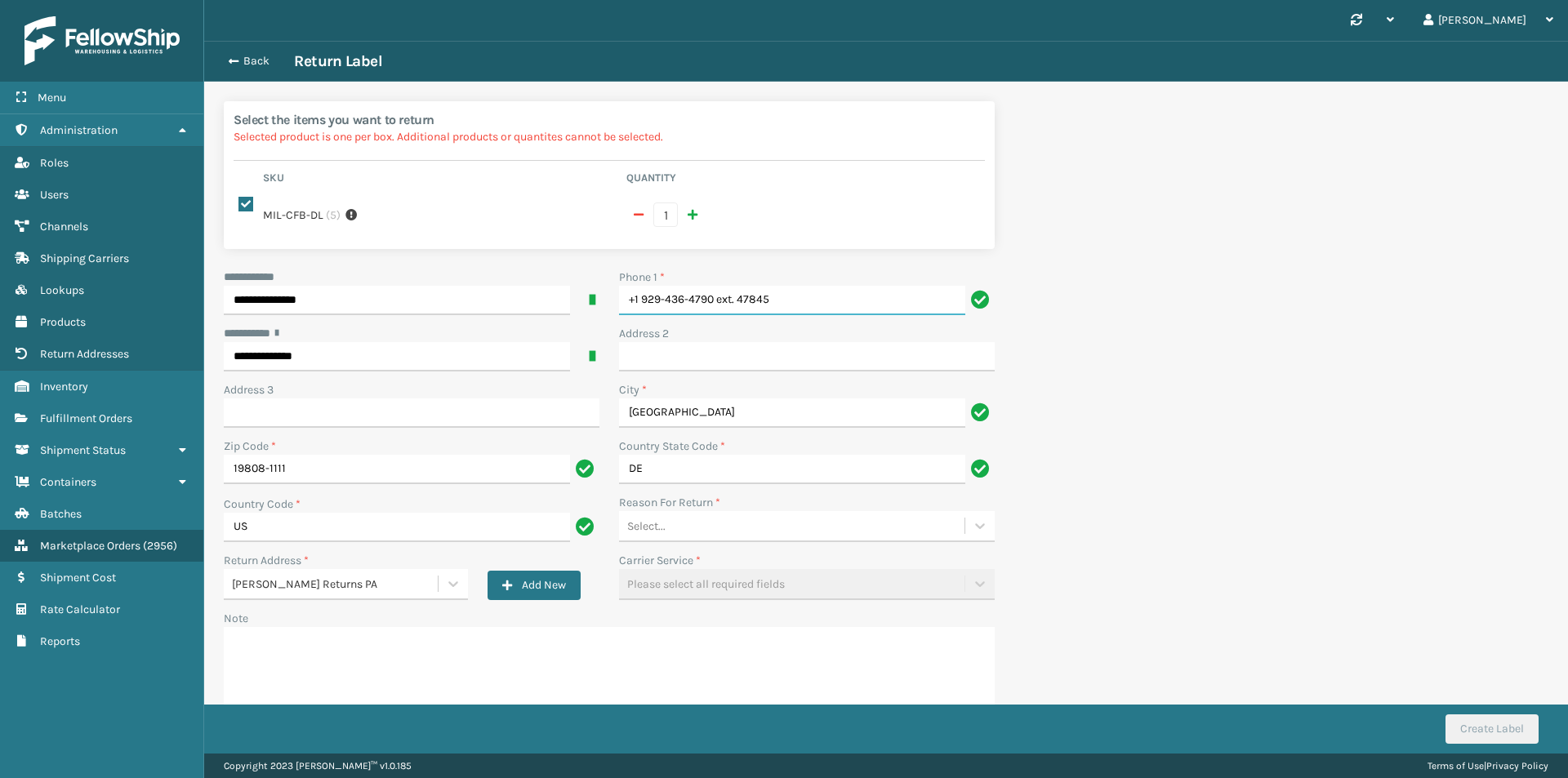
drag, startPoint x: 576, startPoint y: 302, endPoint x: 475, endPoint y: 302, distance: 101.0
click at [476, 302] on div "**********" at bounding box center [609, 505] width 791 height 473
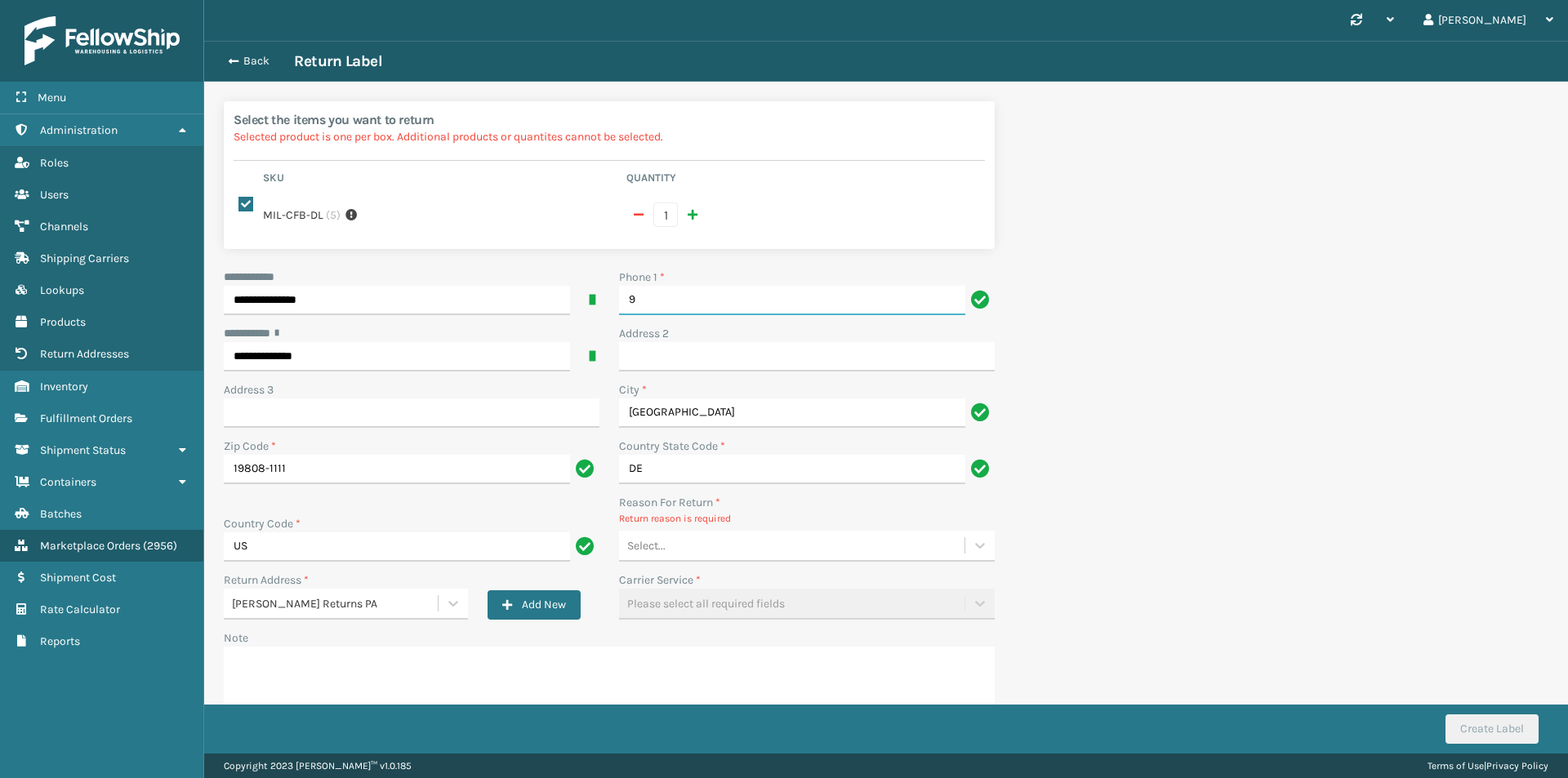
type input "9999999999"
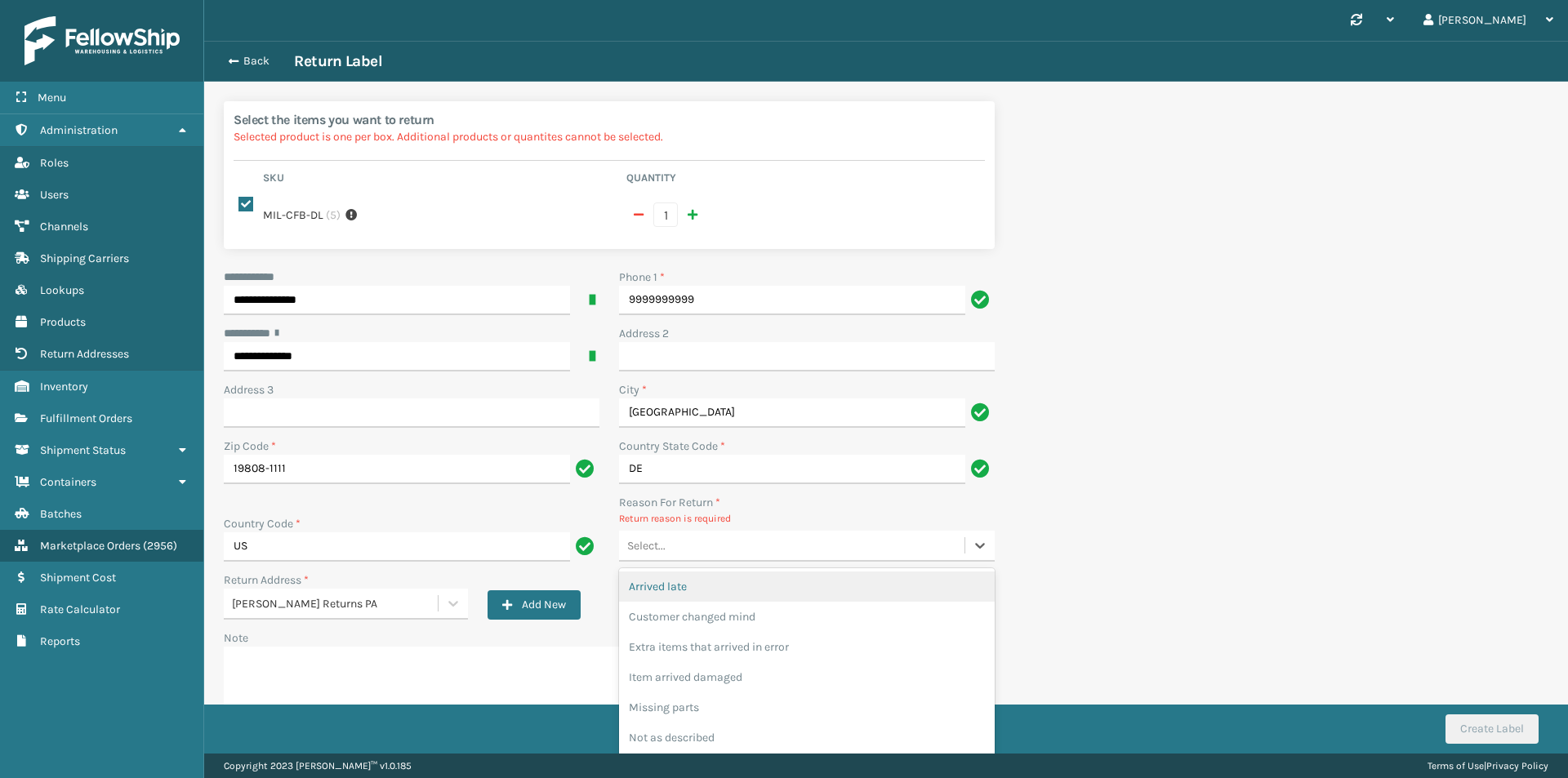
click at [725, 549] on div "Select..." at bounding box center [792, 546] width 346 height 27
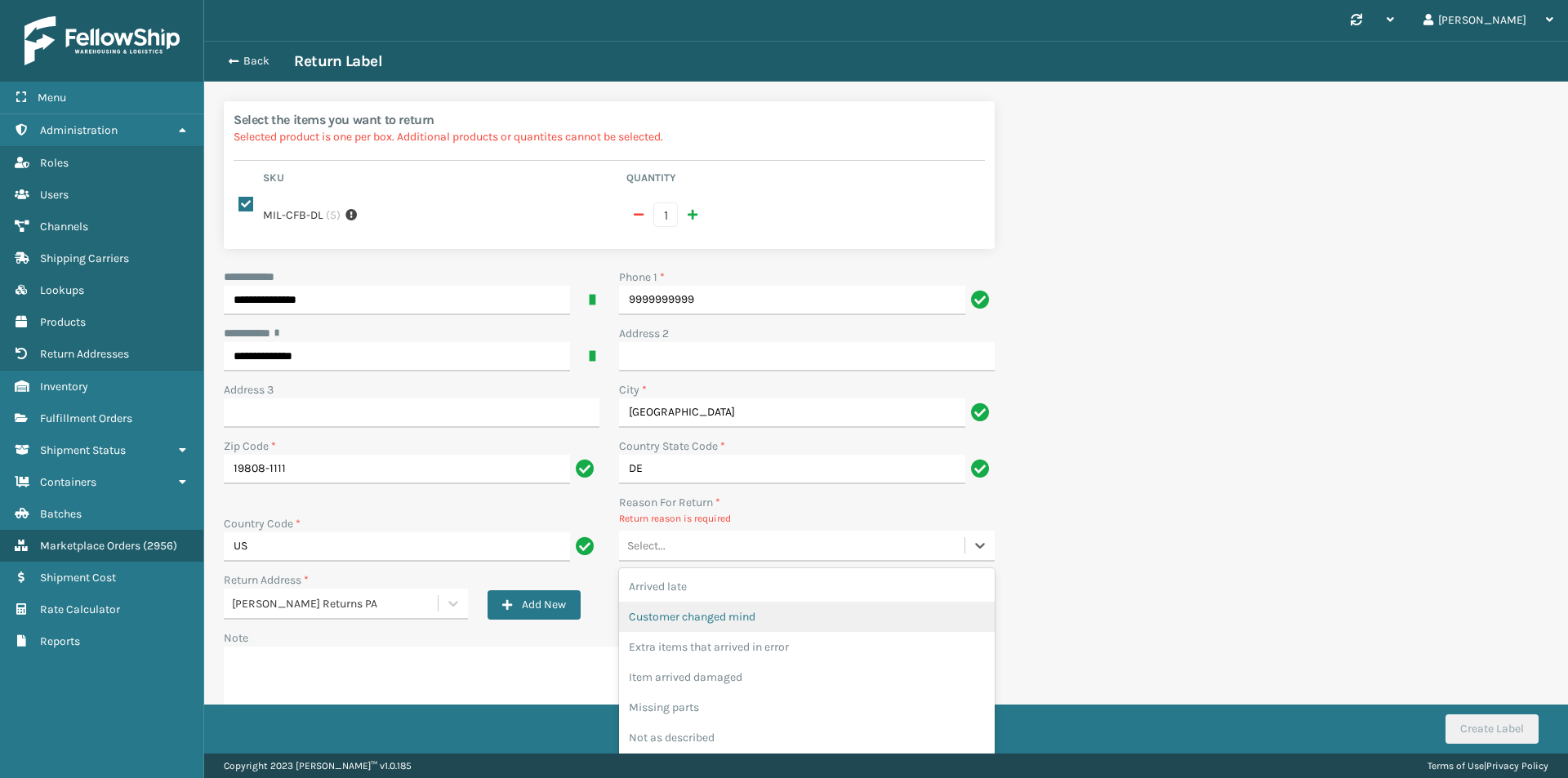
click at [742, 620] on div "Customer changed mind" at bounding box center [807, 617] width 376 height 30
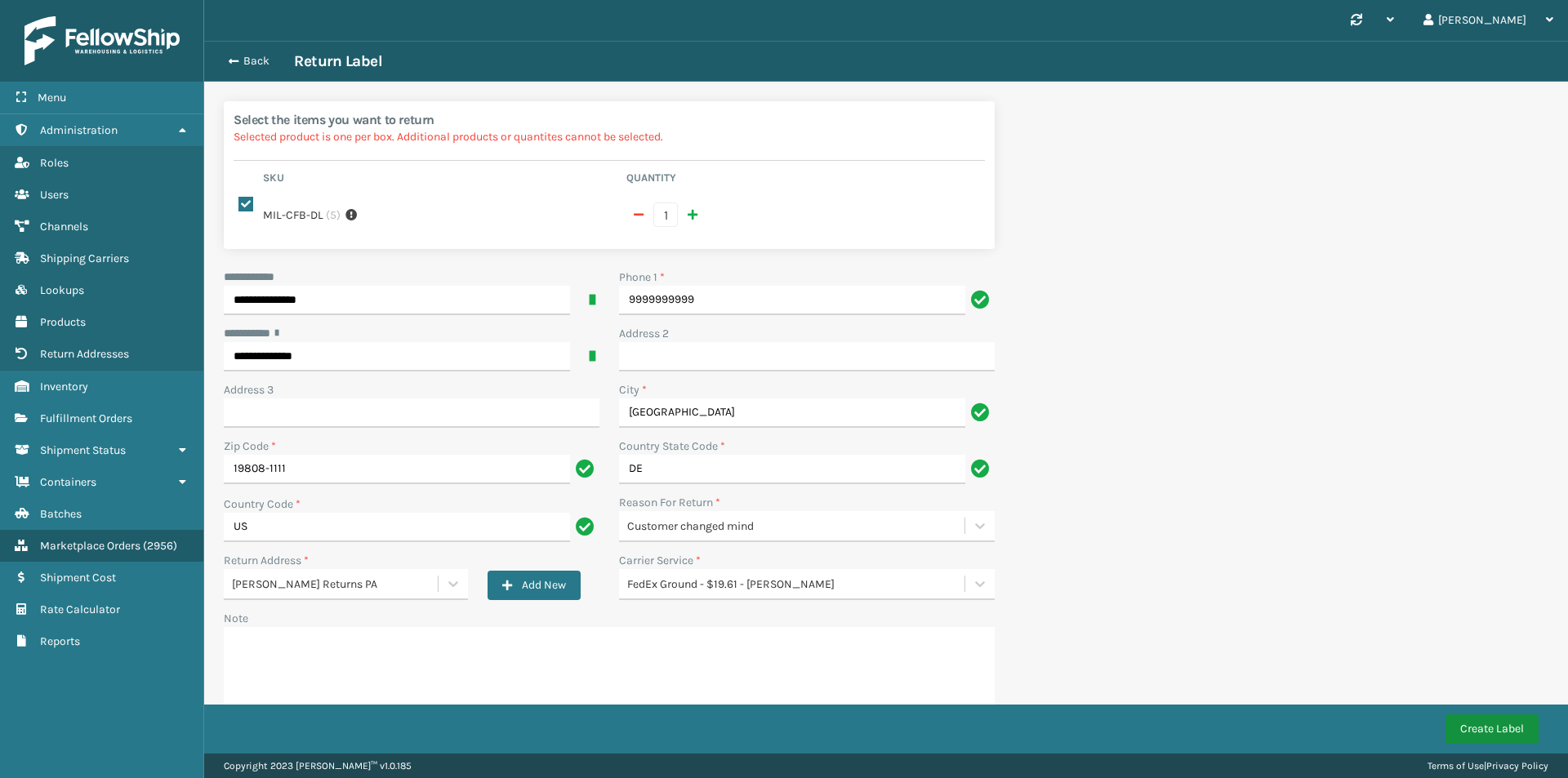
click at [1495, 727] on button "Create Label" at bounding box center [1491, 728] width 93 height 30
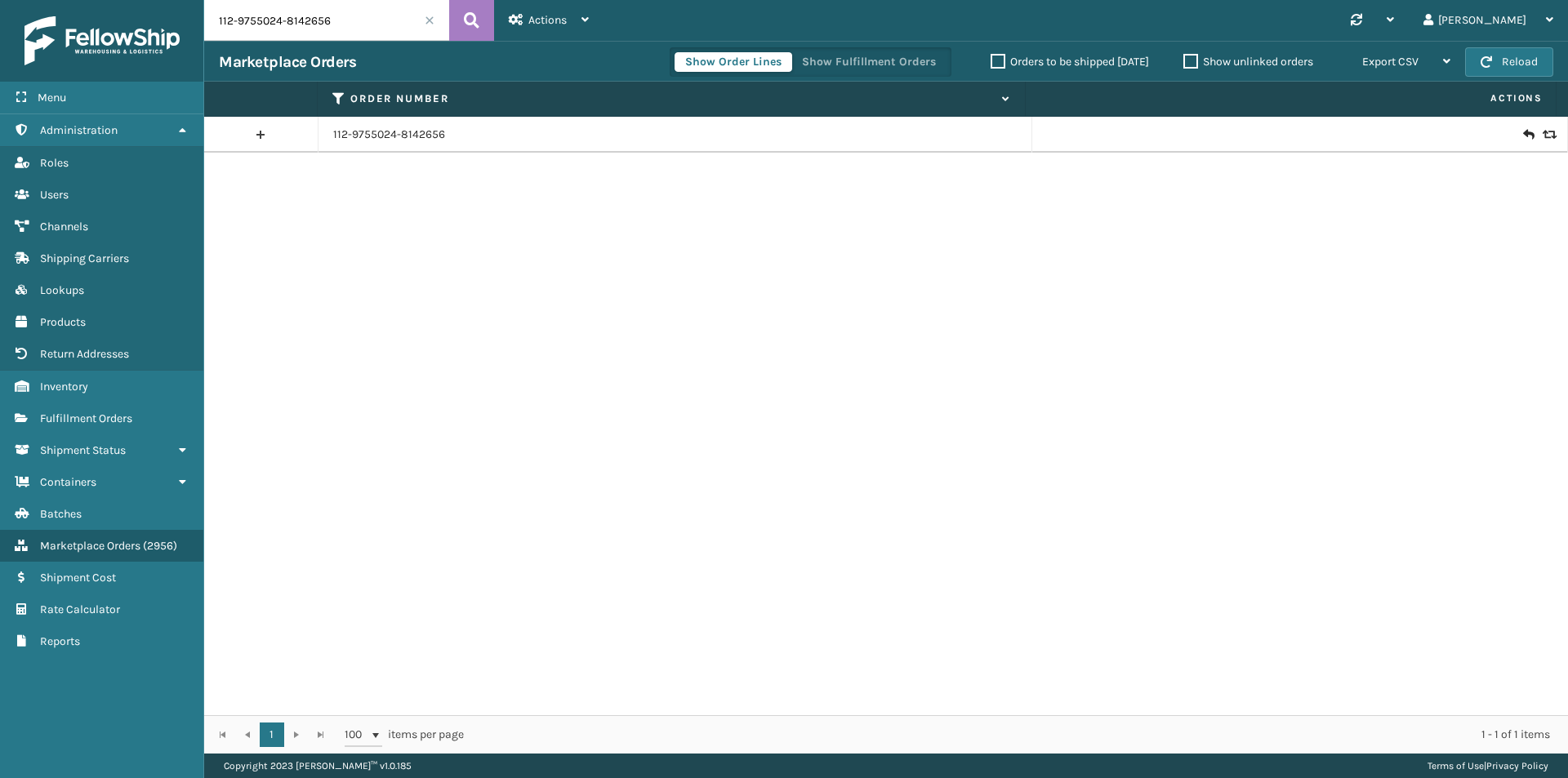
click at [365, 11] on input "112-9755024-8142656" at bounding box center [326, 20] width 245 height 40
paste input "4-2342970-0050667"
type input "114-2342970-0050667"
click at [481, 22] on button at bounding box center [471, 20] width 45 height 40
click at [404, 138] on link "114-2342970-0050667" at bounding box center [389, 134] width 113 height 16
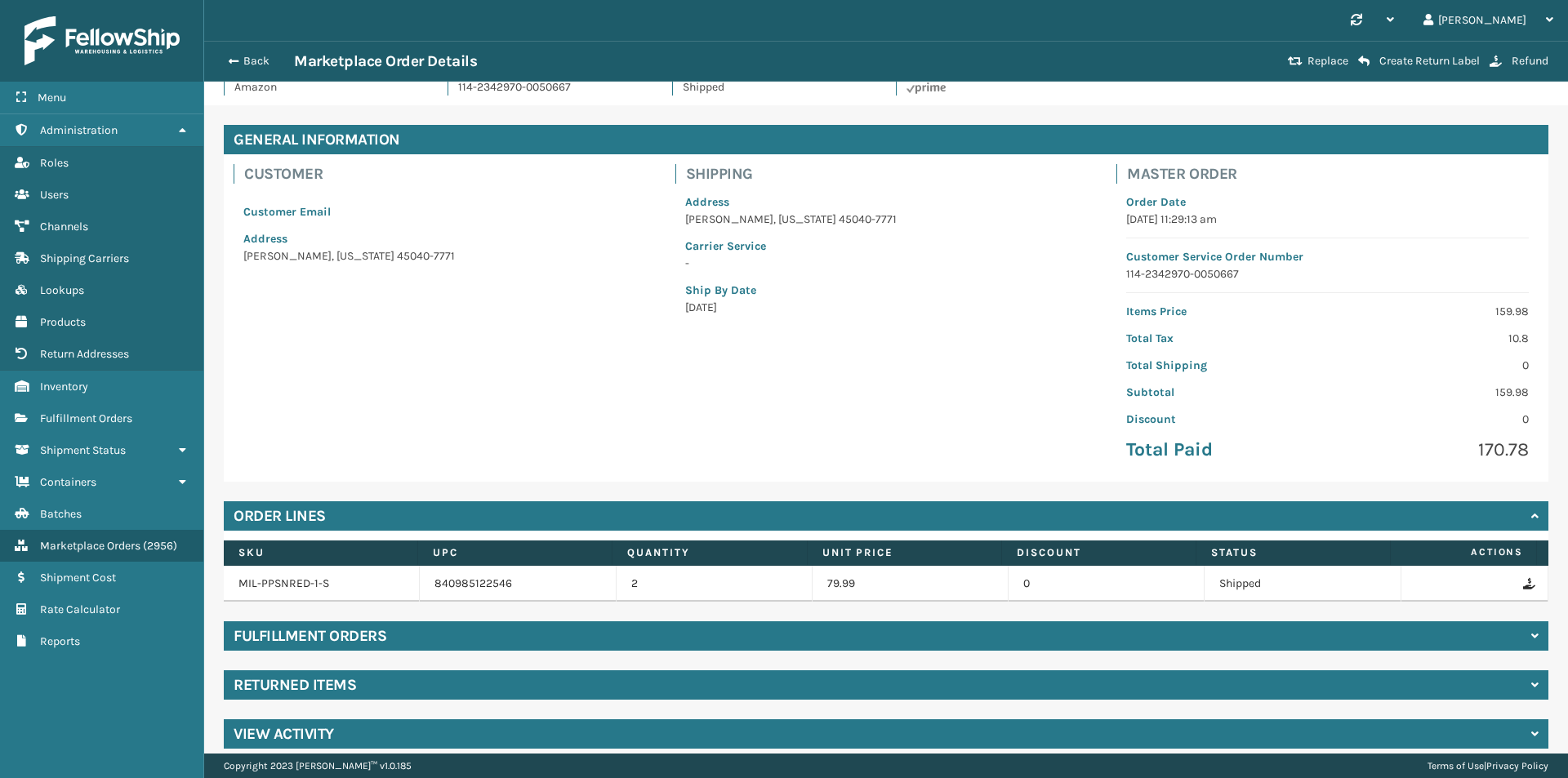
scroll to position [47, 0]
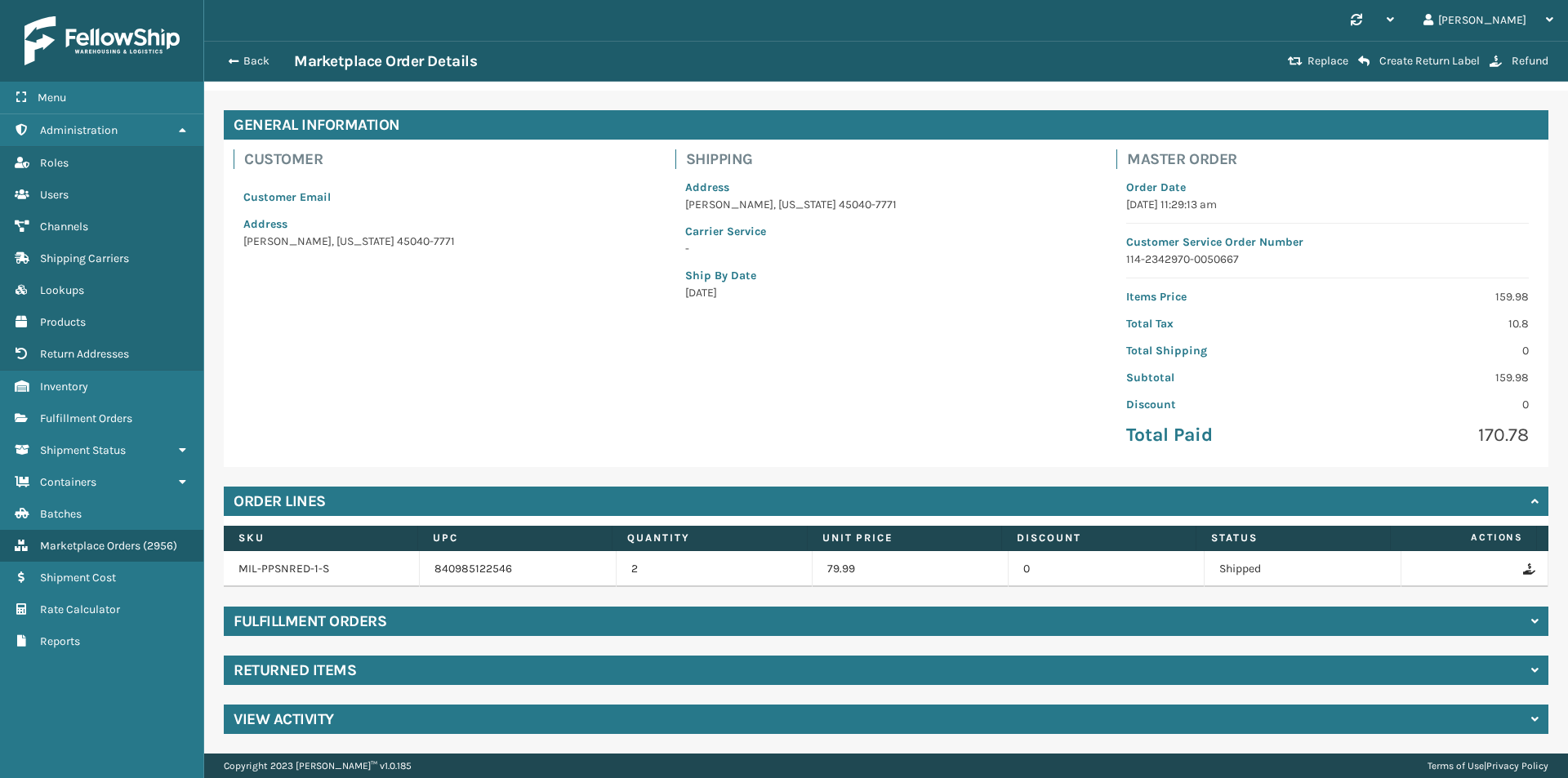
click at [368, 669] on div "Returned Items" at bounding box center [885, 670] width 1324 height 30
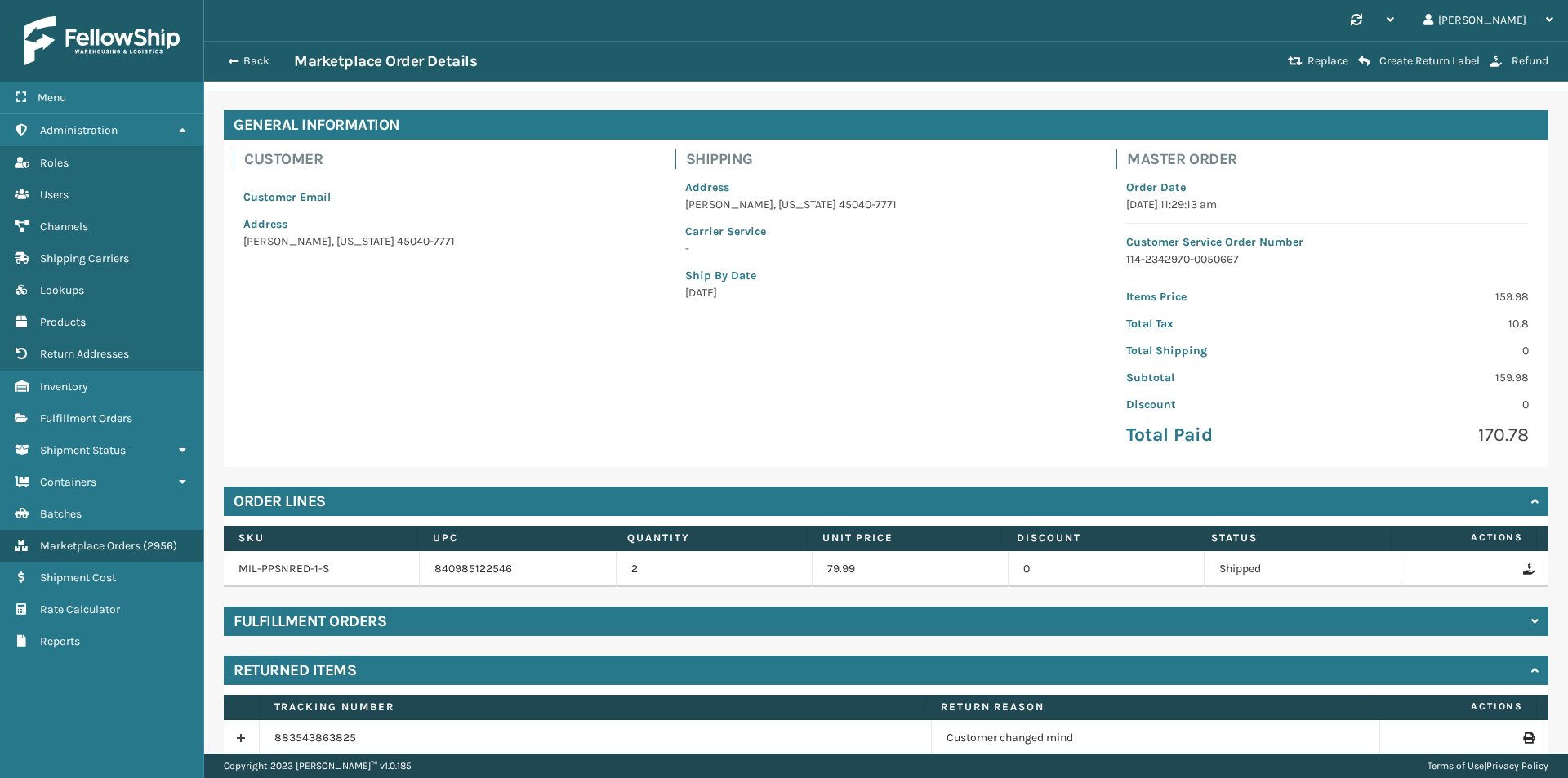
scroll to position [118, 0]
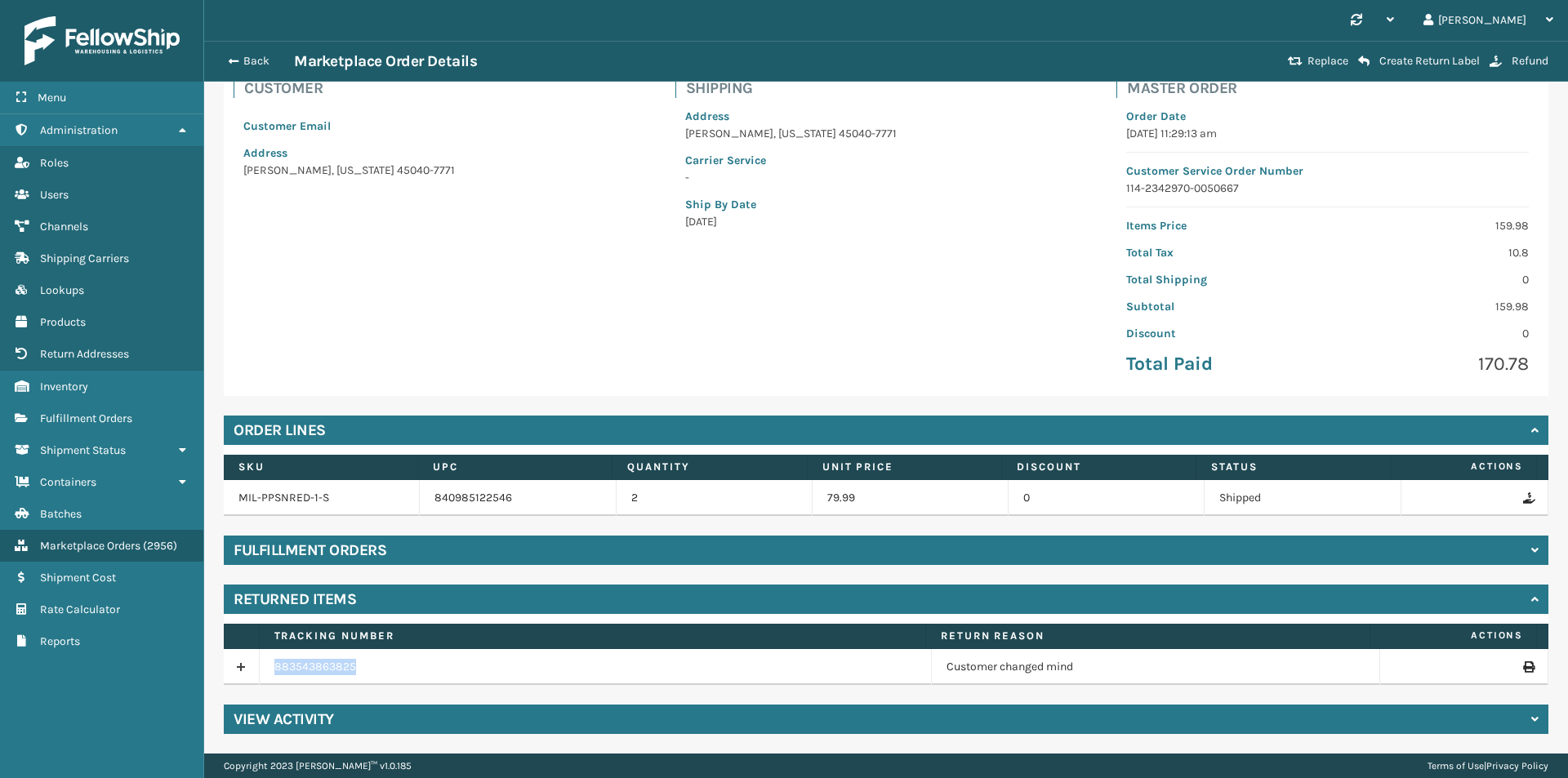
drag, startPoint x: 357, startPoint y: 668, endPoint x: 269, endPoint y: 665, distance: 88.1
click at [269, 665] on td "883543863825" at bounding box center [595, 667] width 672 height 36
copy link "883543863825"
click at [235, 63] on span "button" at bounding box center [231, 62] width 10 height 12
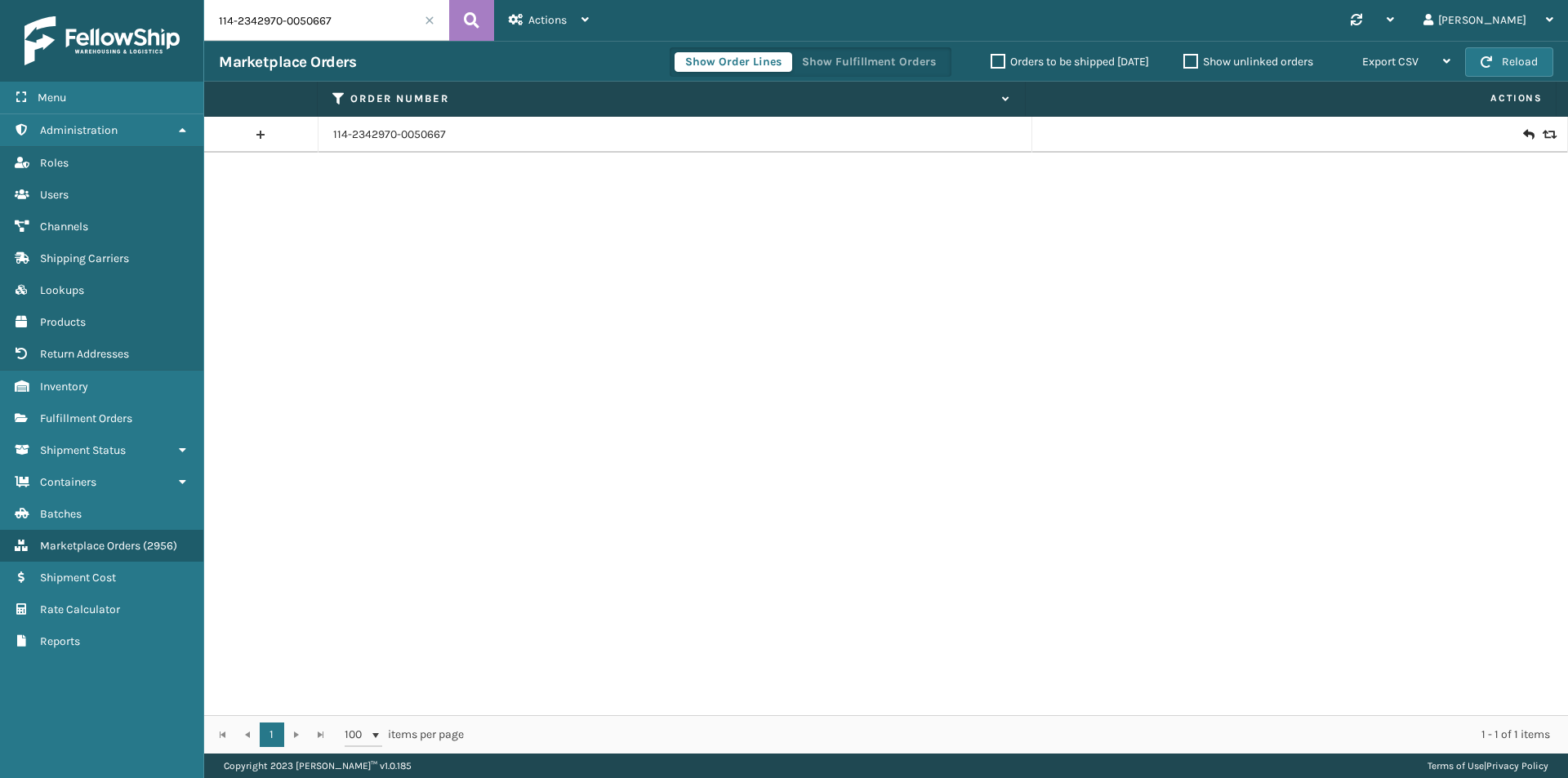
click at [388, 29] on input "114-2342970-0050667" at bounding box center [326, 20] width 245 height 40
paste input "7850516-3172211"
type input "114-7850516-3172211"
click at [473, 22] on icon at bounding box center [471, 20] width 15 height 24
click at [395, 142] on td "114-7850516-3172211" at bounding box center [675, 135] width 714 height 36
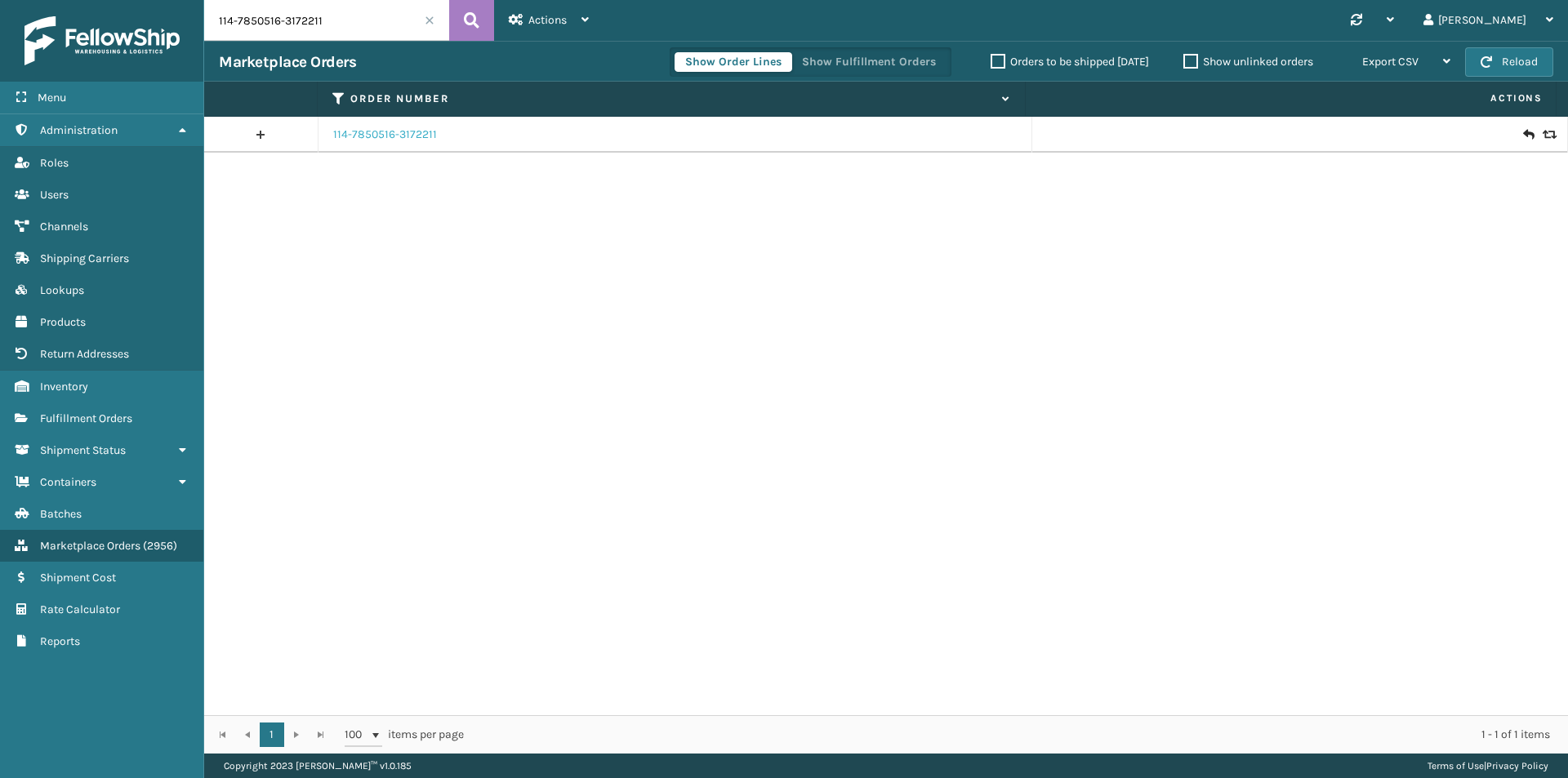
click at [393, 132] on link "114-7850516-3172211" at bounding box center [384, 134] width 104 height 16
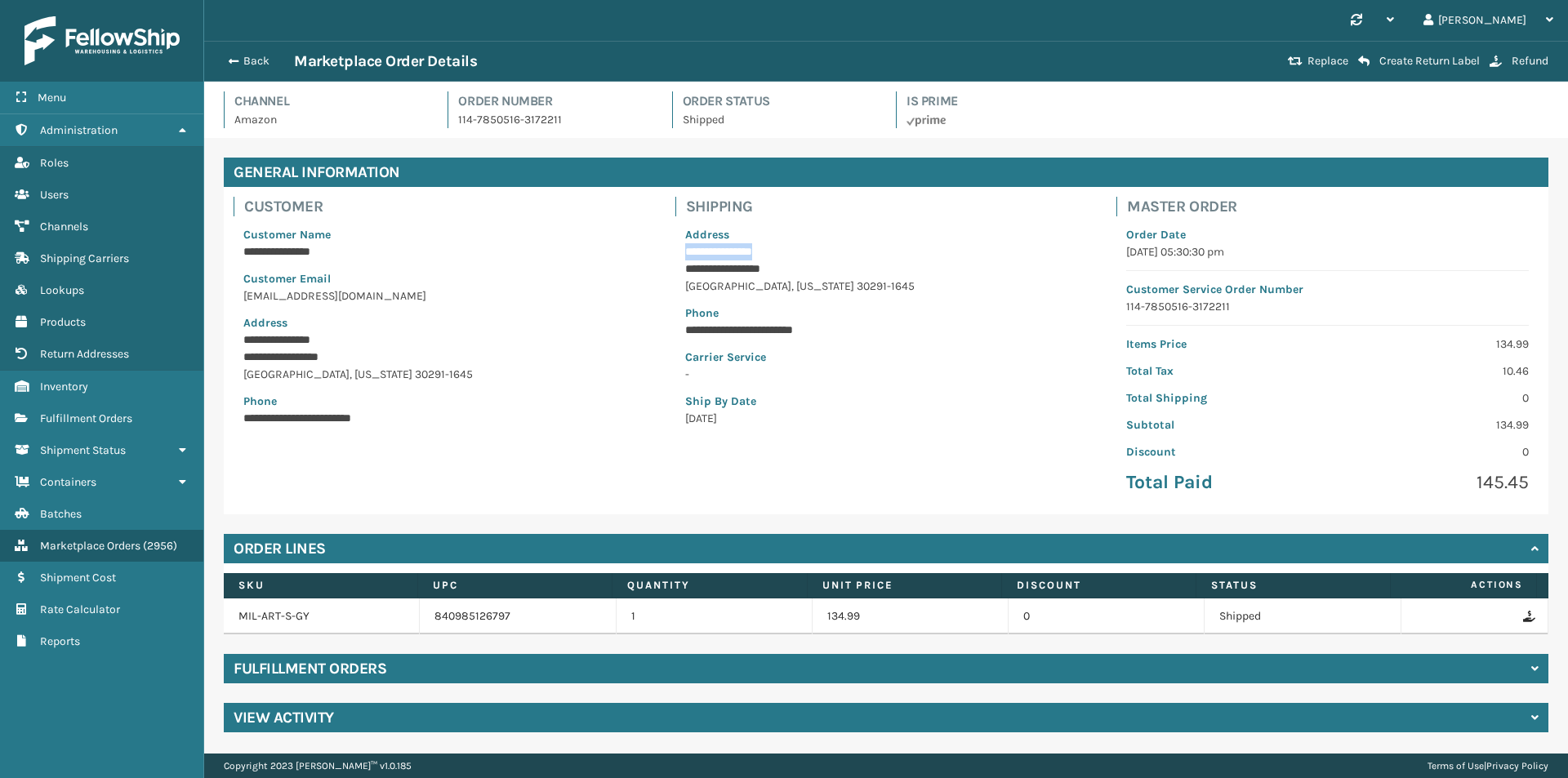
drag, startPoint x: 789, startPoint y: 255, endPoint x: 688, endPoint y: 260, distance: 101.1
click at [688, 260] on p "**********" at bounding box center [886, 252] width 402 height 17
copy p "**********"
drag, startPoint x: 681, startPoint y: 267, endPoint x: 797, endPoint y: 271, distance: 116.1
click at [797, 271] on div "**********" at bounding box center [886, 327] width 422 height 221
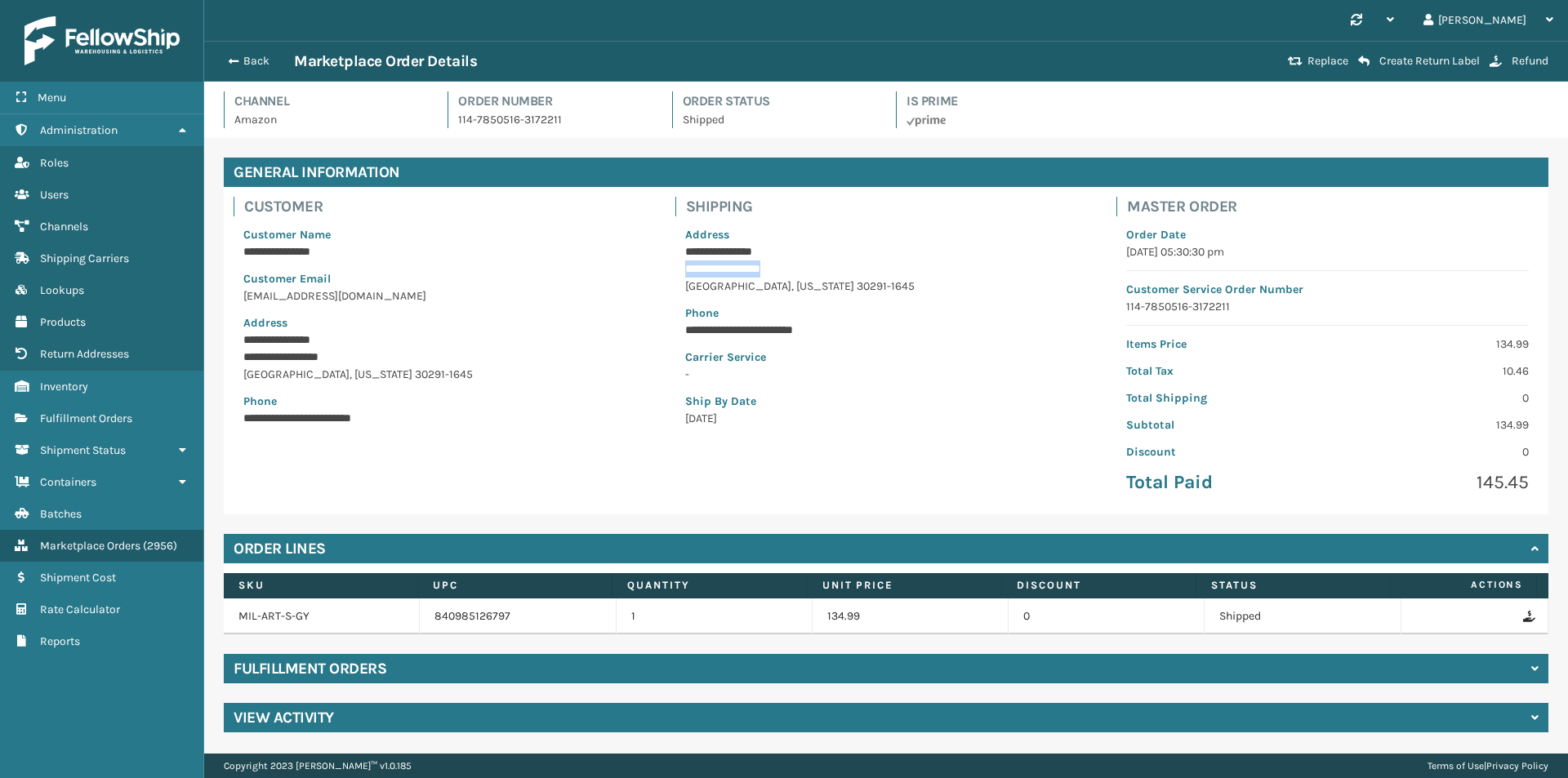
copy p "**********"
